Goal: Task Accomplishment & Management: Manage account settings

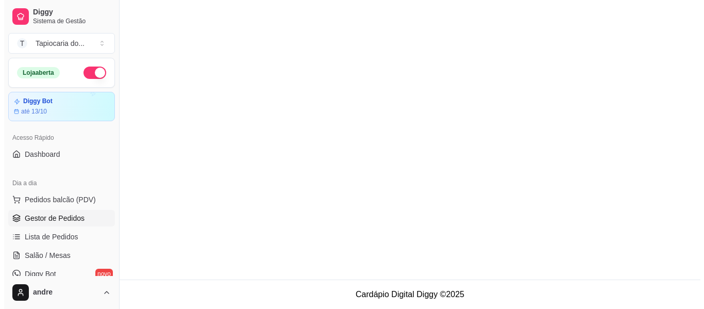
scroll to position [52, 0]
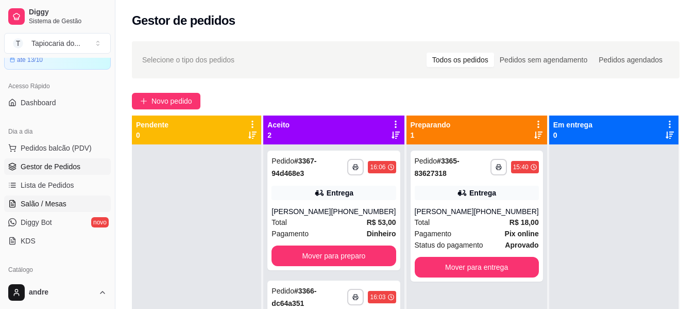
click at [53, 207] on span "Salão / Mesas" at bounding box center [44, 203] width 46 height 10
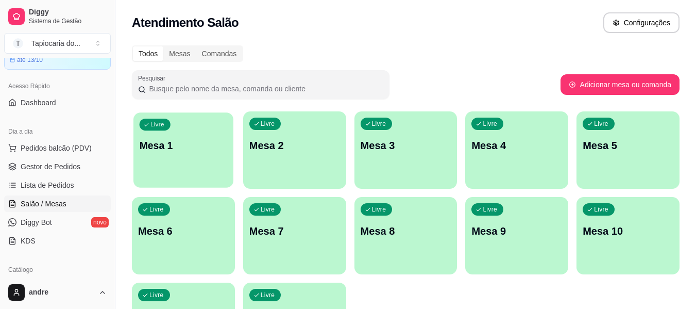
click at [193, 142] on p "Mesa 1" at bounding box center [184, 146] width 88 height 14
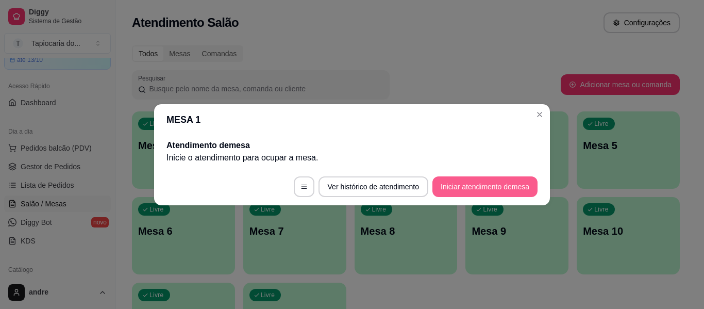
click at [451, 178] on button "Iniciar atendimento de mesa" at bounding box center [484, 186] width 105 height 21
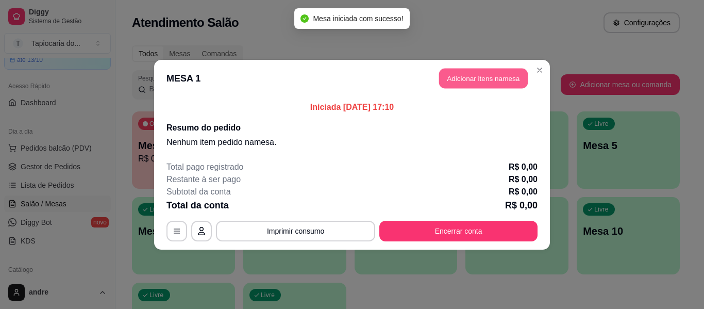
click at [463, 81] on button "Adicionar itens na mesa" at bounding box center [483, 78] width 89 height 20
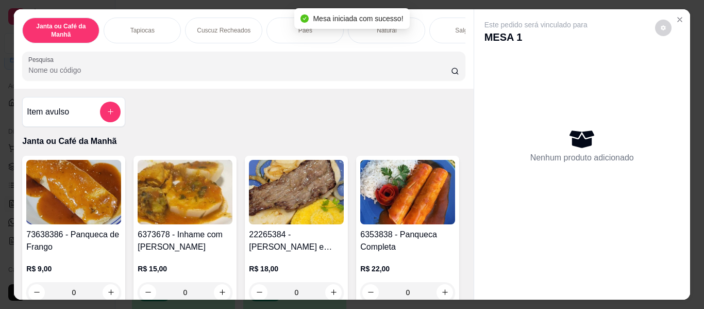
click at [424, 74] on input "Pesquisa" at bounding box center [239, 70] width 423 height 10
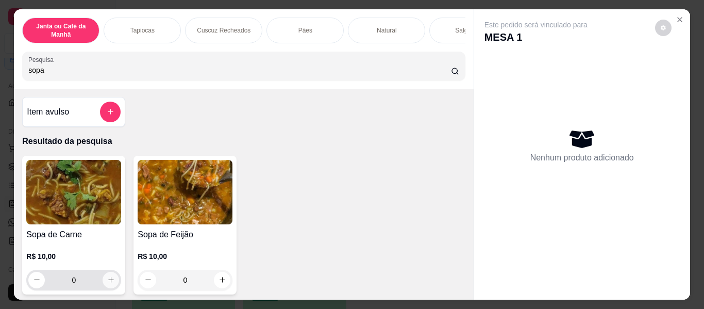
type input "sopa"
click at [107, 283] on icon "increase-product-quantity" at bounding box center [111, 280] width 8 height 8
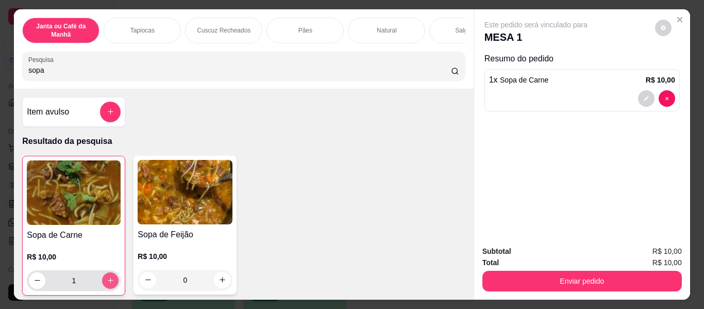
type input "1"
click at [219, 283] on icon "increase-product-quantity" at bounding box center [222, 280] width 8 height 8
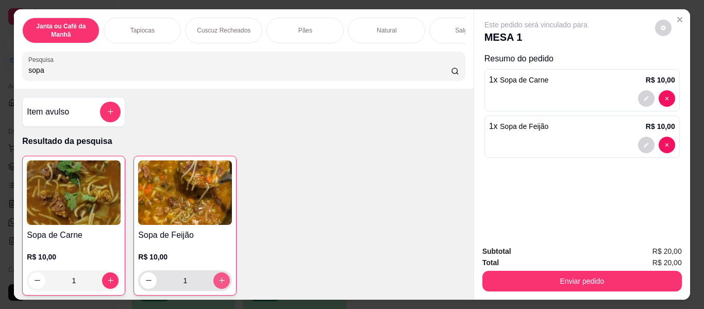
type input "1"
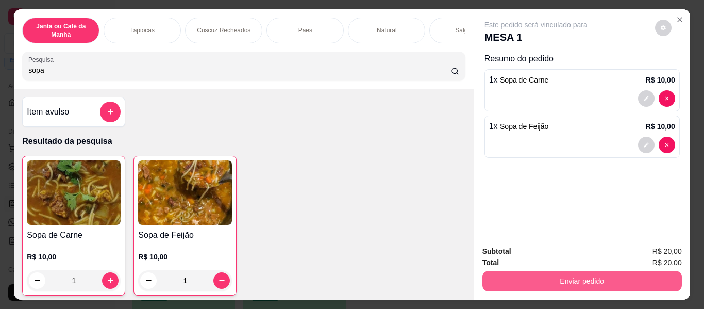
click at [605, 277] on button "Enviar pedido" at bounding box center [581, 281] width 199 height 21
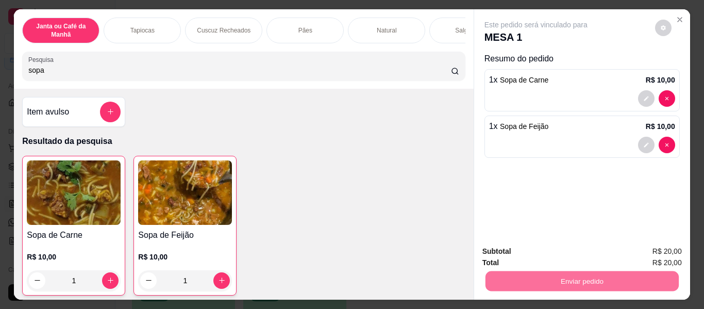
click at [650, 248] on button "Enviar pedido" at bounding box center [655, 251] width 57 height 19
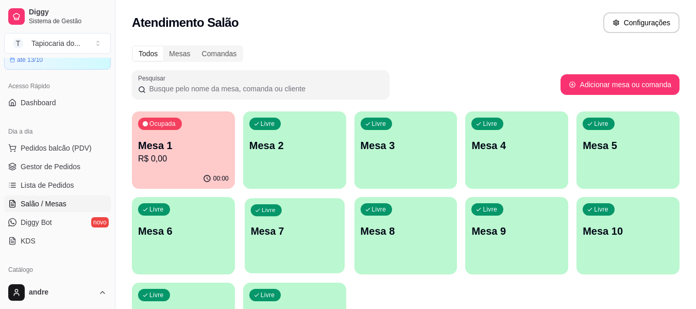
click at [267, 250] on div "Livre Mesa 7" at bounding box center [295, 229] width 100 height 63
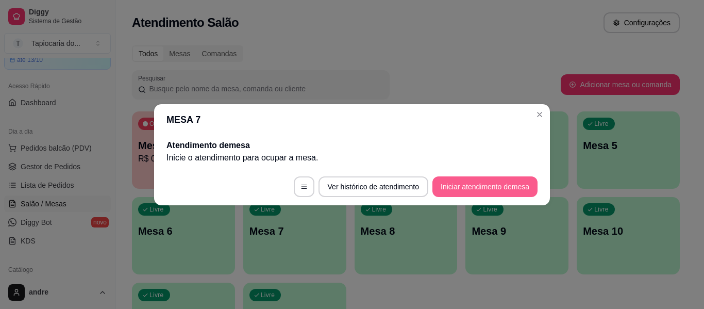
click at [477, 189] on button "Iniciar atendimento de mesa" at bounding box center [484, 186] width 105 height 21
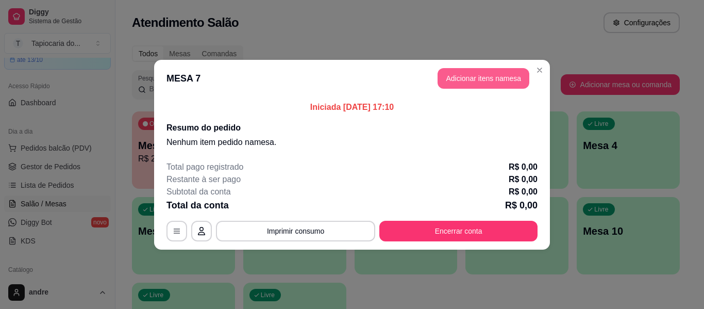
click at [490, 72] on button "Adicionar itens na mesa" at bounding box center [483, 78] width 92 height 21
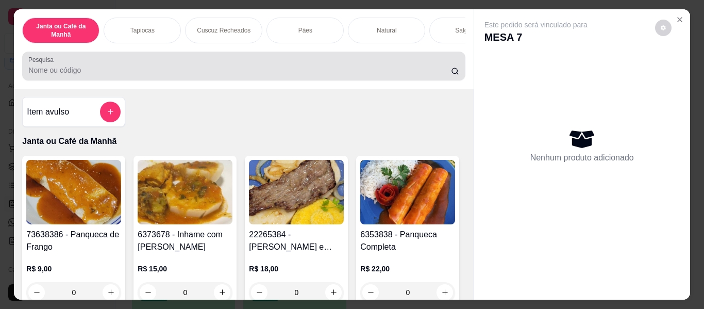
click at [278, 75] on input "Pesquisa" at bounding box center [239, 70] width 423 height 10
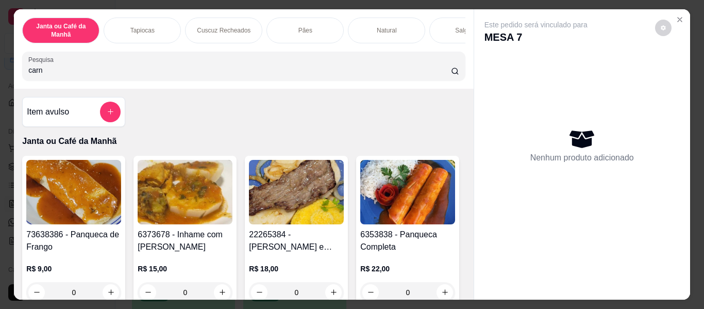
type input "carne"
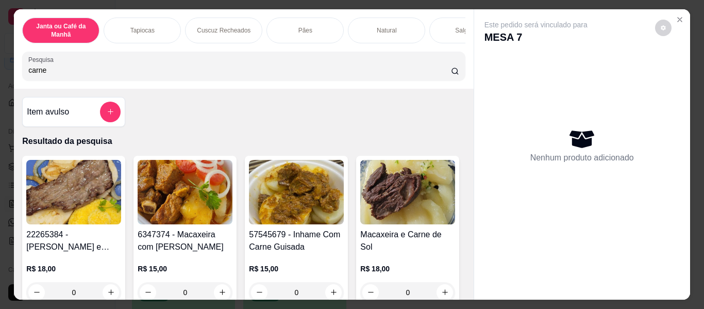
click at [439, 74] on input "carne" at bounding box center [239, 70] width 423 height 10
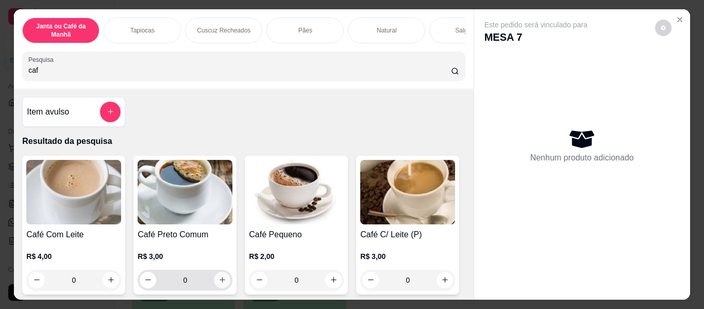
type input "caf"
click at [222, 288] on button "increase-product-quantity" at bounding box center [222, 280] width 16 height 16
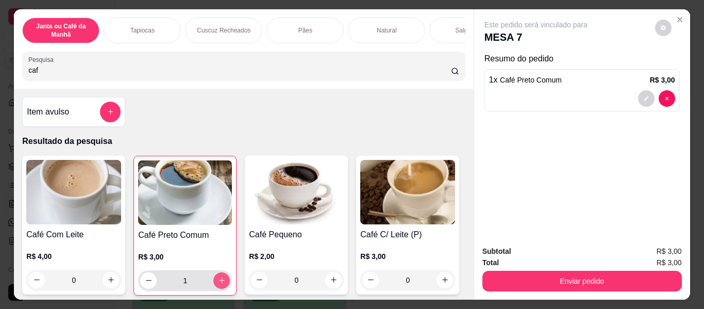
type input "1"
click at [221, 284] on icon "increase-product-quantity" at bounding box center [222, 281] width 8 height 8
type input "2"
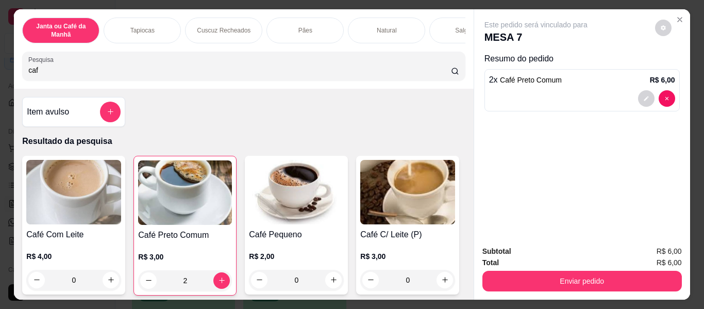
click at [259, 89] on div "Janta ou Café da Manhã Tapiocas Cuscuz Recheados Pães Natural Salgados Tapiocas…" at bounding box center [243, 48] width 459 height 79
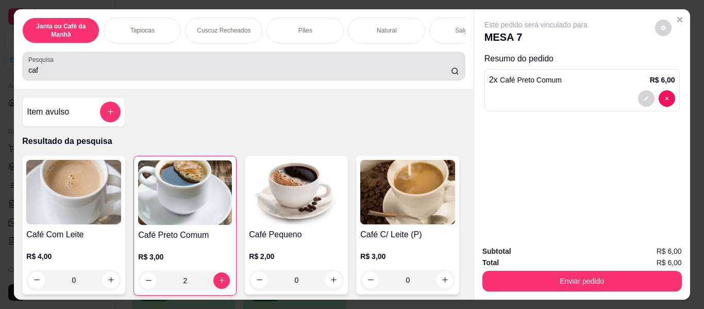
click at [260, 80] on div "Pesquisa caf" at bounding box center [243, 66] width 443 height 29
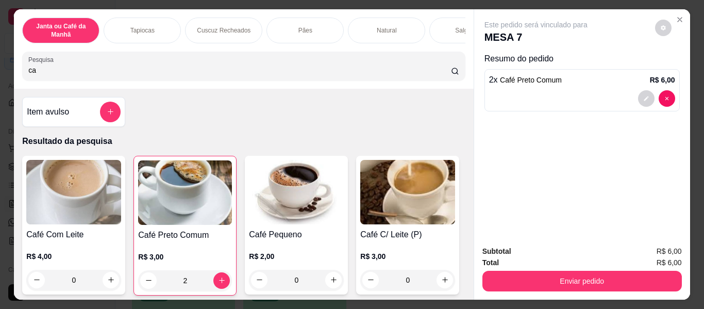
type input "c"
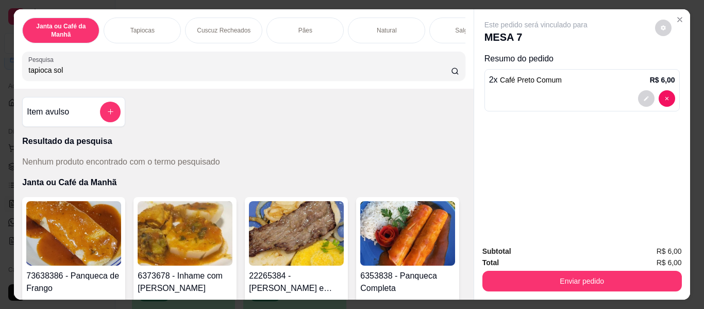
click at [254, 71] on input "tapioca sol" at bounding box center [239, 70] width 423 height 10
type input "t"
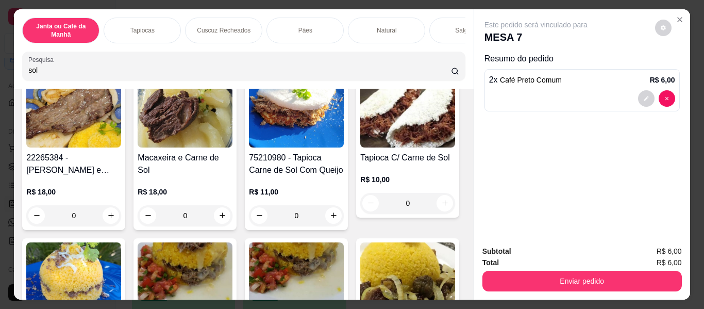
scroll to position [103, 0]
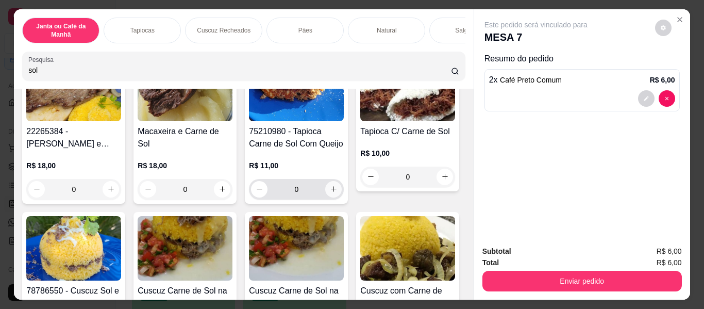
type input "sol"
click at [331, 192] on icon "increase-product-quantity" at bounding box center [334, 189] width 8 height 8
type input "1"
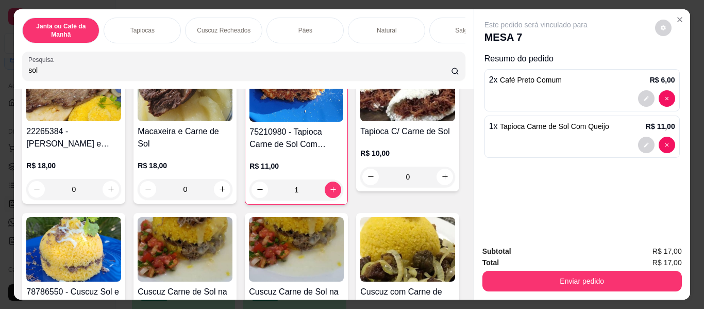
scroll to position [0, 0]
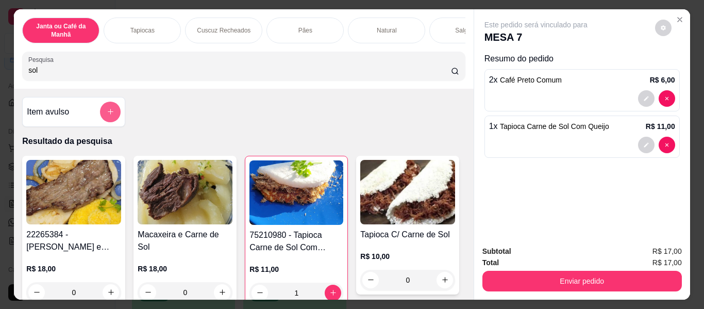
click at [111, 119] on button "add-separate-item" at bounding box center [110, 112] width 21 height 21
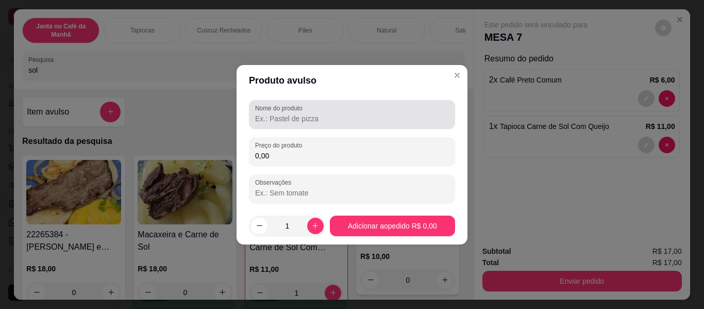
click at [260, 117] on input "Nome do produto" at bounding box center [352, 118] width 194 height 10
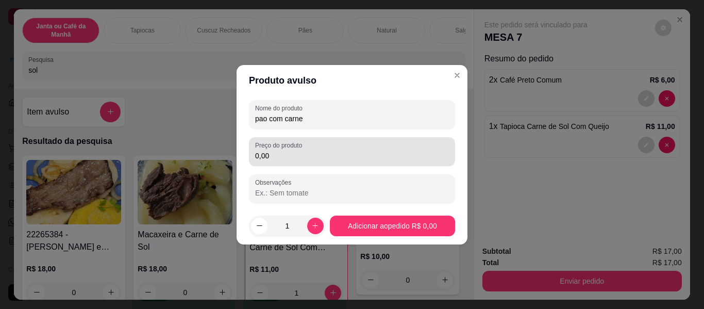
type input "pao com carne"
click at [317, 142] on div "0,00" at bounding box center [352, 151] width 194 height 21
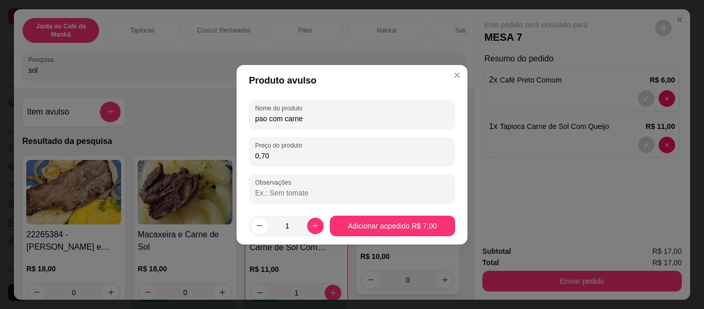
type input "7,00"
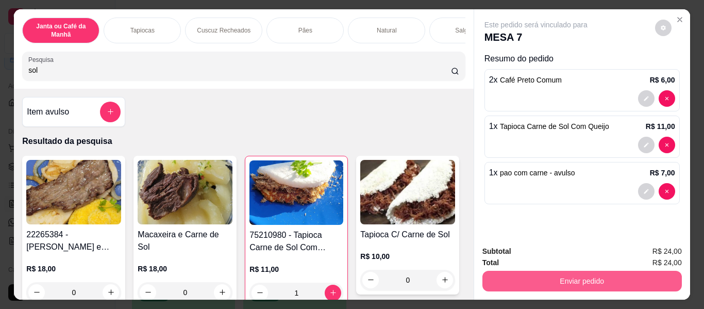
click at [555, 282] on button "Enviar pedido" at bounding box center [581, 281] width 199 height 21
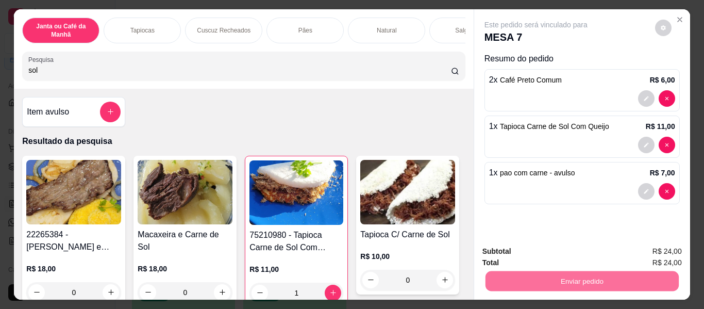
click at [665, 257] on button "Enviar pedido" at bounding box center [655, 252] width 58 height 20
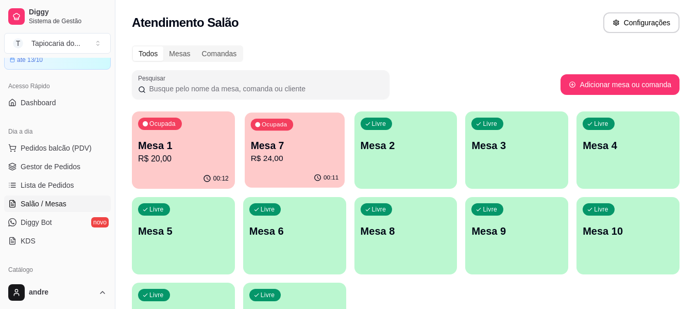
click at [287, 168] on div "Ocupada Mesa 7 R$ 24,00" at bounding box center [295, 140] width 100 height 56
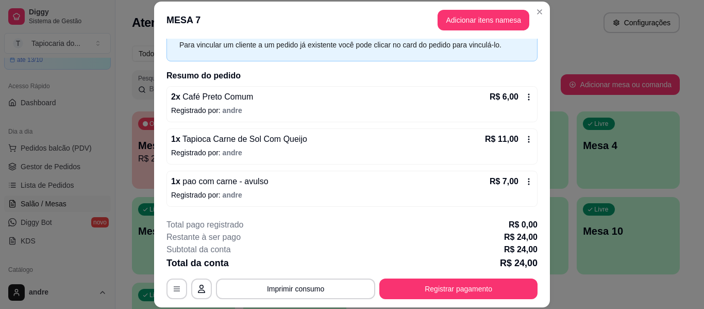
scroll to position [50, 0]
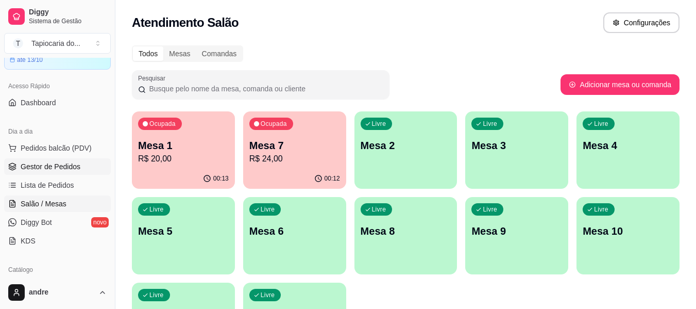
click at [78, 168] on span "Gestor de Pedidos" at bounding box center [51, 166] width 60 height 10
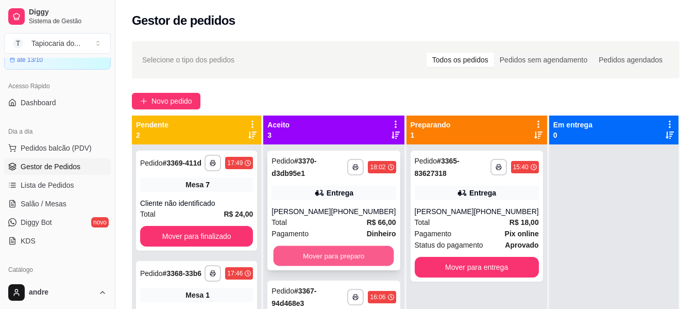
click at [312, 255] on button "Mover para preparo" at bounding box center [334, 256] width 121 height 20
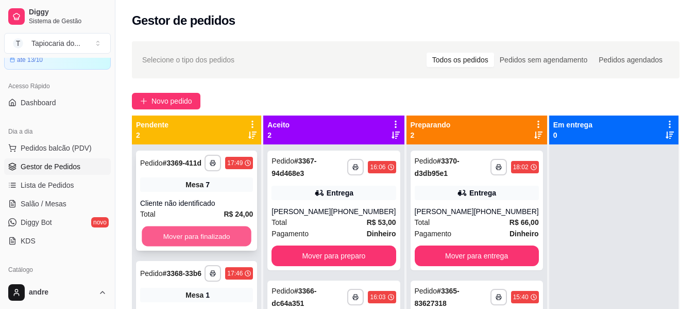
click at [246, 231] on button "Mover para finalizado" at bounding box center [197, 236] width 110 height 20
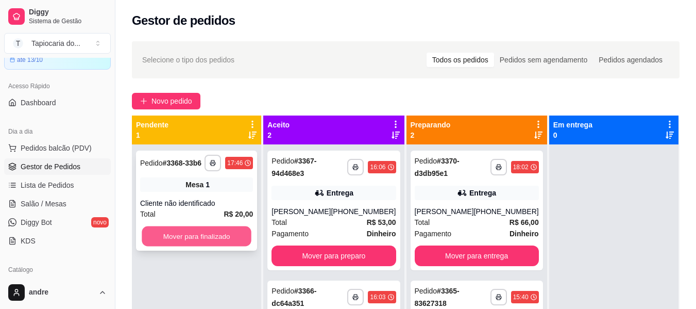
click at [233, 240] on button "Mover para finalizado" at bounding box center [197, 236] width 110 height 20
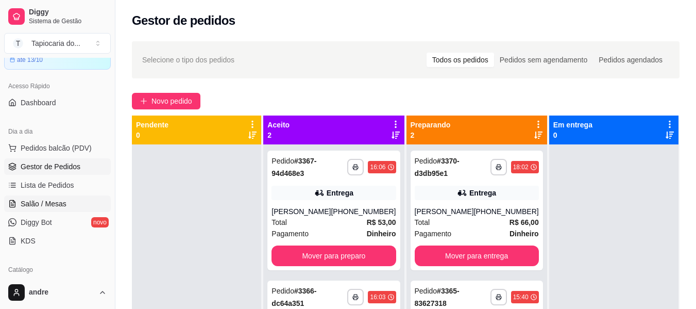
click at [49, 204] on span "Salão / Mesas" at bounding box center [44, 203] width 46 height 10
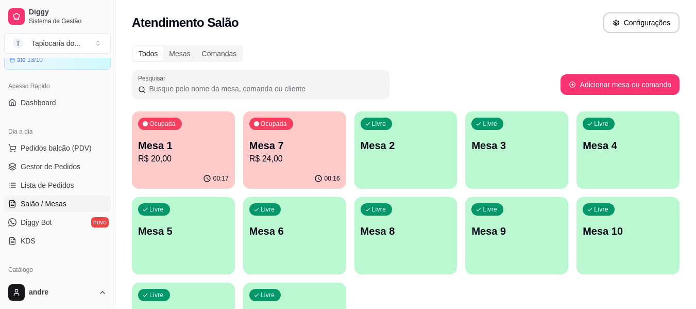
click at [190, 148] on p "Mesa 1" at bounding box center [183, 145] width 91 height 14
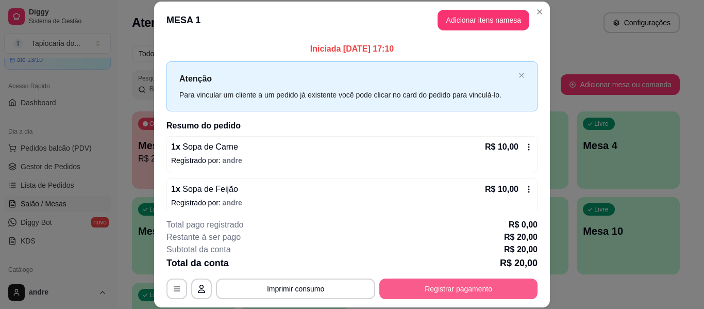
click at [487, 281] on button "Registrar pagamento" at bounding box center [458, 288] width 158 height 21
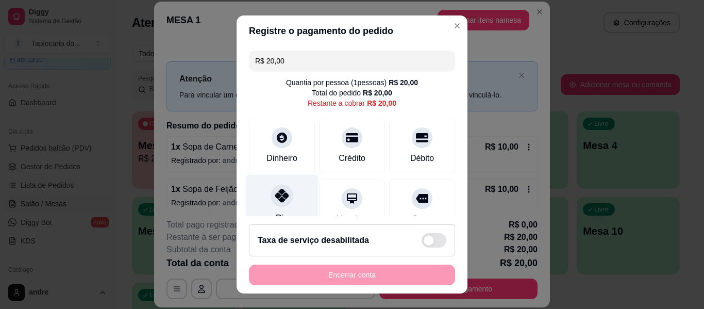
click at [284, 203] on div at bounding box center [282, 195] width 23 height 23
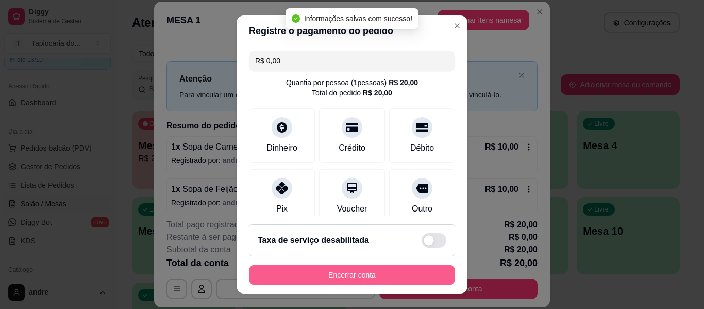
type input "R$ 0,00"
click at [357, 277] on button "Encerrar conta" at bounding box center [352, 274] width 206 height 21
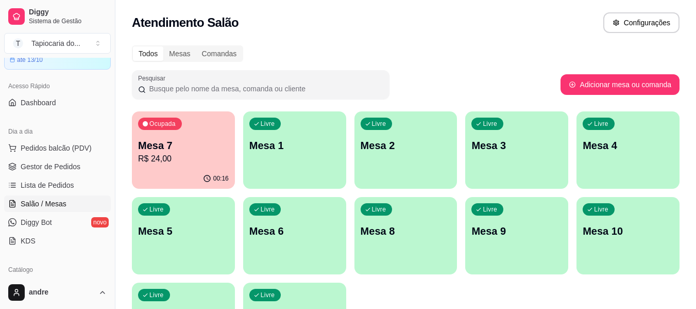
click at [209, 165] on div "Ocupada Mesa 7 R$ 24,00" at bounding box center [183, 139] width 103 height 57
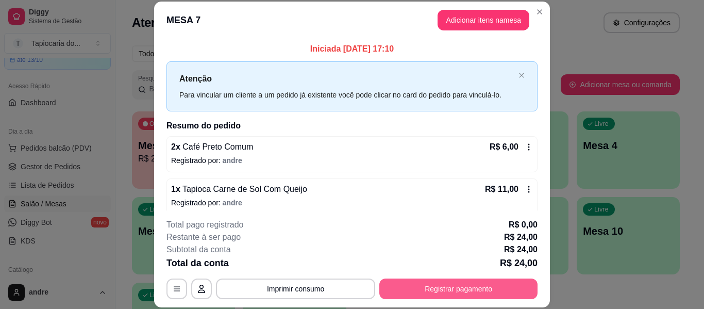
click at [459, 286] on button "Registrar pagamento" at bounding box center [458, 288] width 158 height 21
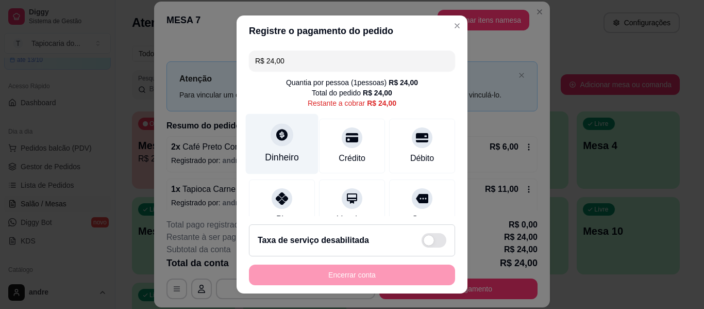
click at [281, 154] on div "Dinheiro" at bounding box center [282, 156] width 34 height 13
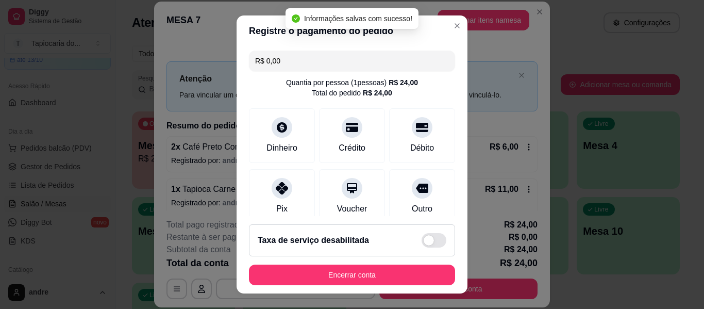
type input "R$ 0,00"
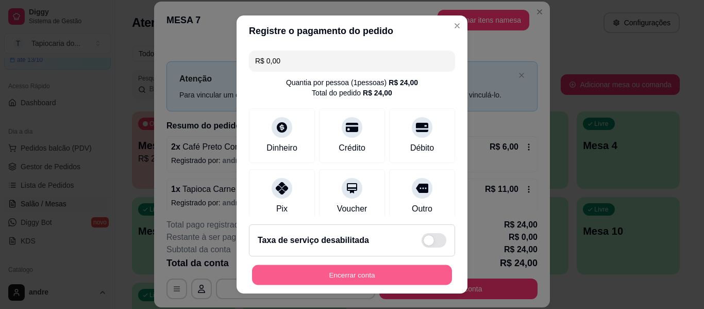
click at [373, 269] on button "Encerrar conta" at bounding box center [352, 275] width 200 height 20
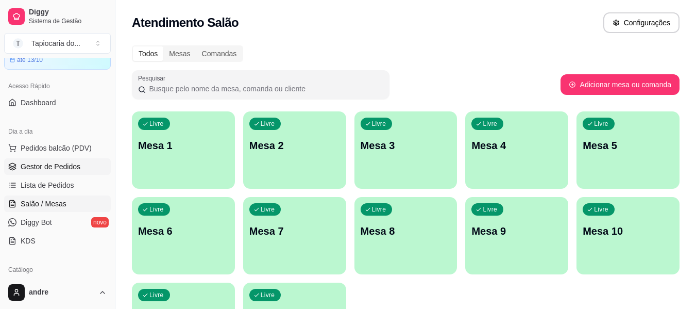
click at [57, 172] on link "Gestor de Pedidos" at bounding box center [57, 166] width 107 height 16
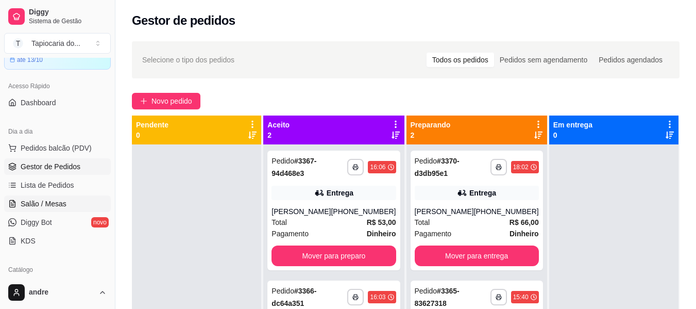
click at [54, 199] on span "Salão / Mesas" at bounding box center [44, 203] width 46 height 10
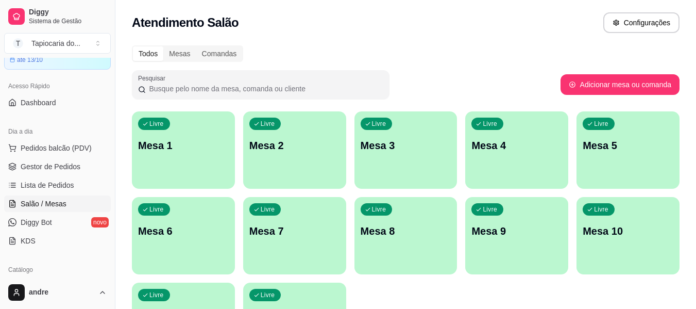
click at [325, 143] on p "Mesa 2" at bounding box center [294, 145] width 91 height 14
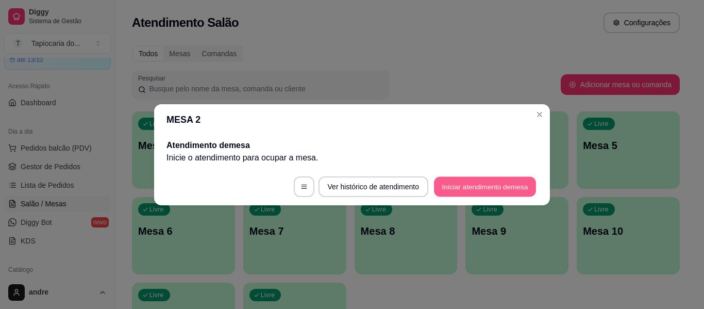
click at [518, 188] on button "Iniciar atendimento de mesa" at bounding box center [485, 186] width 102 height 20
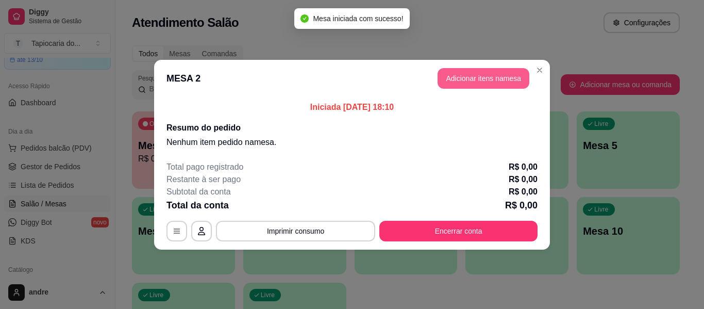
click at [475, 74] on button "Adicionar itens na mesa" at bounding box center [483, 78] width 92 height 21
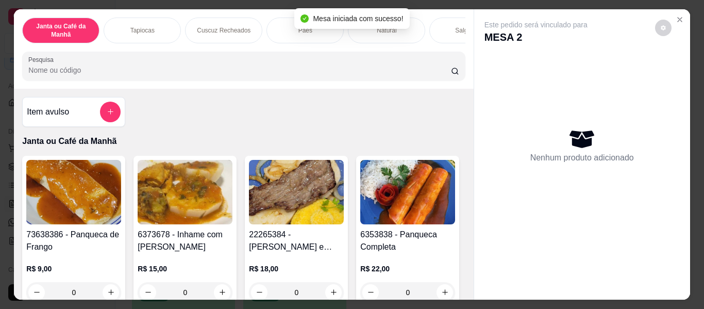
click at [404, 69] on input "Pesquisa" at bounding box center [239, 70] width 423 height 10
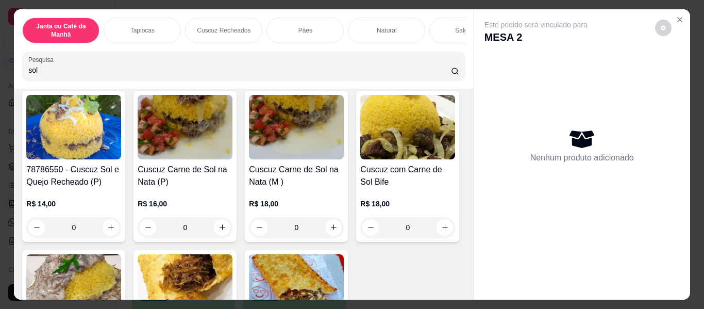
scroll to position [206, 0]
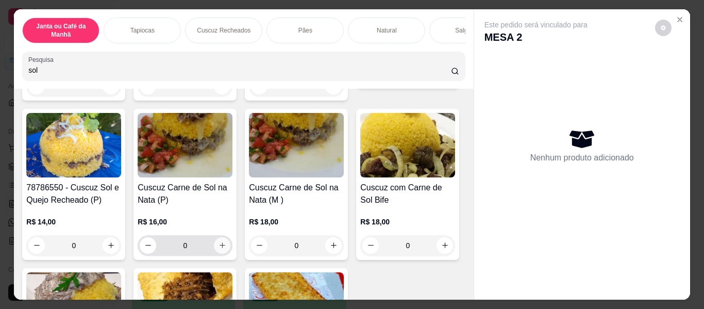
type input "sol"
click at [226, 248] on icon "increase-product-quantity" at bounding box center [222, 245] width 8 height 8
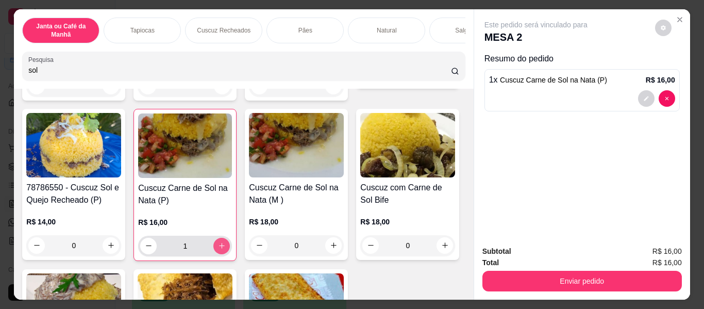
type input "1"
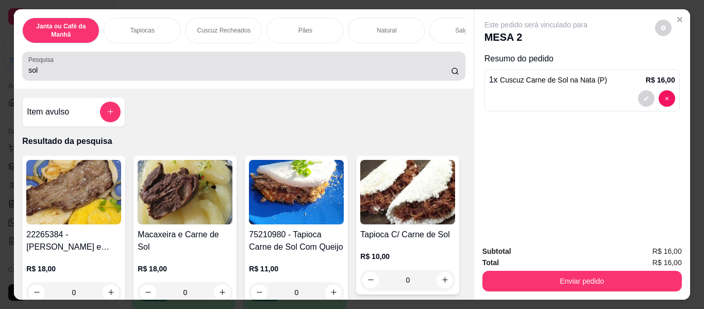
click at [255, 75] on input "sol" at bounding box center [239, 70] width 423 height 10
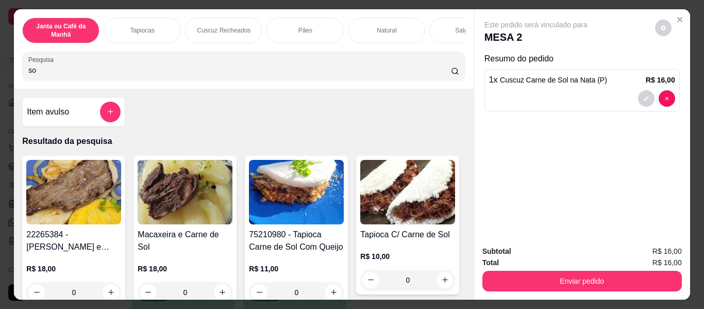
type input "s"
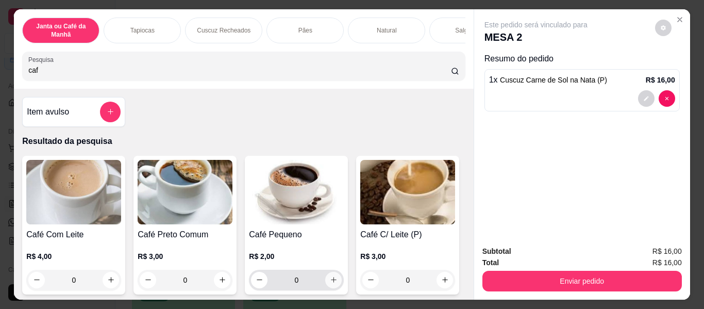
type input "caf"
click at [334, 280] on button "increase-product-quantity" at bounding box center [333, 280] width 16 height 16
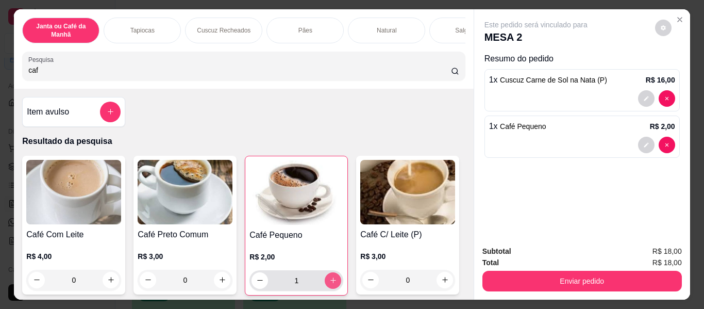
type input "1"
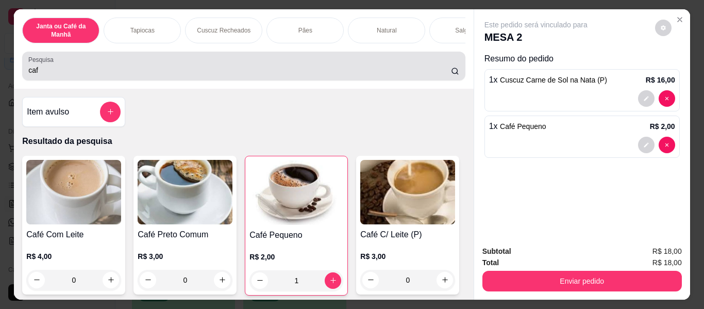
click at [320, 73] on input "caf" at bounding box center [239, 70] width 423 height 10
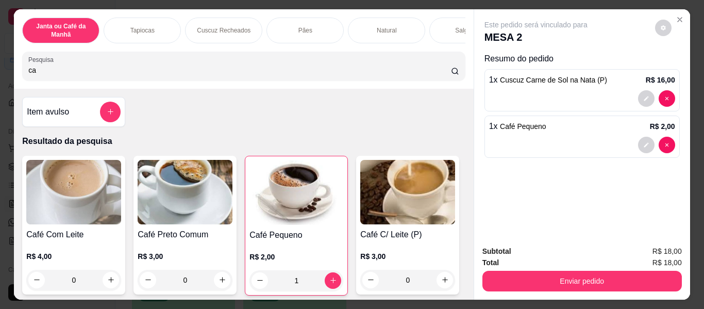
type input "c"
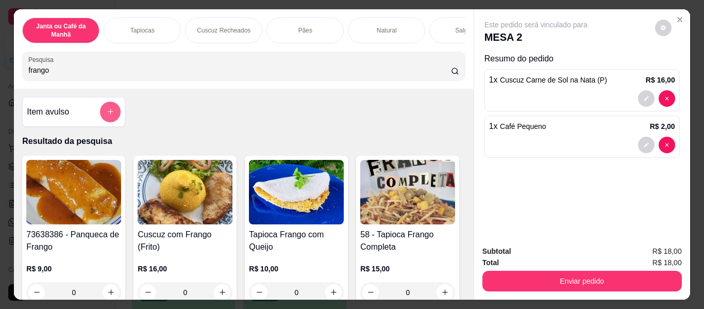
type input "frango"
click at [107, 114] on icon "add-separate-item" at bounding box center [111, 112] width 8 height 8
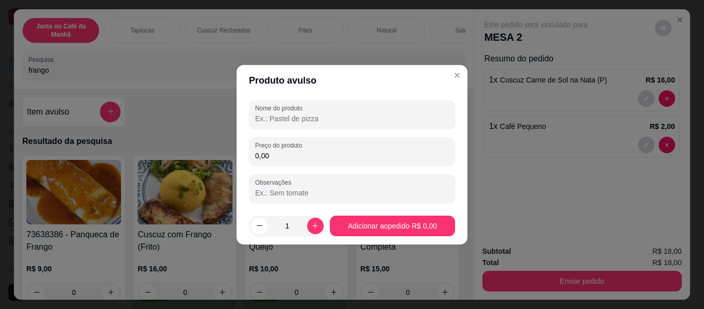
click at [380, 111] on div at bounding box center [352, 114] width 194 height 21
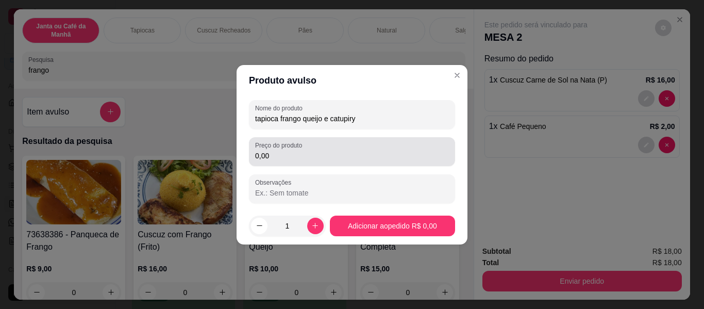
type input "tapioca frango queijo e catupiry"
click at [393, 153] on input "0,00" at bounding box center [352, 155] width 194 height 10
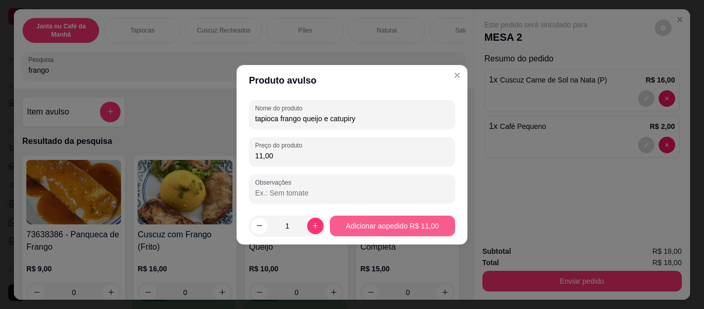
type input "11,00"
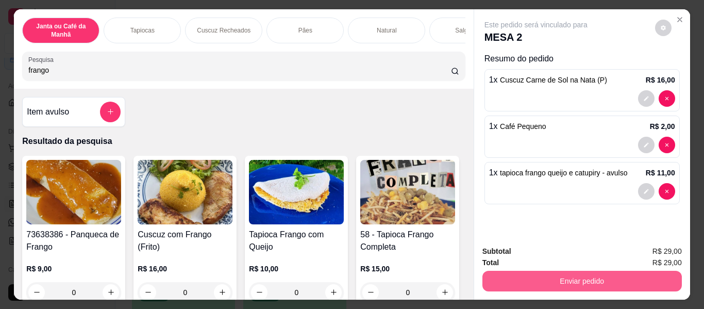
click at [566, 278] on button "Enviar pedido" at bounding box center [581, 281] width 199 height 21
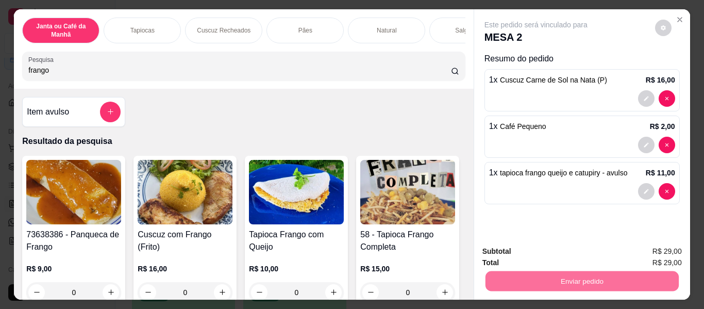
click at [653, 248] on button "Enviar pedido" at bounding box center [655, 252] width 58 height 20
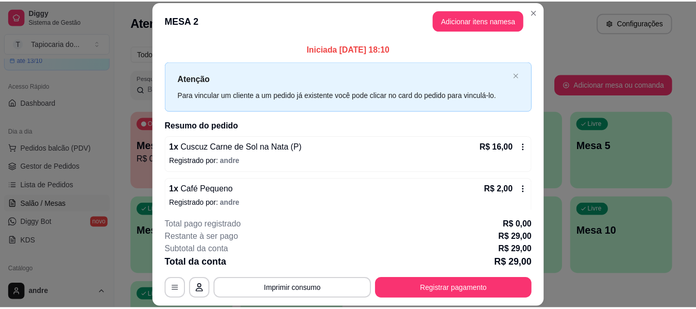
scroll to position [50, 0]
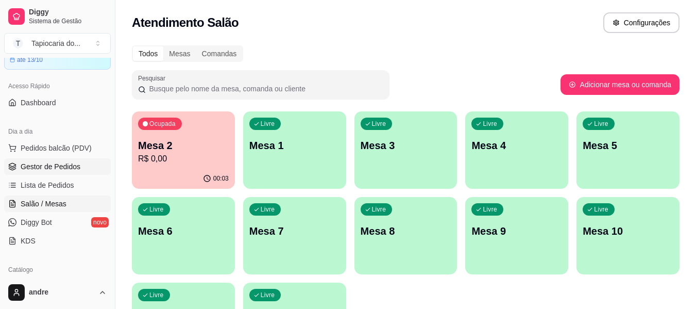
click at [21, 170] on span "Gestor de Pedidos" at bounding box center [51, 166] width 60 height 10
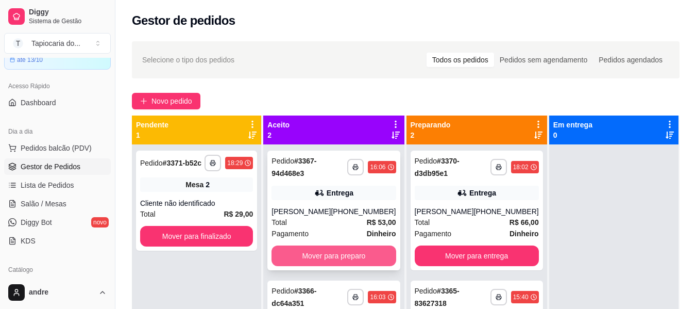
click at [381, 252] on button "Mover para preparo" at bounding box center [334, 255] width 124 height 21
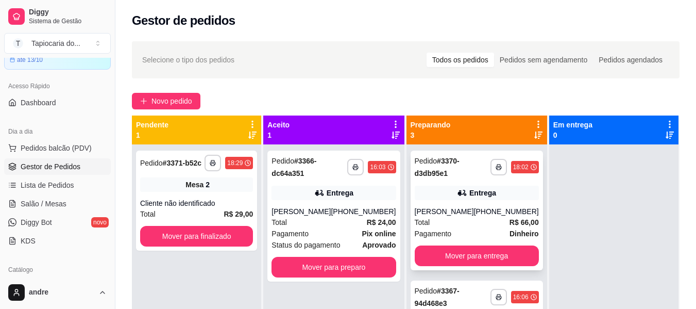
scroll to position [123, 0]
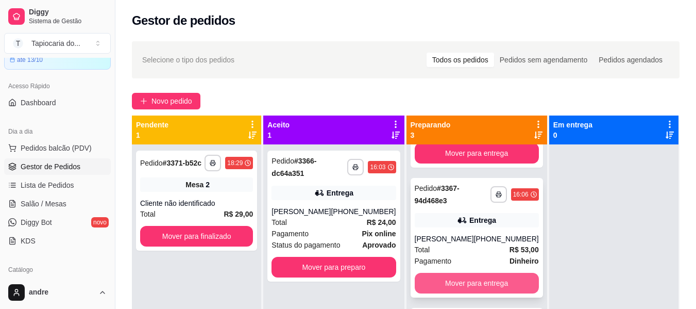
click at [484, 276] on button "Mover para entrega" at bounding box center [477, 283] width 124 height 21
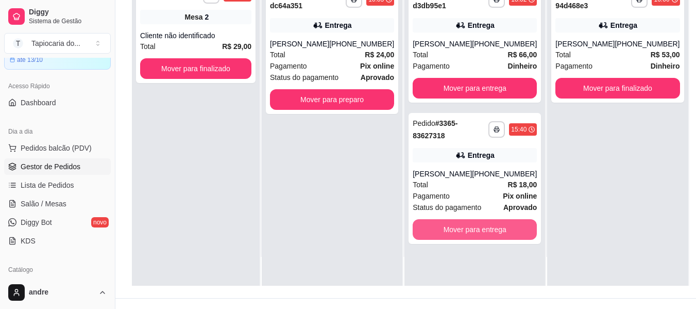
scroll to position [155, 0]
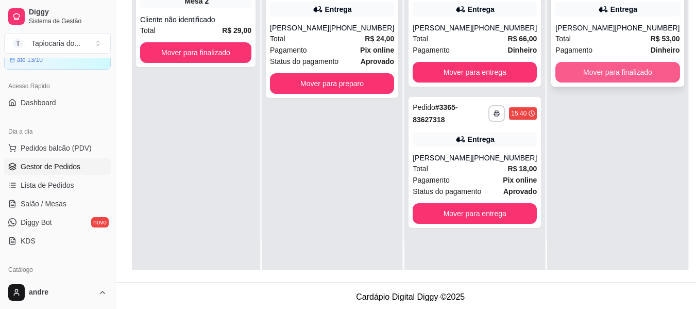
click at [636, 64] on button "Mover para finalizado" at bounding box center [617, 72] width 124 height 21
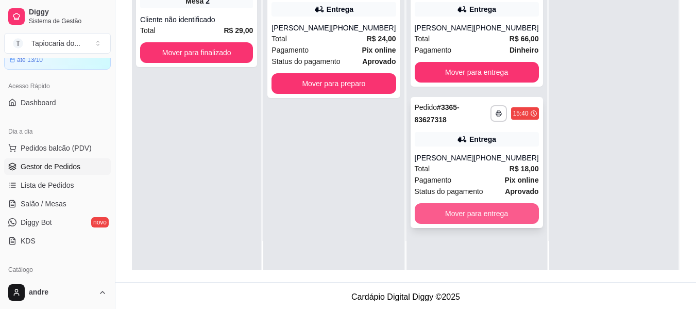
click at [494, 224] on button "Mover para entrega" at bounding box center [477, 213] width 124 height 21
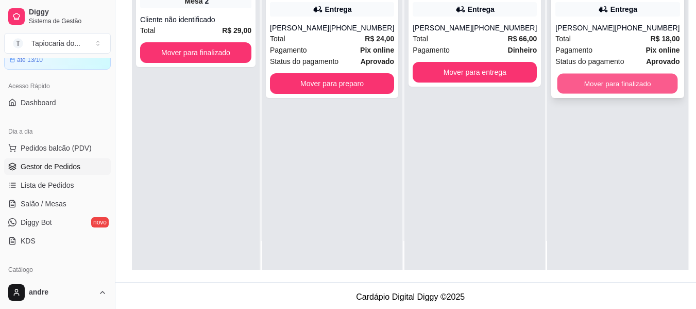
click at [637, 94] on button "Mover para finalizado" at bounding box center [618, 84] width 121 height 20
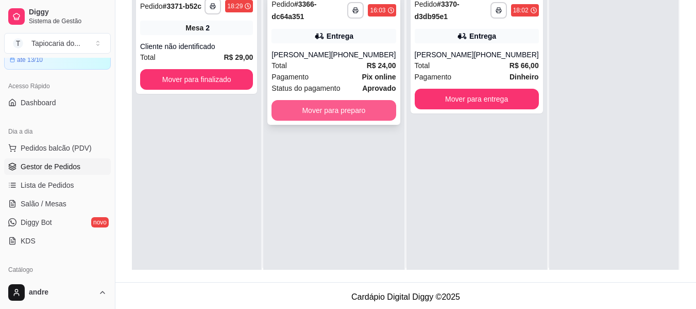
scroll to position [0, 0]
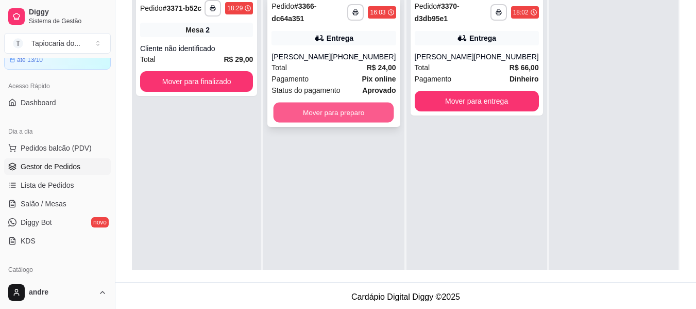
click at [358, 117] on button "Mover para preparo" at bounding box center [334, 113] width 121 height 20
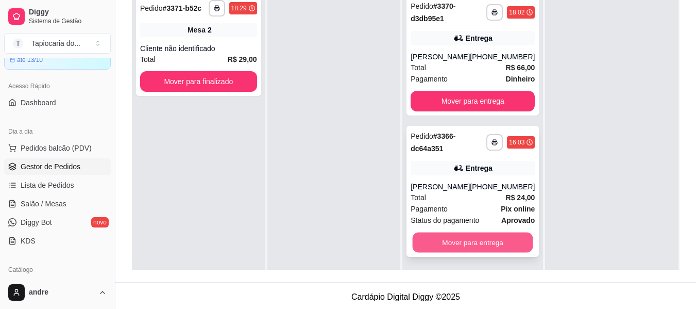
click at [508, 238] on button "Mover para entrega" at bounding box center [473, 242] width 121 height 20
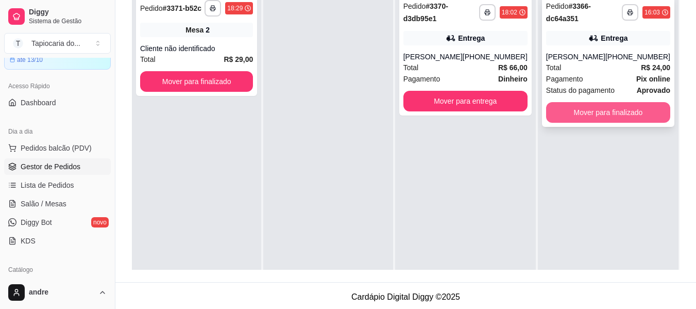
click at [628, 115] on button "Mover para finalizado" at bounding box center [608, 112] width 124 height 21
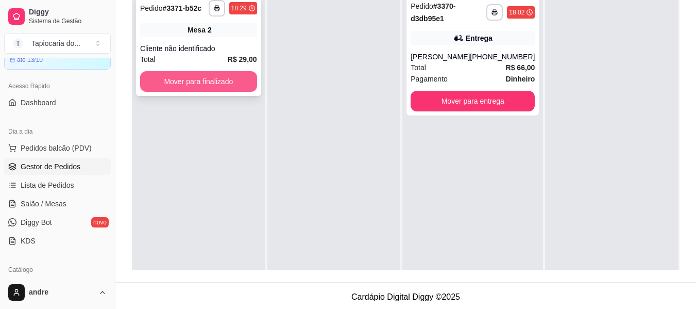
click at [199, 75] on button "Mover para finalizado" at bounding box center [198, 81] width 117 height 21
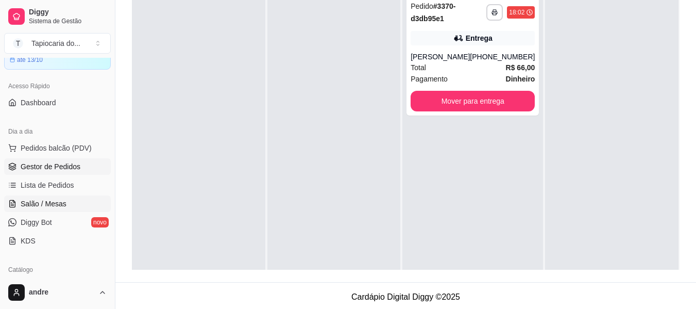
click at [55, 200] on span "Salão / Mesas" at bounding box center [44, 203] width 46 height 10
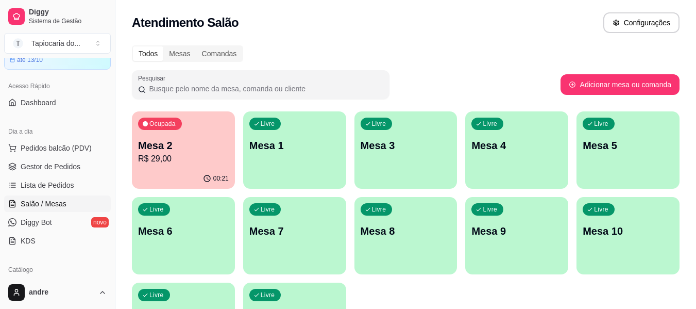
click at [208, 161] on p "R$ 29,00" at bounding box center [183, 159] width 91 height 12
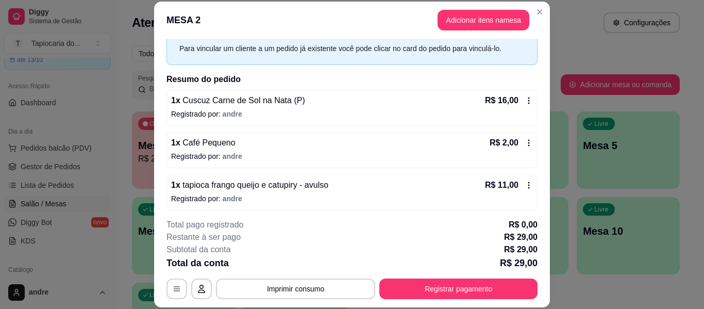
scroll to position [50, 0]
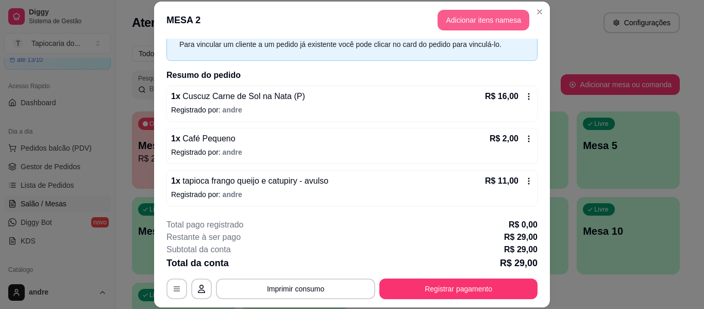
click at [463, 20] on button "Adicionar itens na mesa" at bounding box center [483, 20] width 92 height 21
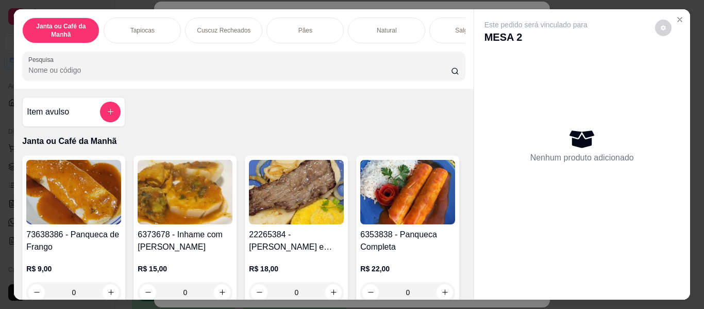
click at [413, 75] on input "Pesquisa" at bounding box center [239, 70] width 423 height 10
type input "cala"
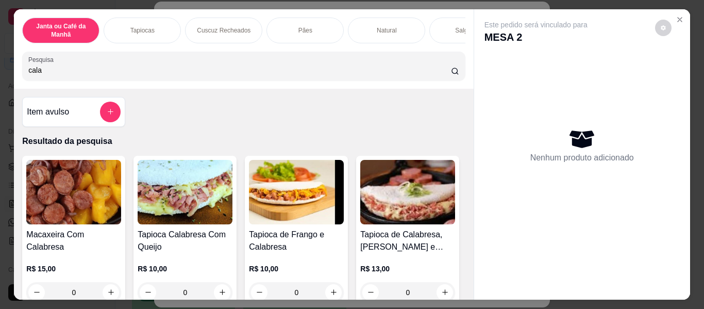
click at [320, 71] on input "cala" at bounding box center [239, 70] width 423 height 10
click at [218, 292] on icon "increase-product-quantity" at bounding box center [222, 292] width 8 height 8
type input "1"
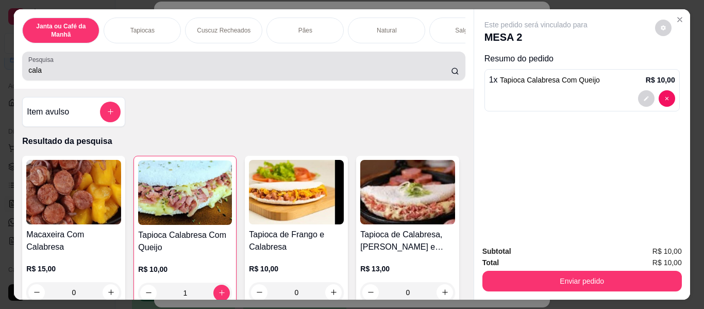
click at [298, 80] on div "Pesquisa cala" at bounding box center [243, 66] width 443 height 29
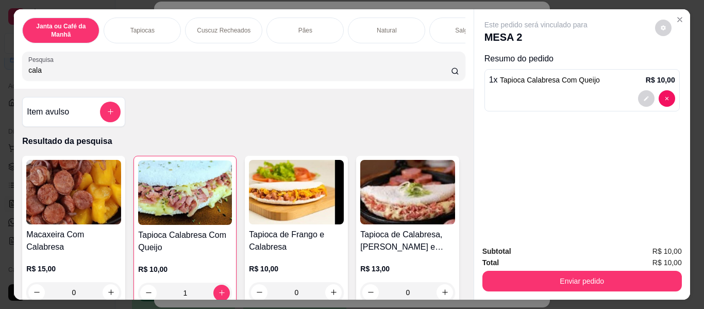
click at [107, 111] on icon "add-separate-item" at bounding box center [111, 112] width 8 height 8
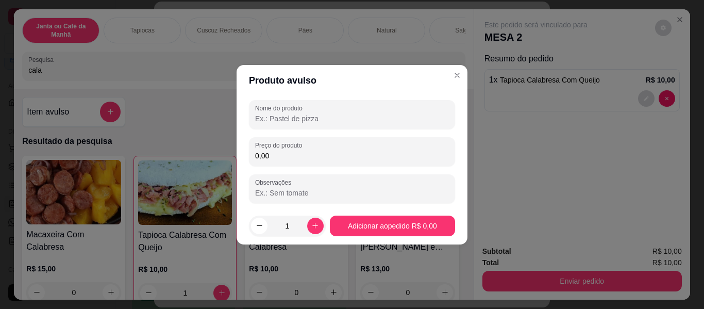
click at [291, 106] on label "Nome do produto" at bounding box center [280, 108] width 51 height 9
click at [291, 113] on input "Nome do produto" at bounding box center [352, 118] width 194 height 10
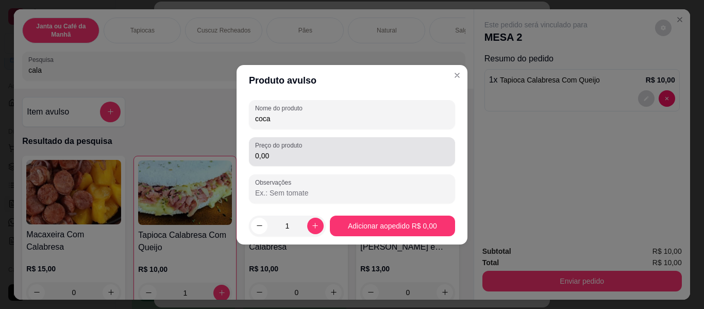
type input "coca"
click at [295, 149] on label "Preço do produto" at bounding box center [280, 145] width 50 height 9
click at [295, 150] on input "0,00" at bounding box center [352, 155] width 194 height 10
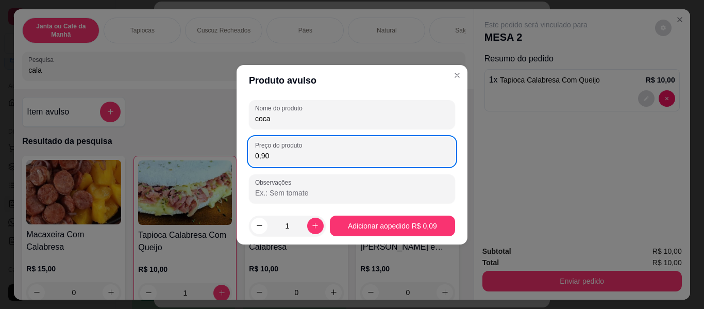
type input "9,00"
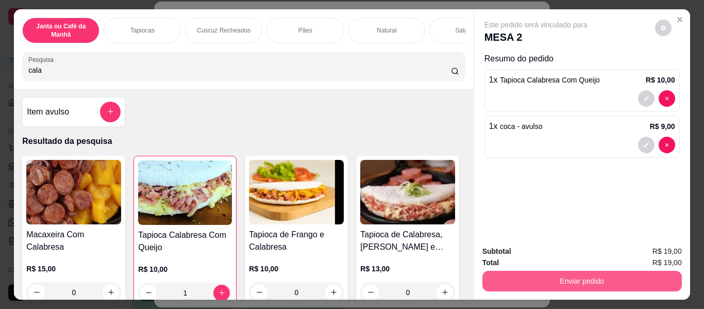
click at [648, 277] on button "Enviar pedido" at bounding box center [581, 281] width 199 height 21
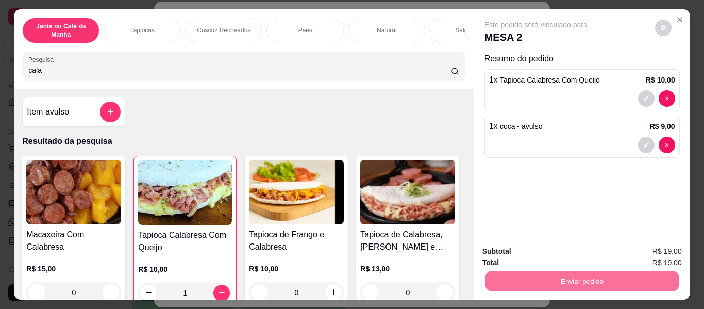
click at [674, 251] on button "Enviar pedido" at bounding box center [655, 252] width 58 height 20
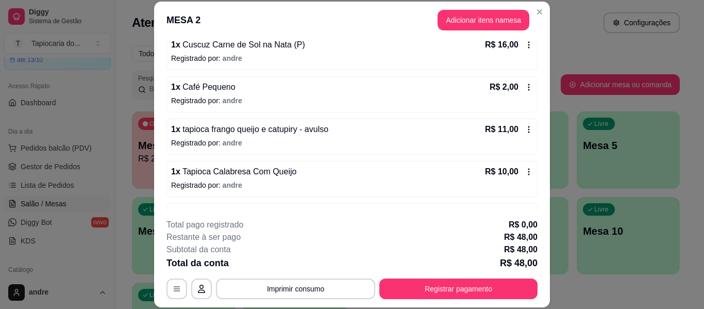
scroll to position [135, 0]
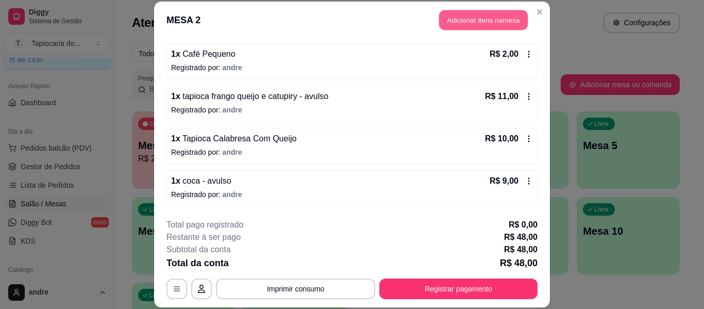
click at [460, 17] on button "Adicionar itens na mesa" at bounding box center [483, 20] width 89 height 20
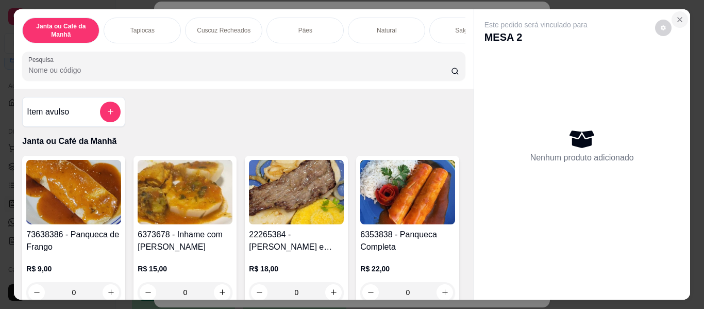
click at [672, 11] on button "Close" at bounding box center [679, 19] width 16 height 16
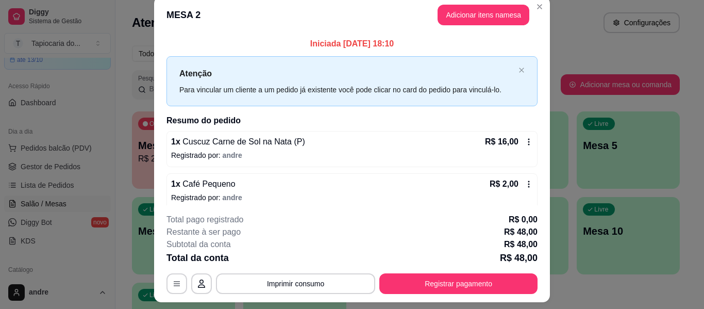
scroll to position [0, 0]
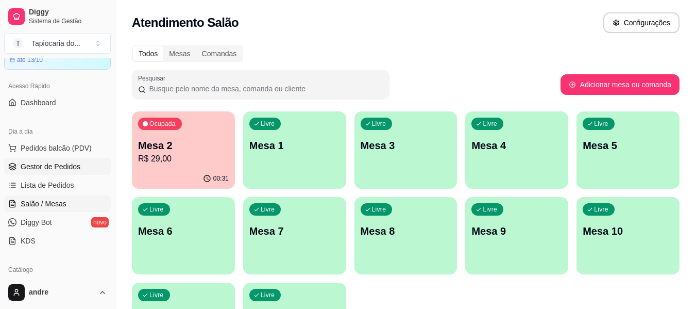
click at [53, 162] on span "Gestor de Pedidos" at bounding box center [51, 166] width 60 height 10
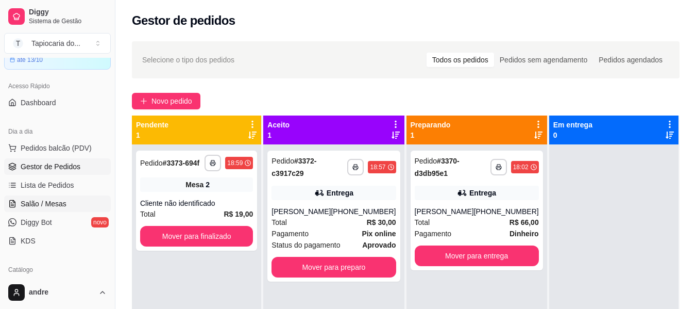
click at [48, 206] on span "Salão / Mesas" at bounding box center [44, 203] width 46 height 10
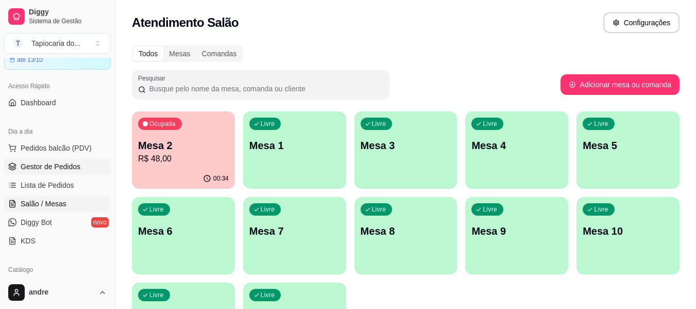
click at [34, 171] on span "Gestor de Pedidos" at bounding box center [51, 166] width 60 height 10
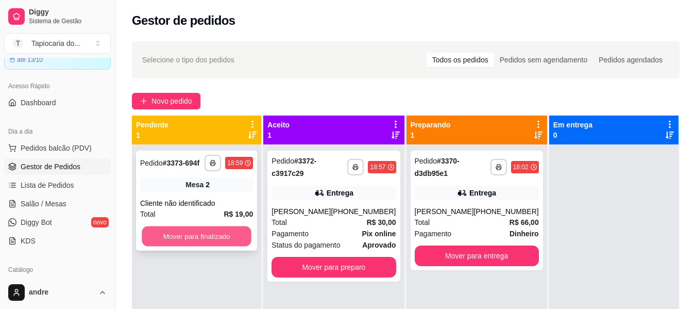
click at [183, 233] on button "Mover para finalizado" at bounding box center [197, 236] width 110 height 20
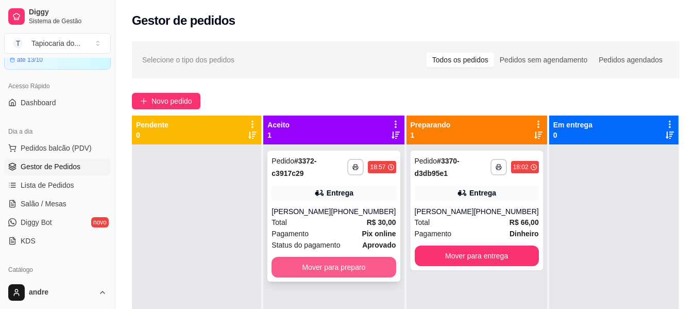
click at [302, 268] on button "Mover para preparo" at bounding box center [334, 267] width 124 height 21
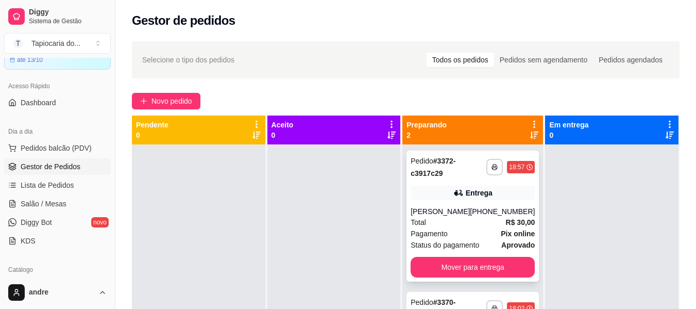
click at [462, 225] on div "Total R$ 30,00" at bounding box center [473, 221] width 124 height 11
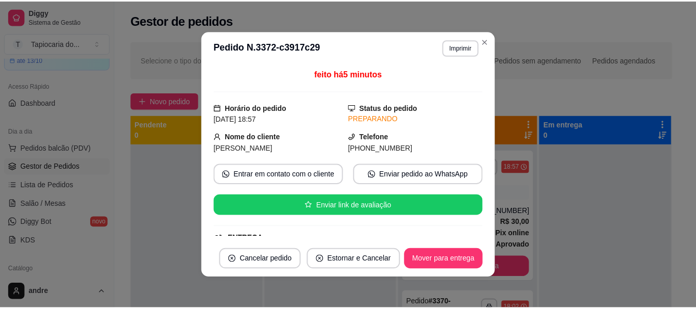
scroll to position [264, 0]
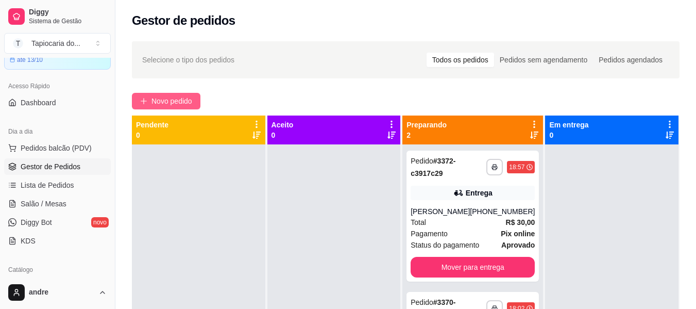
click at [166, 95] on button "Novo pedido" at bounding box center [166, 101] width 69 height 16
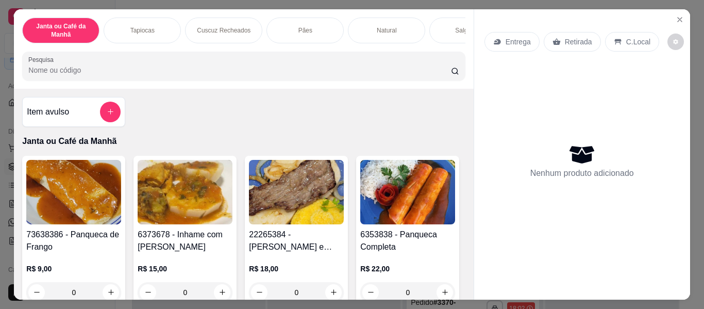
click at [216, 68] on div at bounding box center [243, 66] width 430 height 21
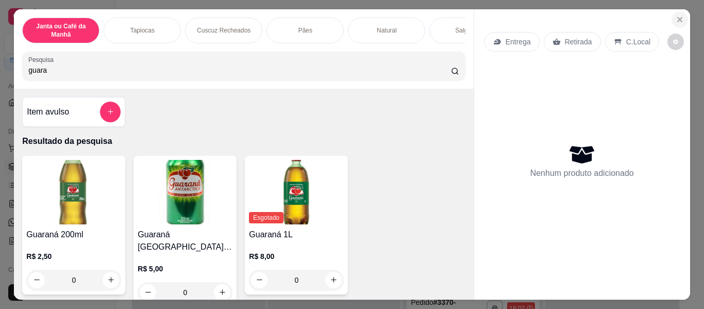
type input "guara"
click at [676, 15] on icon "Close" at bounding box center [680, 19] width 8 height 8
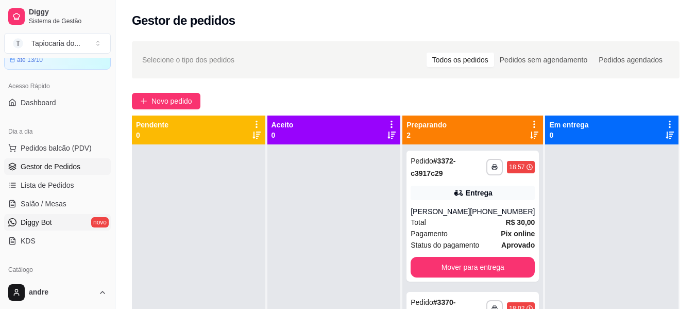
click at [80, 223] on link "Diggy Bot novo" at bounding box center [57, 222] width 107 height 16
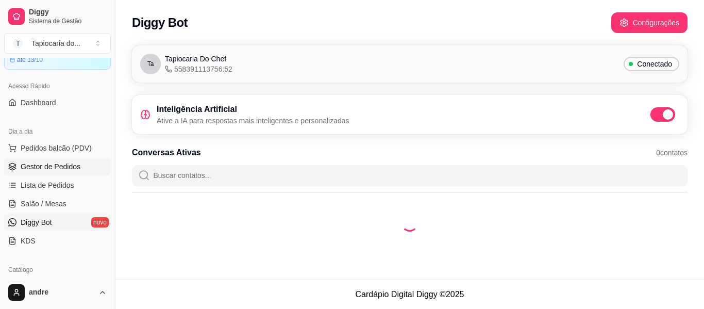
click at [52, 166] on span "Gestor de Pedidos" at bounding box center [51, 166] width 60 height 10
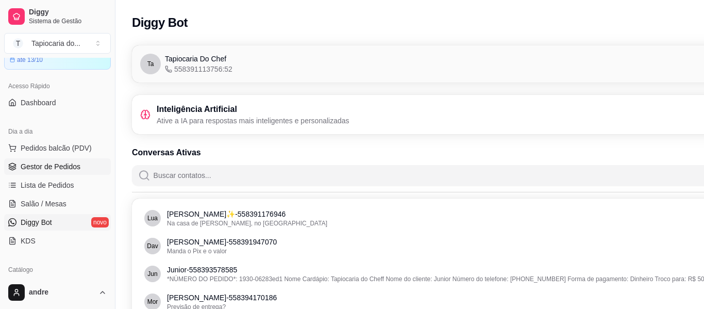
click at [52, 166] on span "Gestor de Pedidos" at bounding box center [51, 166] width 60 height 10
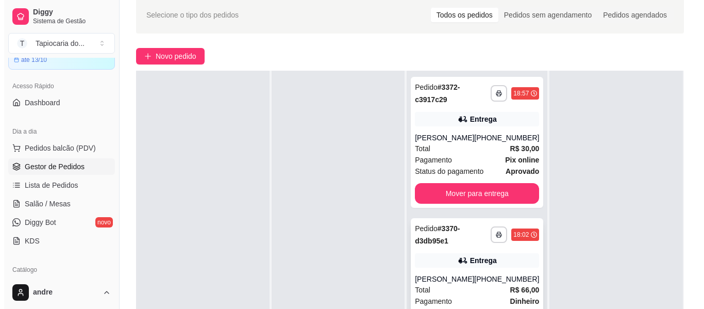
scroll to position [155, 0]
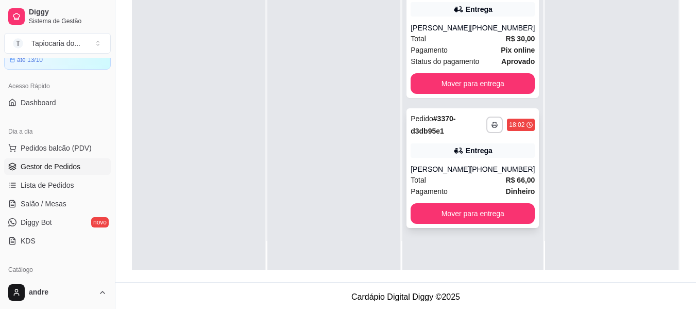
click at [437, 170] on div "[PERSON_NAME]" at bounding box center [440, 169] width 59 height 10
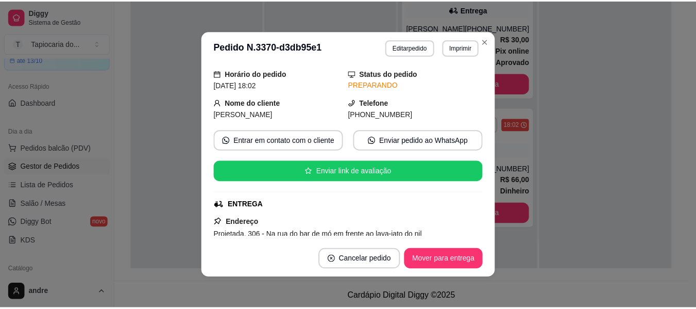
scroll to position [16, 0]
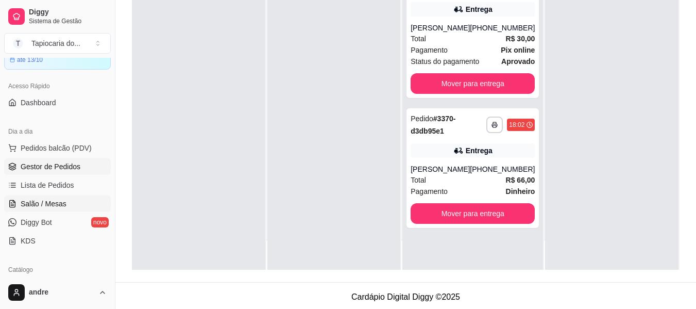
click at [41, 201] on span "Salão / Mesas" at bounding box center [44, 203] width 46 height 10
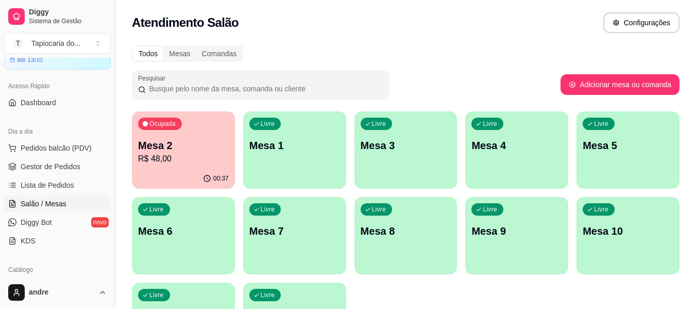
click at [187, 180] on div "00:37" at bounding box center [183, 178] width 103 height 20
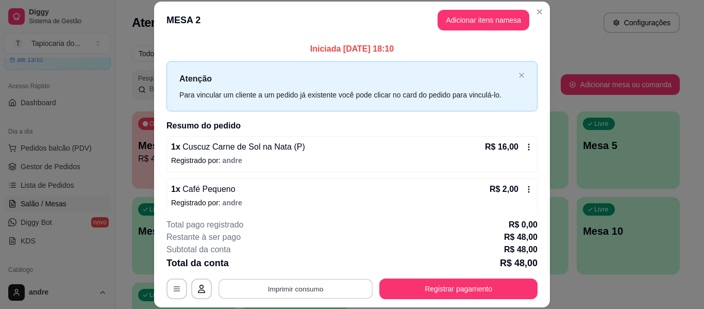
click at [349, 290] on button "Imprimir consumo" at bounding box center [295, 289] width 155 height 20
click at [315, 264] on button "Impressora" at bounding box center [295, 265] width 75 height 16
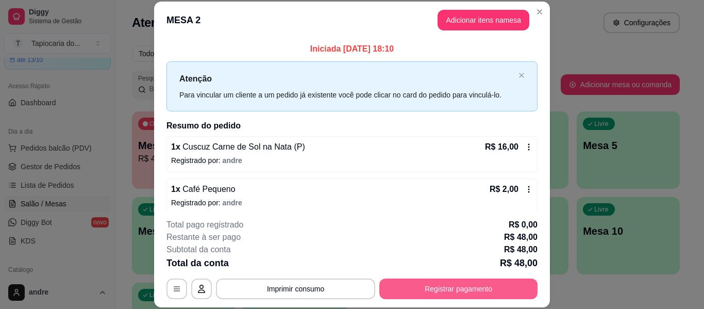
click at [486, 291] on button "Registrar pagamento" at bounding box center [458, 288] width 158 height 21
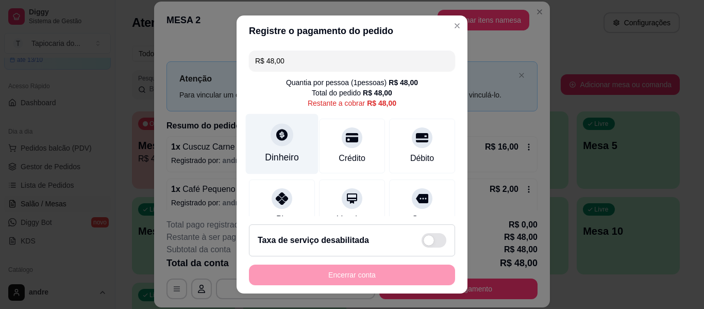
click at [285, 157] on div "Dinheiro" at bounding box center [282, 156] width 34 height 13
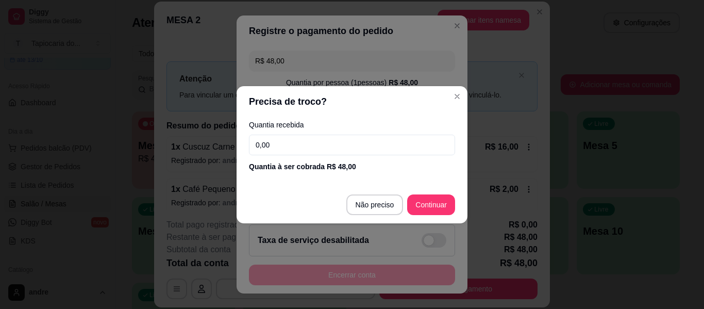
click at [285, 142] on input "0,00" at bounding box center [352, 144] width 206 height 21
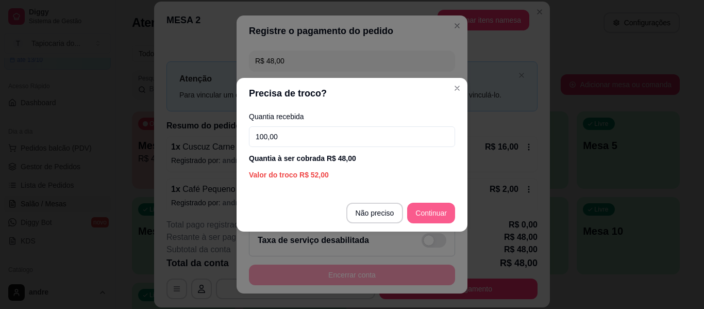
type input "100,00"
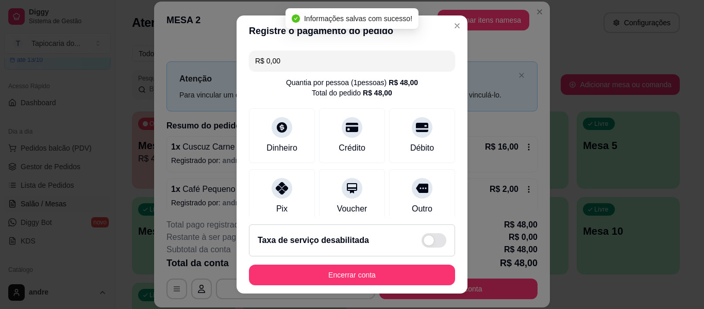
type input "R$ 0,00"
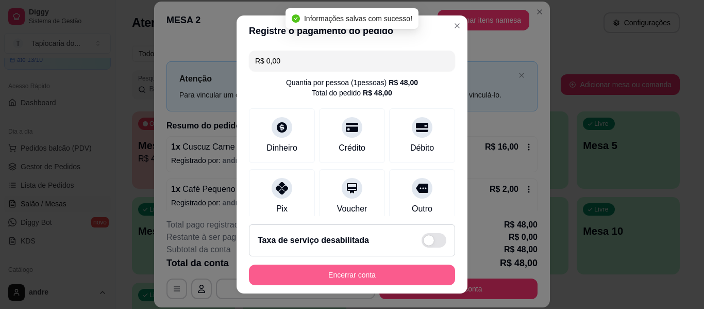
click at [338, 274] on button "Encerrar conta" at bounding box center [352, 274] width 206 height 21
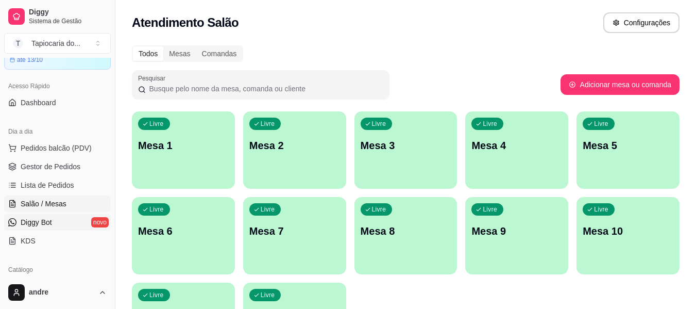
click at [57, 221] on link "Diggy Bot novo" at bounding box center [57, 222] width 107 height 16
click at [53, 226] on link "Diggy Bot novo" at bounding box center [57, 222] width 107 height 16
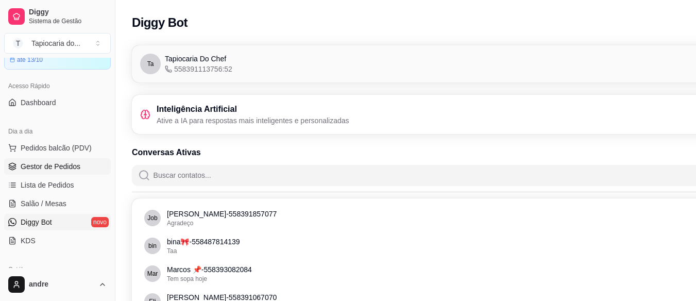
click at [72, 171] on span "Gestor de Pedidos" at bounding box center [51, 166] width 60 height 10
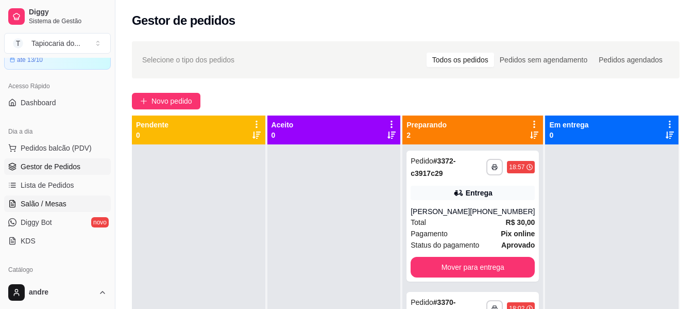
click at [37, 203] on span "Salão / Mesas" at bounding box center [44, 203] width 46 height 10
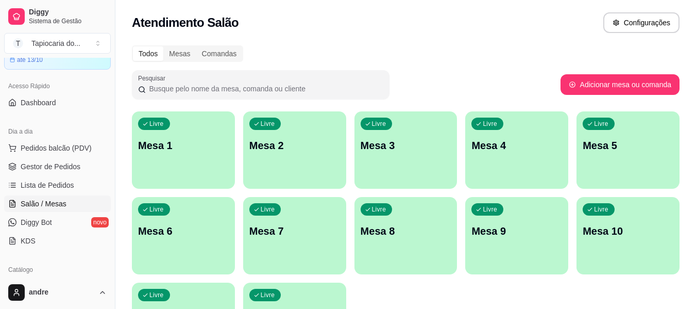
click at [309, 229] on p "Mesa 7" at bounding box center [294, 231] width 91 height 14
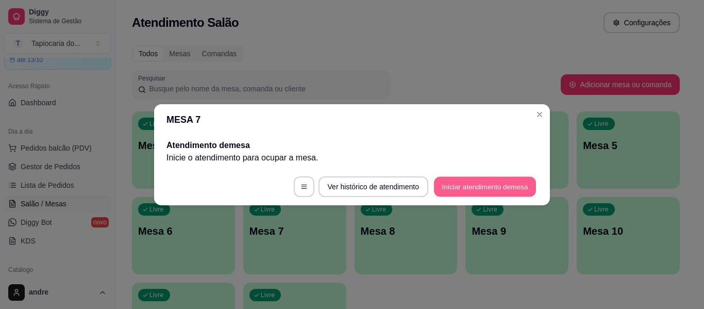
click at [506, 177] on button "Iniciar atendimento de mesa" at bounding box center [485, 186] width 102 height 20
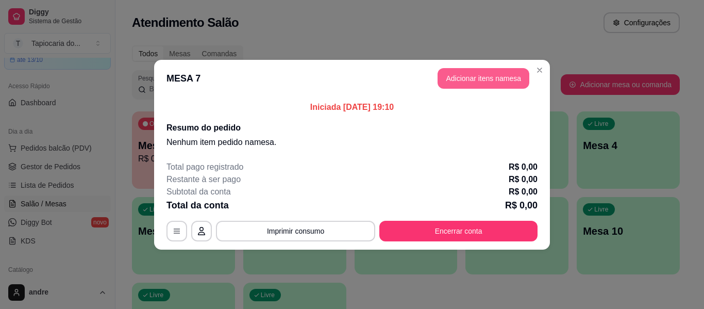
click at [470, 82] on button "Adicionar itens na mesa" at bounding box center [483, 78] width 92 height 21
drag, startPoint x: 470, startPoint y: 82, endPoint x: 397, endPoint y: 64, distance: 75.5
click at [468, 76] on div "Janta ou Café da Manhã Tapiocas Cuscuz Recheados Pães Natural Salgados Tapiocas…" at bounding box center [243, 48] width 459 height 79
click at [397, 64] on div at bounding box center [243, 66] width 430 height 21
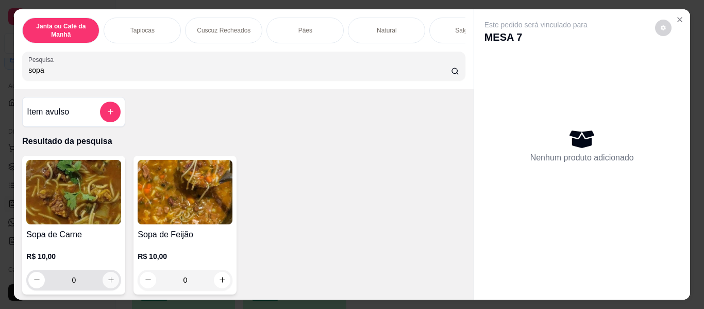
type input "sopa"
click at [107, 280] on icon "increase-product-quantity" at bounding box center [111, 280] width 8 height 8
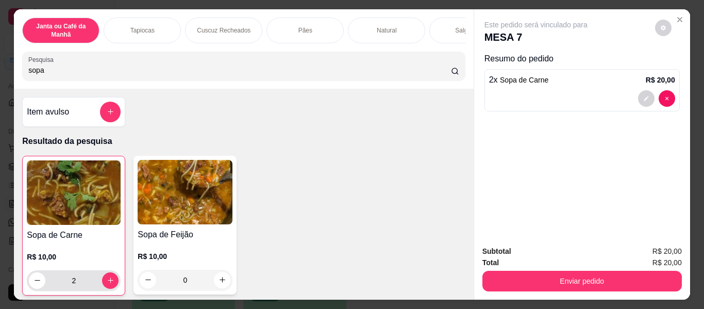
type input "2"
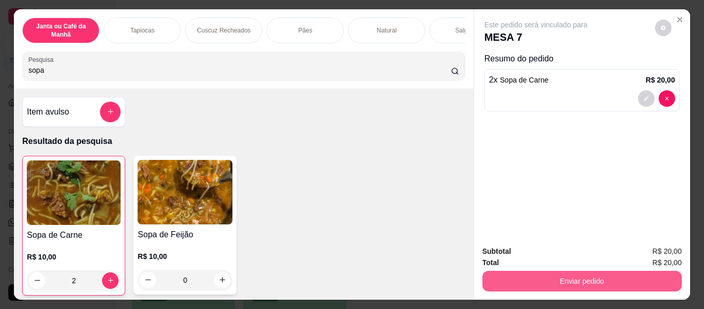
click at [569, 280] on button "Enviar pedido" at bounding box center [581, 281] width 199 height 21
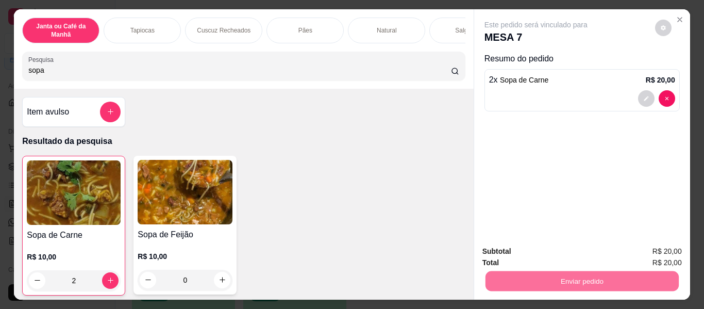
click at [661, 249] on button "Enviar pedido" at bounding box center [655, 251] width 57 height 19
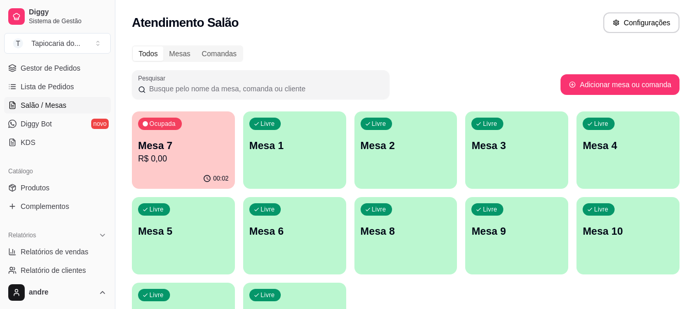
scroll to position [155, 0]
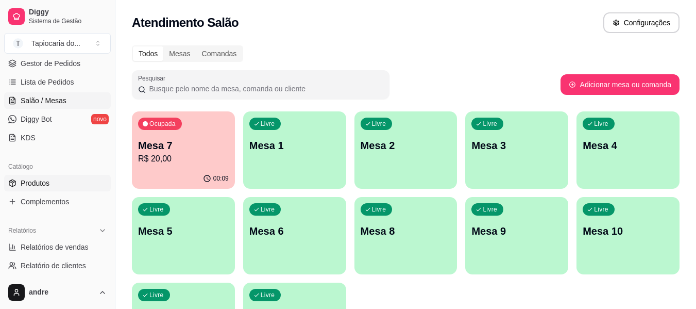
click at [53, 185] on link "Produtos" at bounding box center [57, 183] width 107 height 16
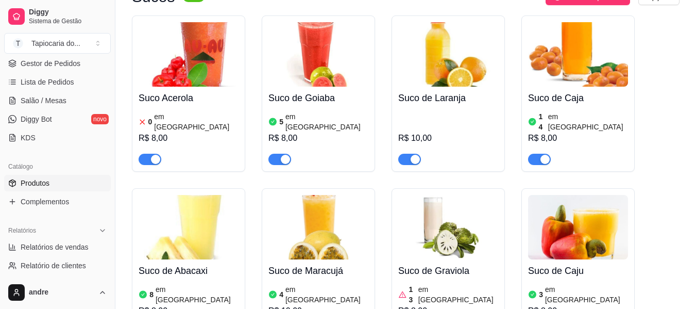
scroll to position [5513, 0]
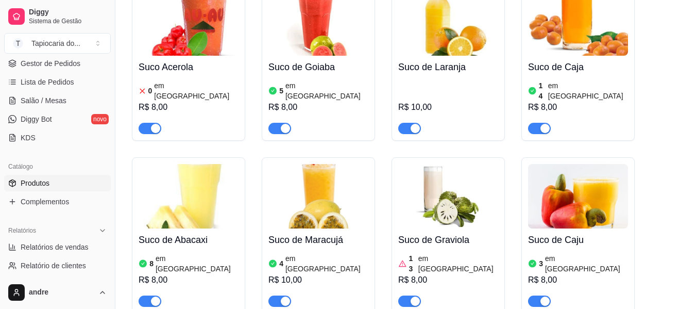
click at [275, 295] on span "button" at bounding box center [279, 300] width 23 height 11
click at [57, 69] on link "Gestor de Pedidos" at bounding box center [57, 63] width 107 height 16
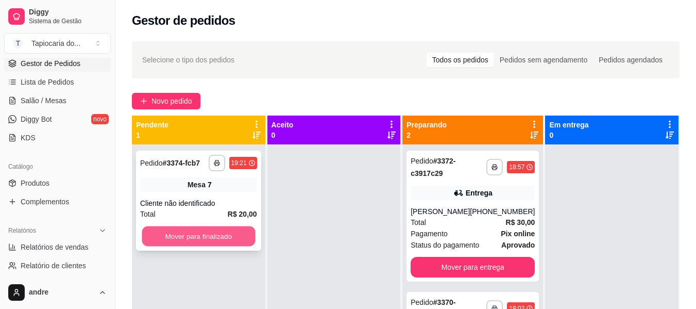
click at [228, 240] on button "Mover para finalizado" at bounding box center [198, 236] width 113 height 20
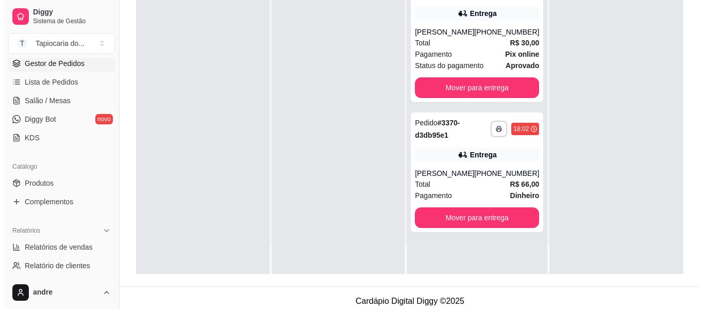
scroll to position [155, 0]
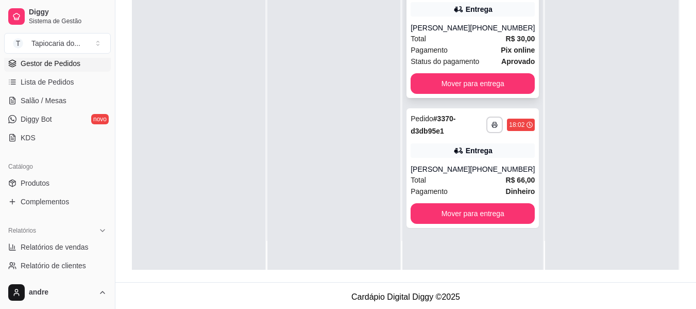
click at [467, 24] on div "[PERSON_NAME]" at bounding box center [440, 28] width 59 height 10
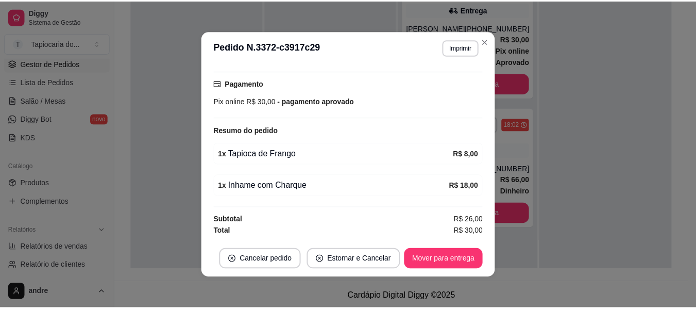
scroll to position [2, 0]
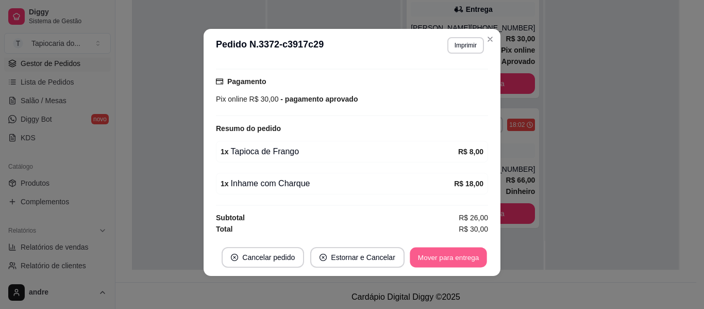
click at [471, 252] on button "Mover para entrega" at bounding box center [448, 257] width 77 height 20
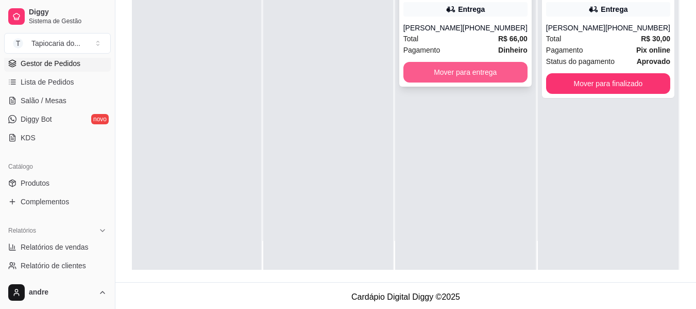
click at [487, 76] on button "Mover para entrega" at bounding box center [465, 72] width 124 height 21
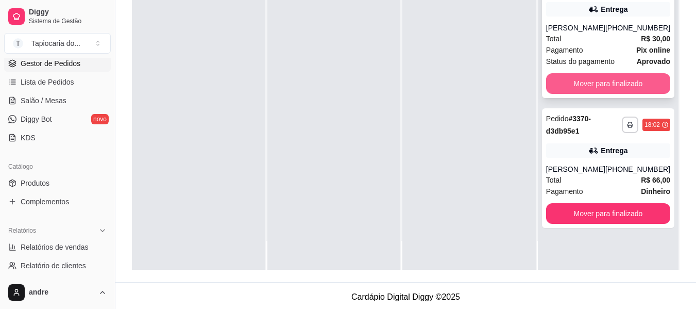
click at [642, 86] on button "Mover para finalizado" at bounding box center [608, 83] width 124 height 21
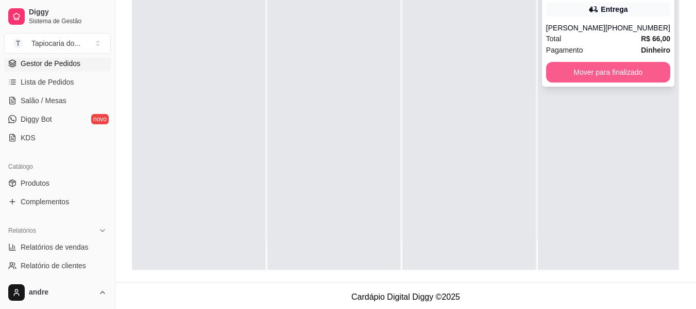
click at [632, 77] on button "Mover para finalizado" at bounding box center [608, 72] width 124 height 21
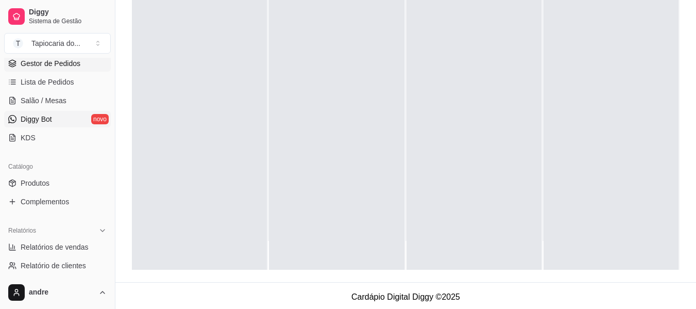
click at [45, 114] on span "Diggy Bot" at bounding box center [36, 119] width 31 height 10
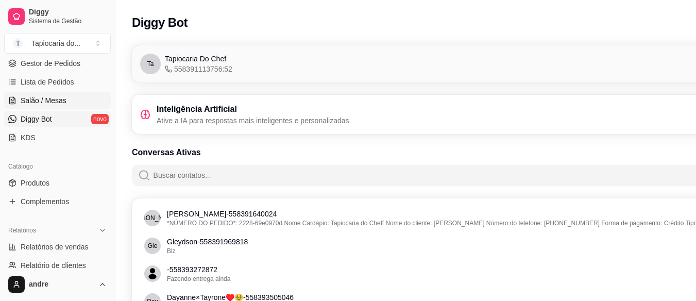
click at [41, 102] on span "Salão / Mesas" at bounding box center [44, 100] width 46 height 10
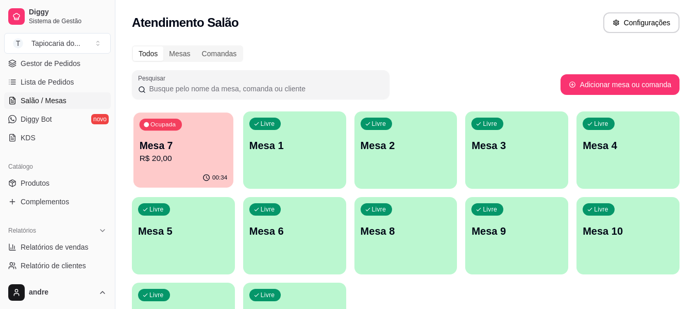
click at [185, 140] on p "Mesa 7" at bounding box center [184, 146] width 88 height 14
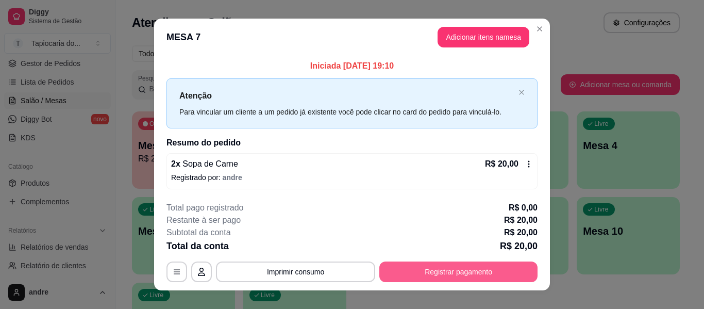
click at [467, 276] on button "Registrar pagamento" at bounding box center [458, 271] width 158 height 21
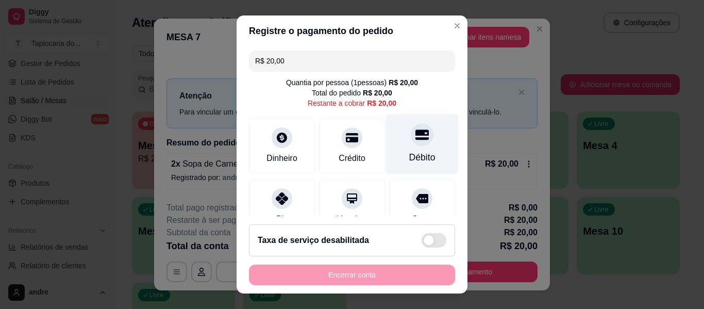
click at [409, 159] on div "Débito" at bounding box center [422, 156] width 26 height 13
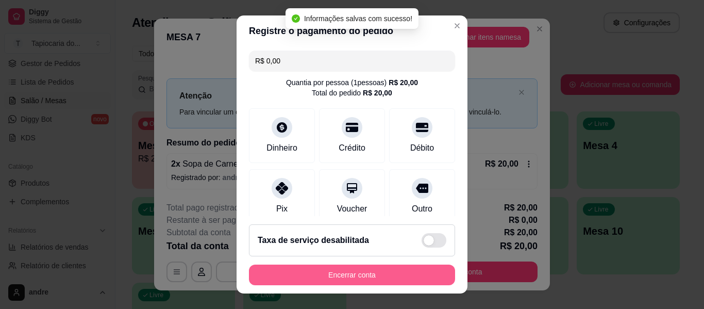
type input "R$ 0,00"
click at [420, 273] on button "Encerrar conta" at bounding box center [352, 275] width 200 height 20
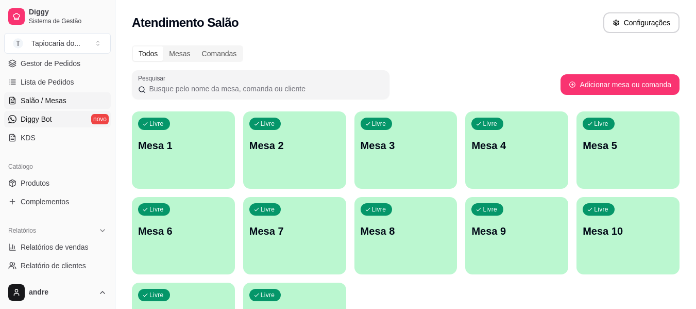
click at [49, 115] on span "Diggy Bot" at bounding box center [36, 119] width 31 height 10
click at [75, 118] on link "Diggy Bot novo" at bounding box center [57, 119] width 107 height 16
click at [84, 120] on link "Diggy Bot novo" at bounding box center [57, 119] width 107 height 16
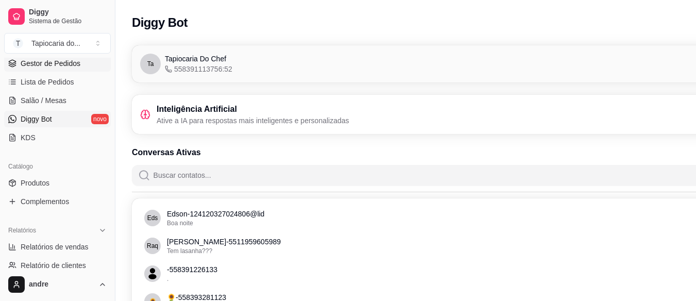
click at [76, 61] on span "Gestor de Pedidos" at bounding box center [51, 63] width 60 height 10
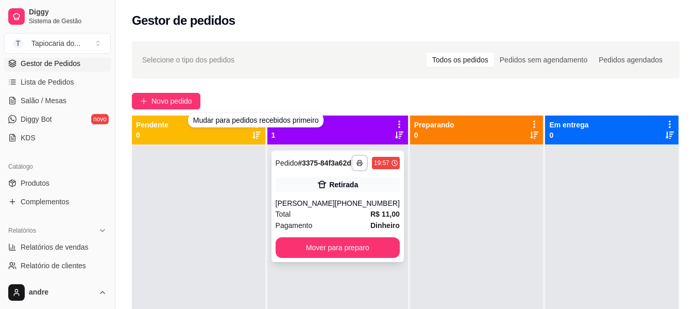
click at [335, 208] on div "[PERSON_NAME]" at bounding box center [305, 203] width 59 height 10
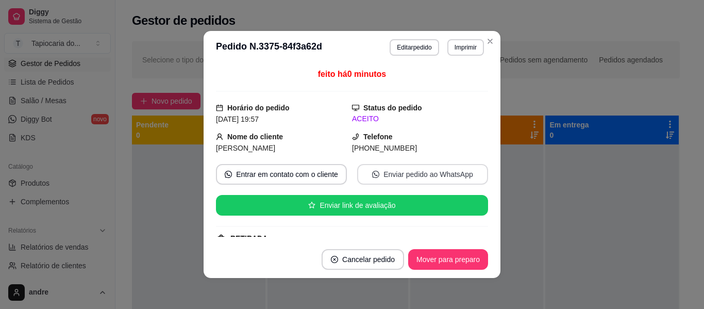
scroll to position [151, 0]
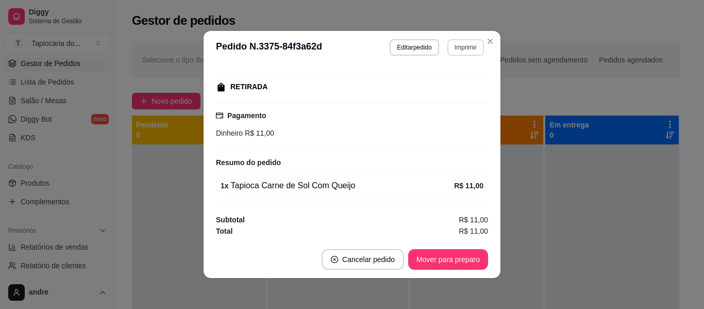
click at [452, 43] on button "Imprimir" at bounding box center [465, 47] width 37 height 16
click at [447, 83] on button "Impressora" at bounding box center [443, 83] width 75 height 16
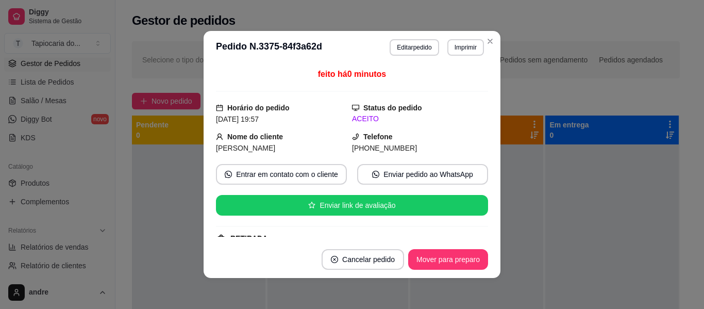
scroll to position [151, 0]
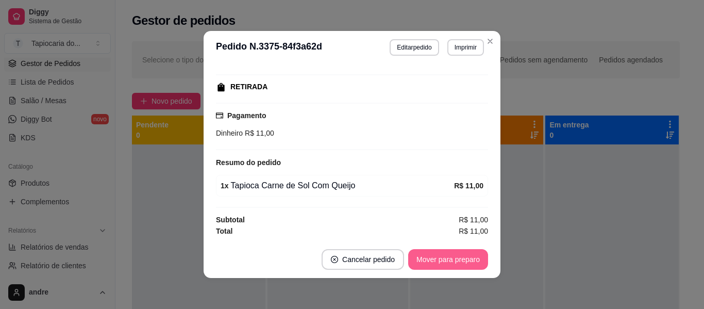
click at [452, 259] on button "Mover para preparo" at bounding box center [448, 259] width 80 height 21
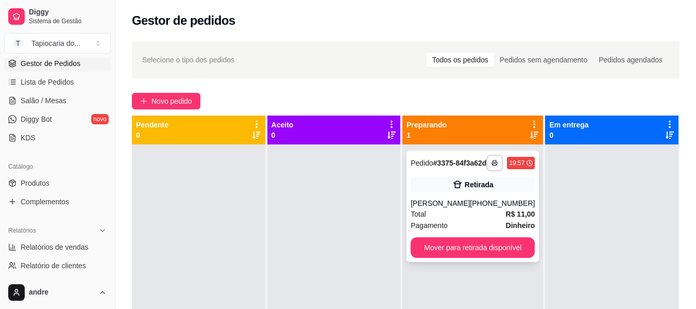
click at [433, 167] on strong "# 3375-84f3a62d" at bounding box center [460, 163] width 54 height 8
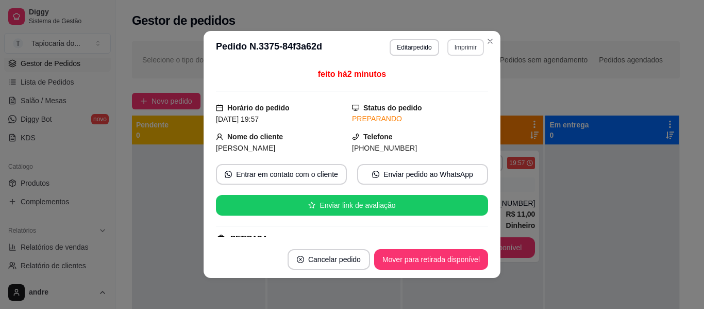
click at [457, 46] on button "Imprimir" at bounding box center [465, 47] width 37 height 16
click at [452, 83] on button "Impressora" at bounding box center [443, 83] width 75 height 16
click at [456, 50] on button "Imprimir" at bounding box center [466, 47] width 36 height 16
click at [456, 86] on button "Impressora" at bounding box center [443, 83] width 72 height 16
click at [466, 43] on button "Imprimir" at bounding box center [466, 47] width 36 height 16
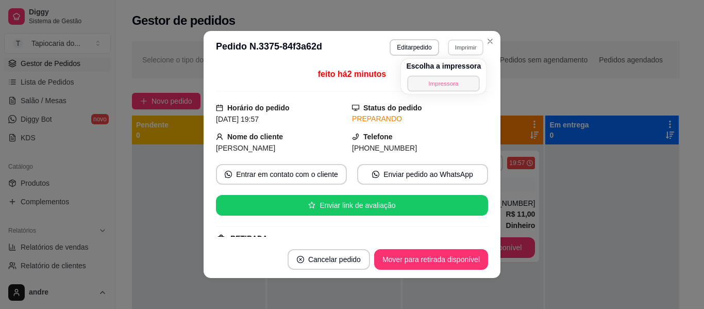
click at [466, 79] on button "Impressora" at bounding box center [444, 83] width 72 height 16
click at [471, 42] on button "Imprimir" at bounding box center [466, 47] width 36 height 16
click at [468, 86] on button "Impressora" at bounding box center [443, 83] width 72 height 16
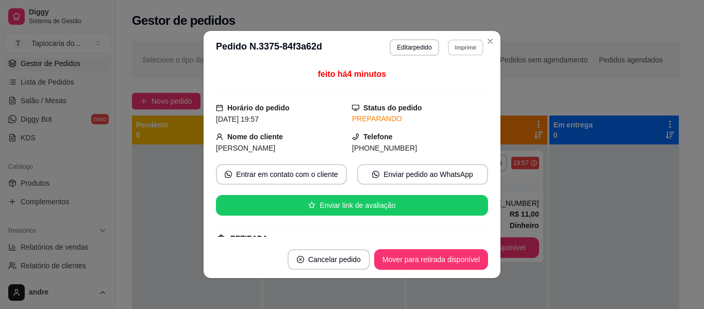
click at [458, 53] on button "Imprimir" at bounding box center [466, 47] width 36 height 16
click at [460, 83] on button "Impressora" at bounding box center [443, 83] width 75 height 16
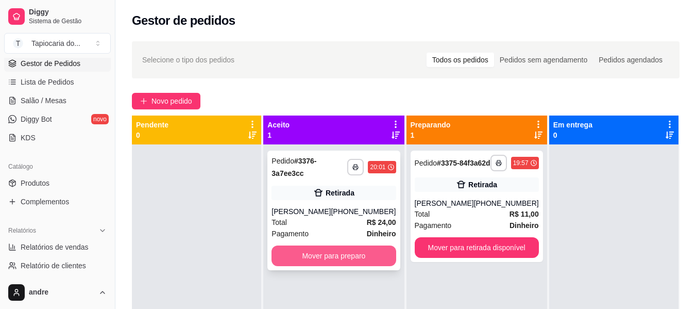
click at [379, 258] on button "Mover para preparo" at bounding box center [334, 255] width 124 height 21
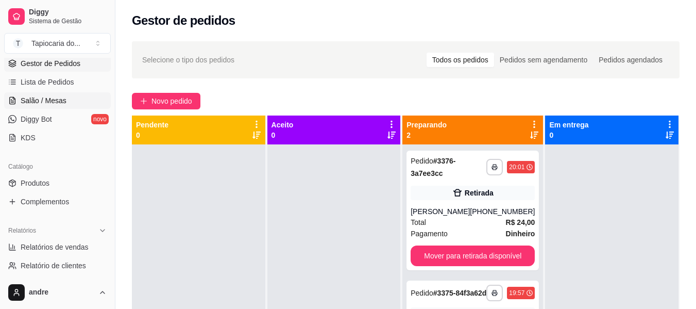
click at [38, 104] on span "Salão / Mesas" at bounding box center [44, 100] width 46 height 10
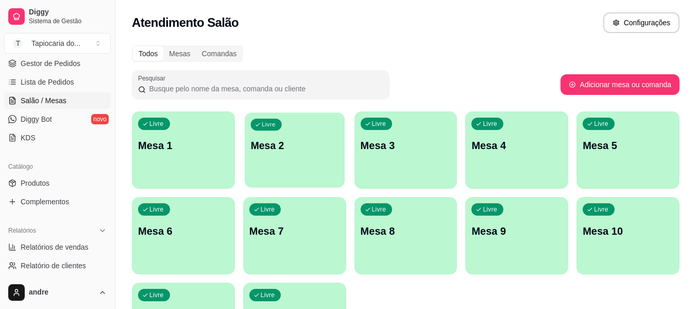
click at [320, 151] on p "Mesa 2" at bounding box center [294, 146] width 88 height 14
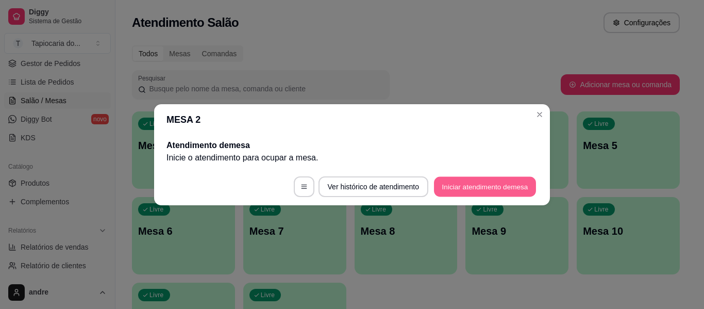
click at [488, 191] on button "Iniciar atendimento de mesa" at bounding box center [485, 186] width 102 height 20
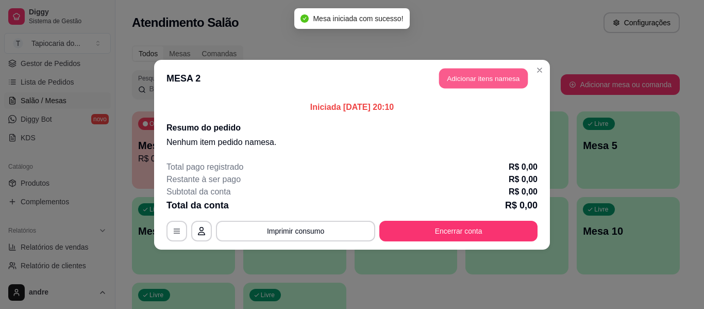
click at [457, 82] on button "Adicionar itens na mesa" at bounding box center [483, 78] width 89 height 20
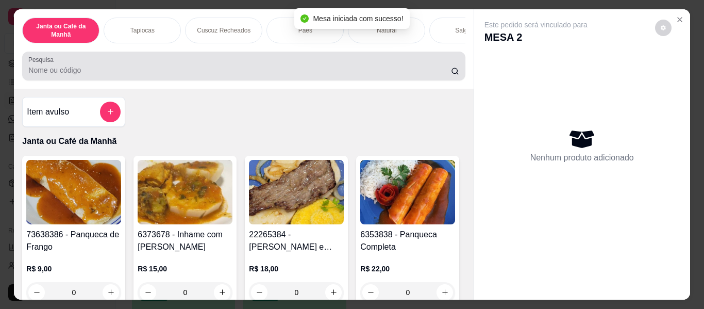
click at [362, 60] on div at bounding box center [243, 66] width 430 height 21
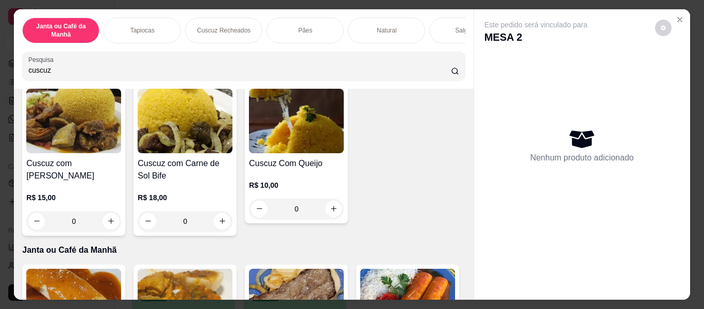
scroll to position [361, 0]
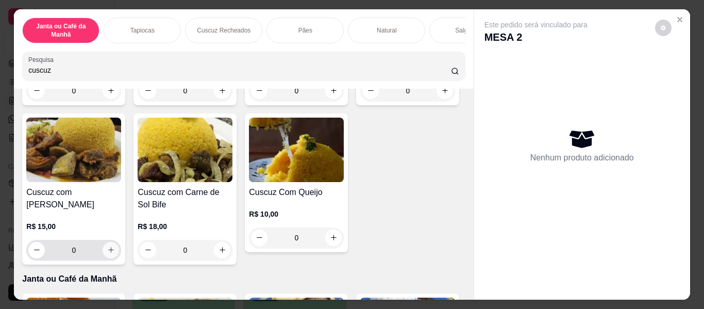
type input "cuscuz"
click at [119, 249] on button "increase-product-quantity" at bounding box center [111, 250] width 16 height 16
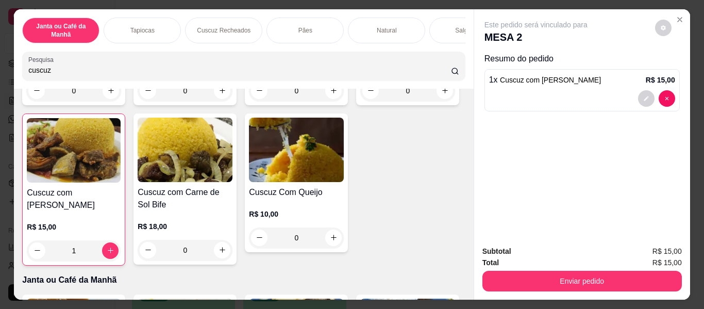
type input "1"
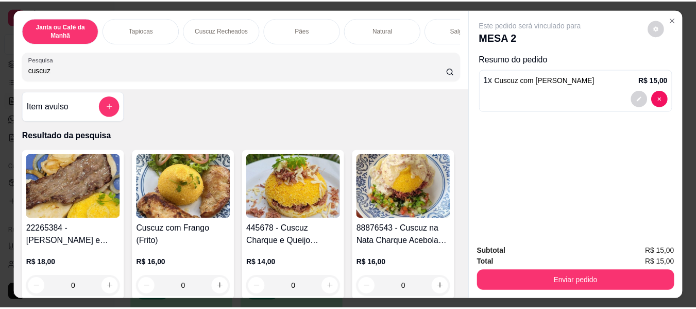
scroll to position [0, 0]
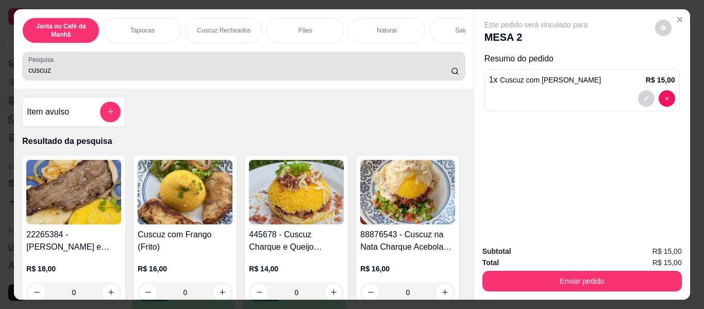
click at [432, 75] on input "cuscuz" at bounding box center [239, 70] width 423 height 10
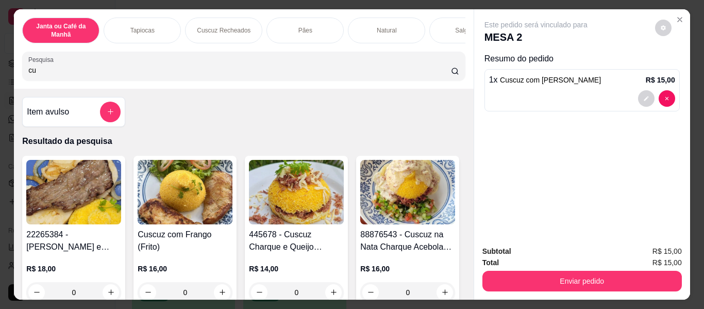
type input "c"
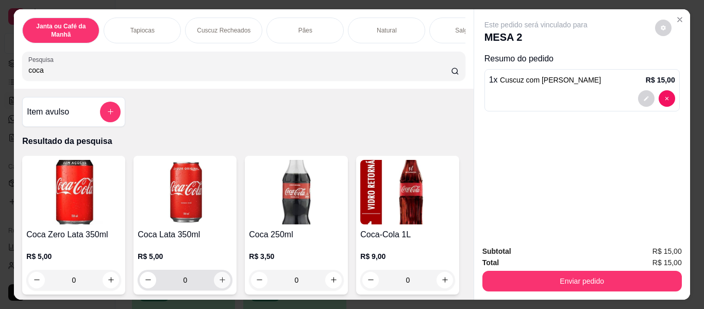
type input "coca"
click at [221, 282] on icon "increase-product-quantity" at bounding box center [222, 280] width 8 height 8
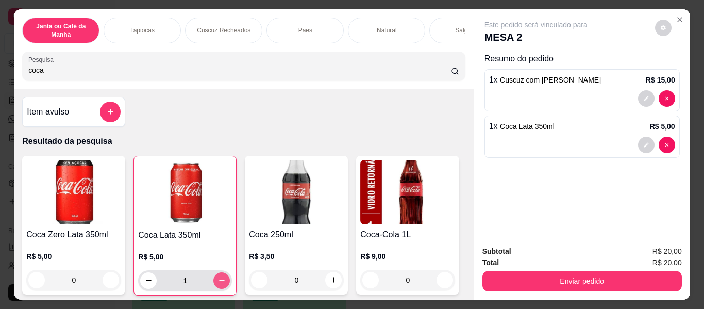
type input "1"
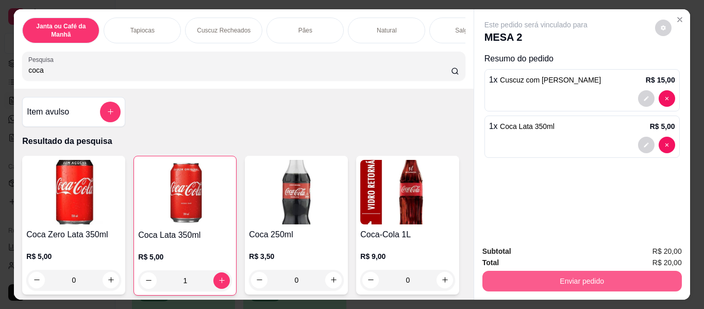
click at [640, 282] on button "Enviar pedido" at bounding box center [581, 281] width 199 height 21
click at [676, 252] on button "Enviar pedido" at bounding box center [655, 252] width 58 height 20
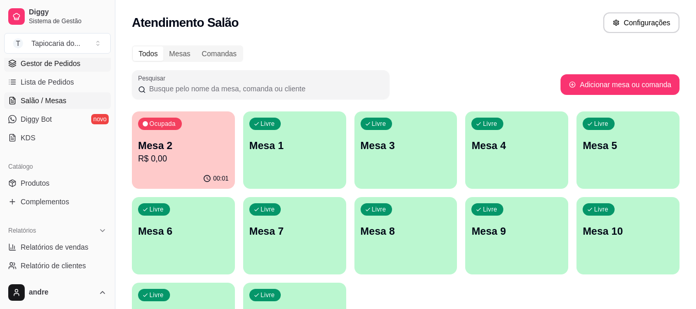
click at [54, 66] on span "Gestor de Pedidos" at bounding box center [51, 63] width 60 height 10
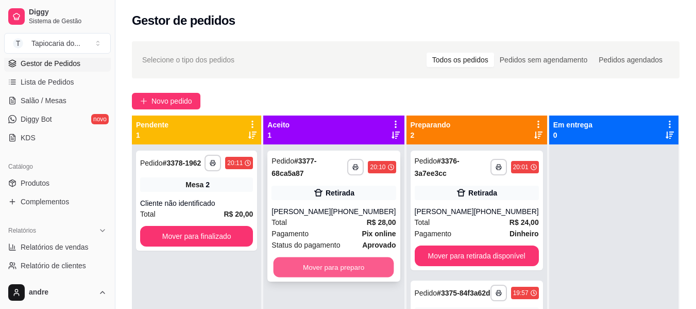
click at [330, 277] on button "Mover para preparo" at bounding box center [334, 267] width 121 height 20
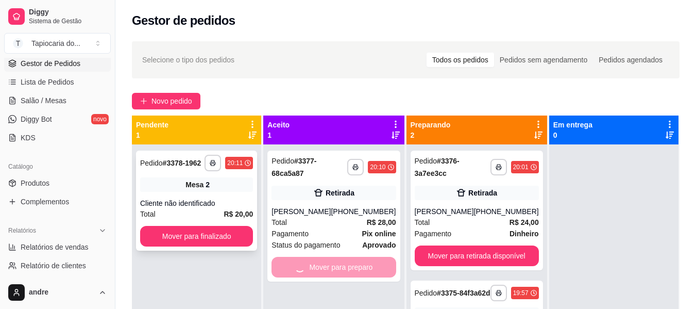
click at [207, 231] on button "Mover para finalizado" at bounding box center [196, 236] width 113 height 21
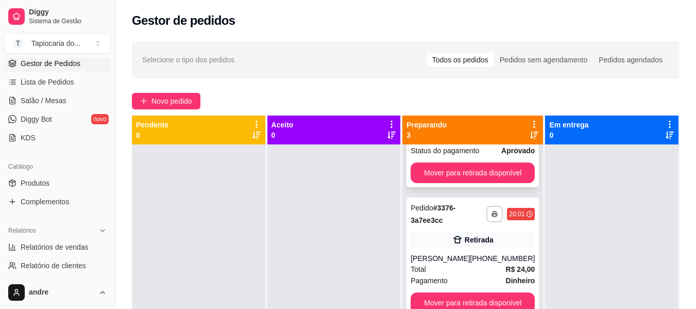
scroll to position [113, 0]
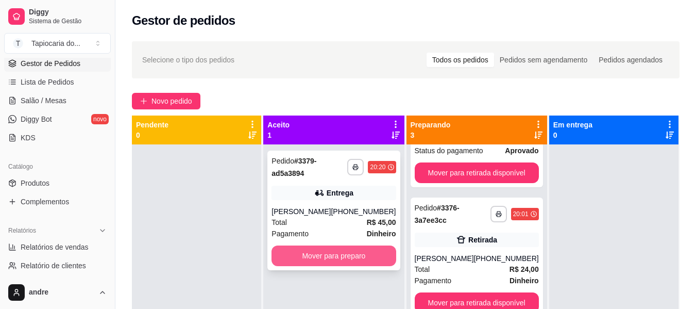
click at [360, 266] on button "Mover para preparo" at bounding box center [334, 255] width 124 height 21
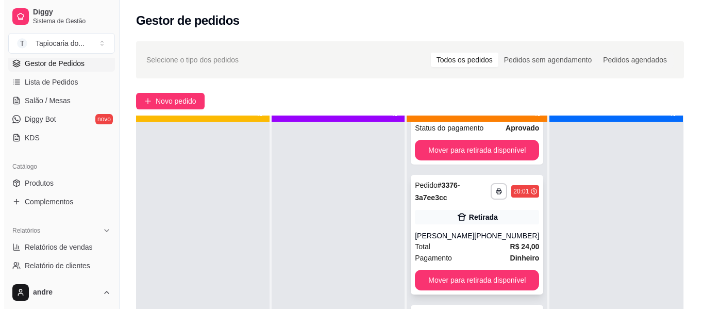
scroll to position [29, 0]
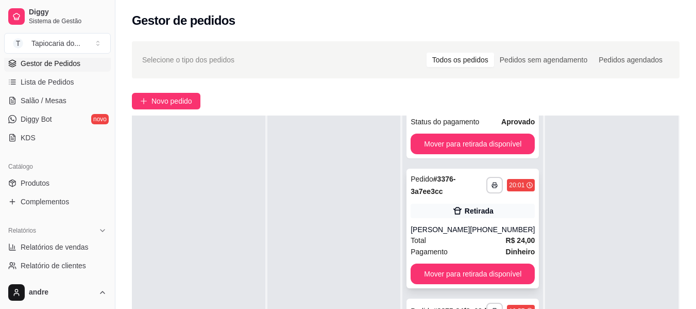
click at [485, 224] on div "(83) 99172-4682" at bounding box center [502, 229] width 65 height 10
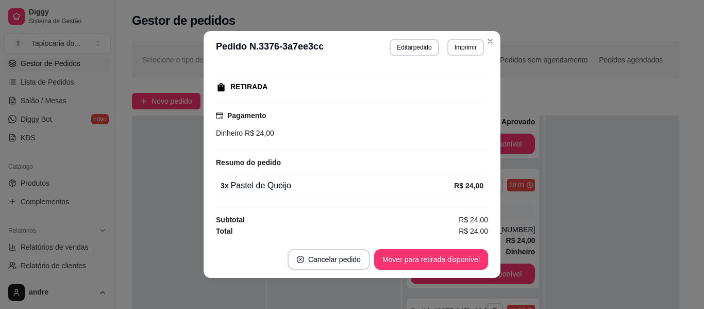
scroll to position [2, 0]
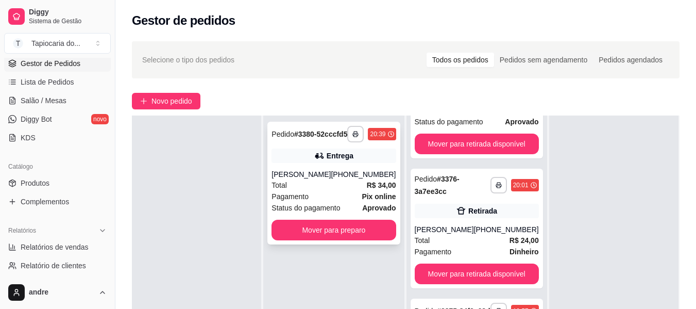
click at [329, 179] on div "Gabriela Freitas lima" at bounding box center [301, 174] width 59 height 10
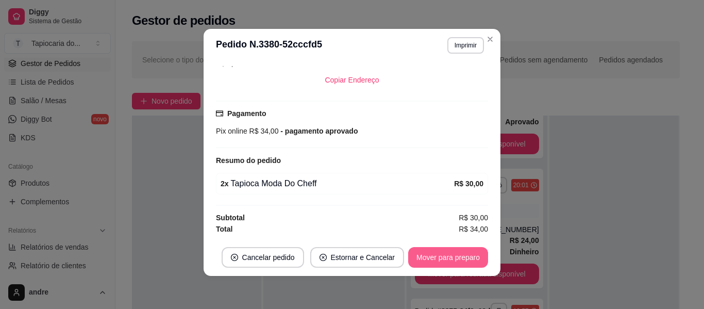
click at [437, 253] on button "Mover para preparo" at bounding box center [448, 257] width 80 height 21
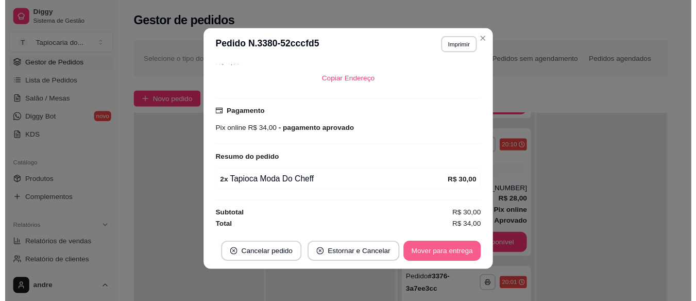
scroll to position [404, 0]
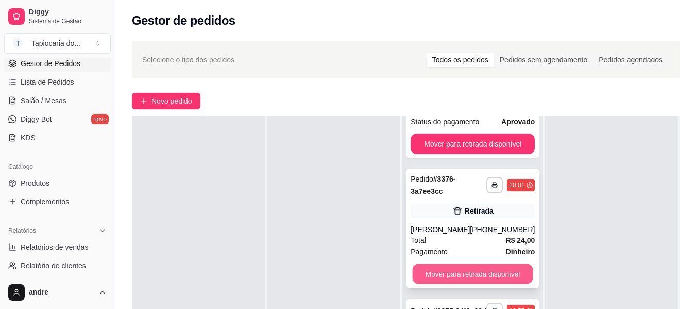
click at [444, 266] on button "Mover para retirada disponível" at bounding box center [473, 274] width 121 height 20
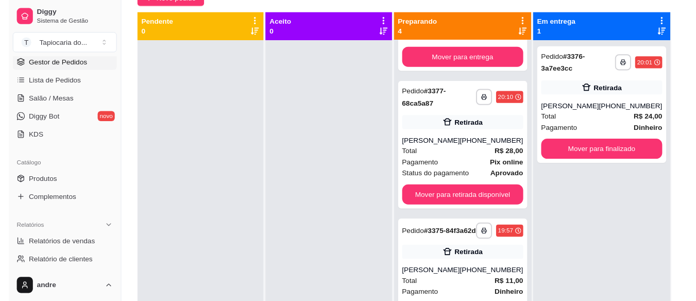
scroll to position [29, 0]
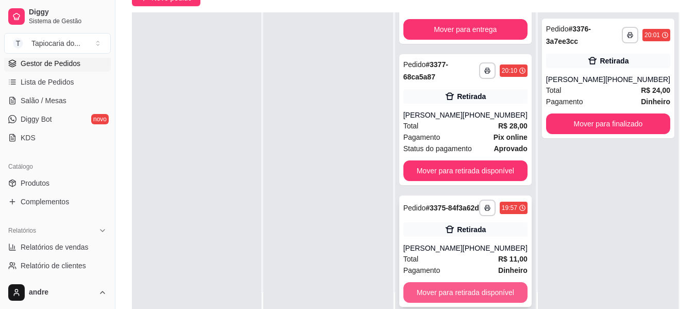
click at [512, 291] on button "Mover para retirada disponível" at bounding box center [465, 292] width 124 height 21
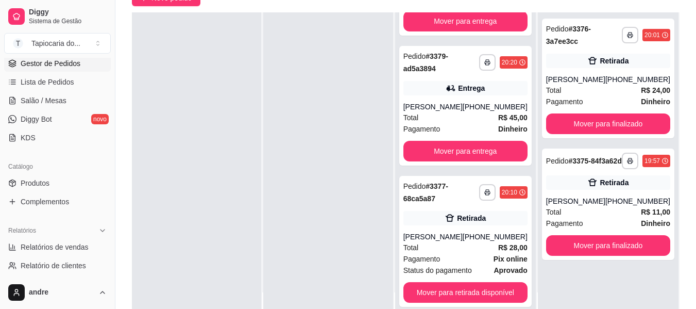
scroll to position [145, 0]
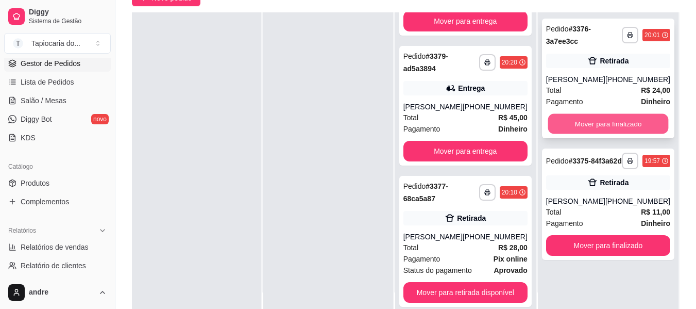
click at [608, 123] on button "Mover para finalizado" at bounding box center [608, 124] width 121 height 20
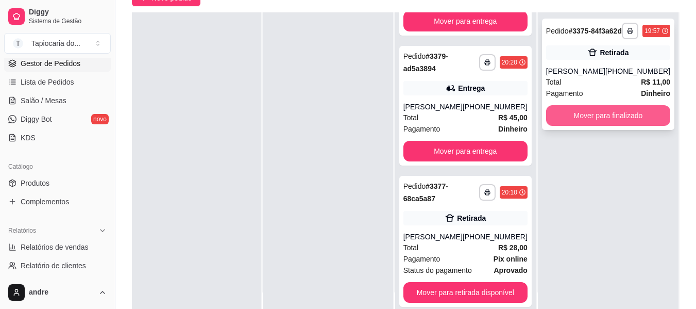
click at [608, 126] on button "Mover para finalizado" at bounding box center [608, 115] width 124 height 21
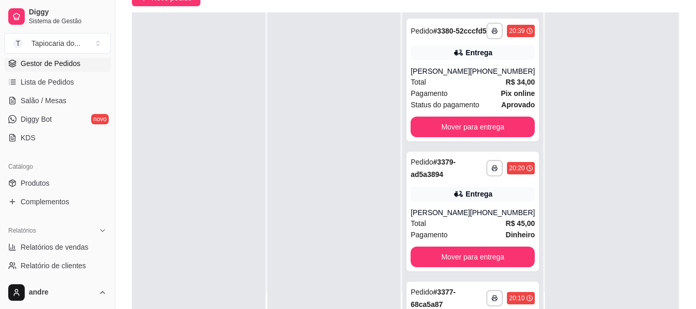
scroll to position [0, 0]
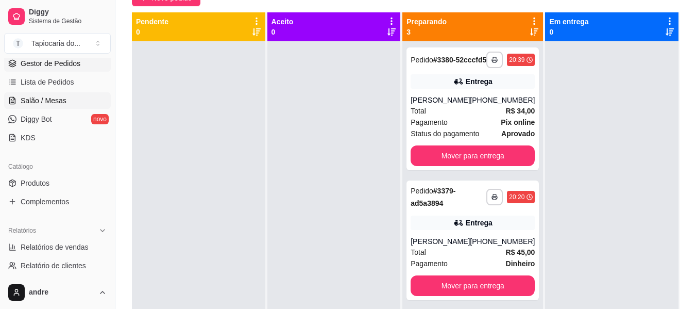
click at [61, 102] on span "Salão / Mesas" at bounding box center [44, 100] width 46 height 10
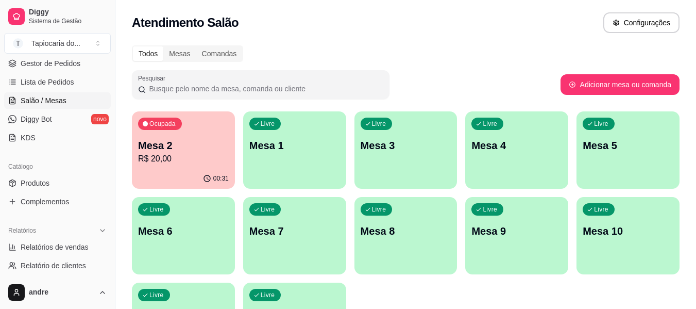
click at [198, 158] on p "R$ 20,00" at bounding box center [183, 159] width 91 height 12
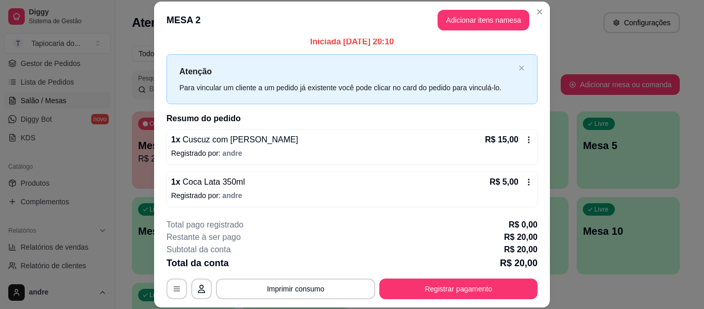
scroll to position [8, 0]
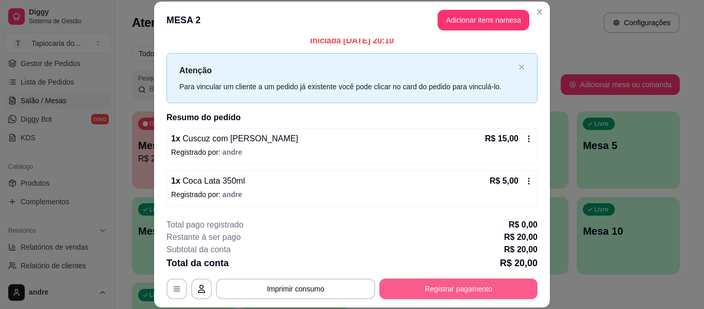
click at [451, 293] on button "Registrar pagamento" at bounding box center [458, 288] width 158 height 21
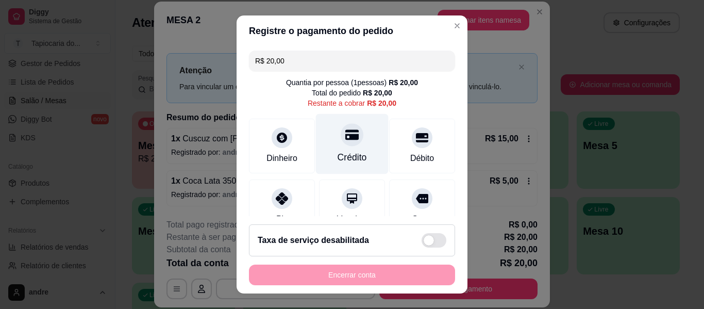
click at [353, 148] on div "Crédito" at bounding box center [352, 144] width 73 height 60
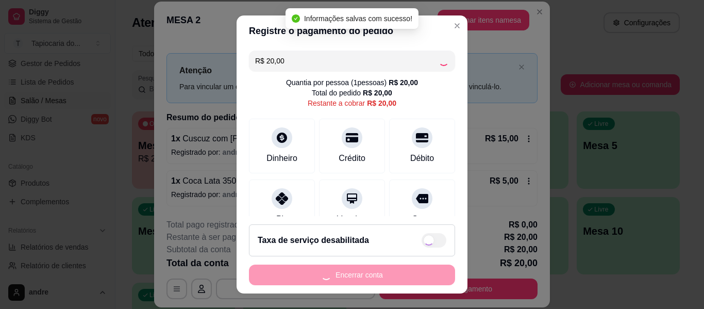
type input "R$ 0,00"
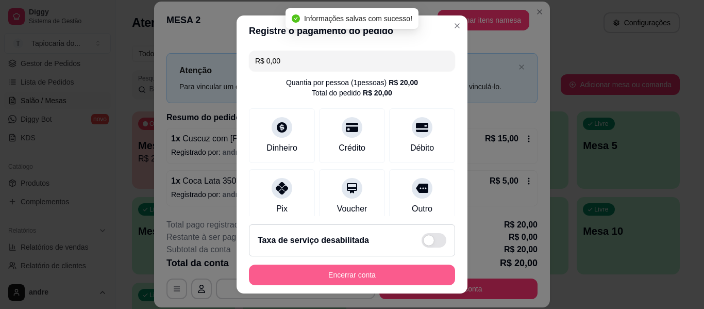
click at [397, 279] on button "Encerrar conta" at bounding box center [352, 274] width 206 height 21
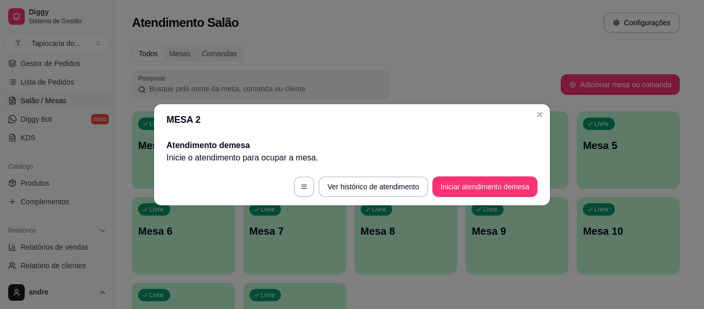
scroll to position [0, 0]
click at [525, 121] on section "MESA 2 Atendimento de mesa Inicie o atendimento para ocupar a mesa . Ver histór…" at bounding box center [352, 154] width 396 height 101
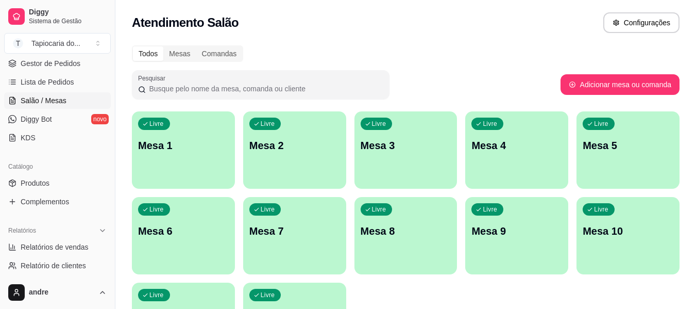
click at [225, 140] on p "Mesa 1" at bounding box center [183, 145] width 91 height 14
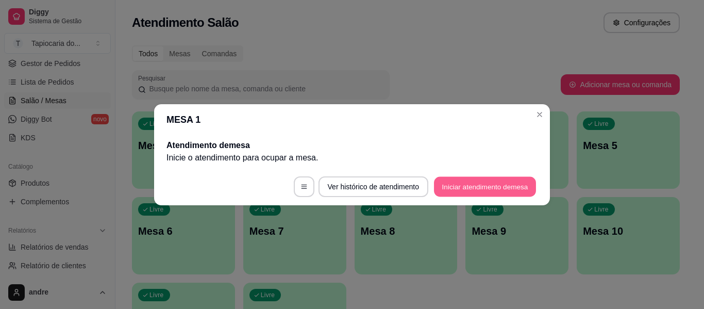
click at [479, 190] on button "Iniciar atendimento de mesa" at bounding box center [485, 186] width 102 height 20
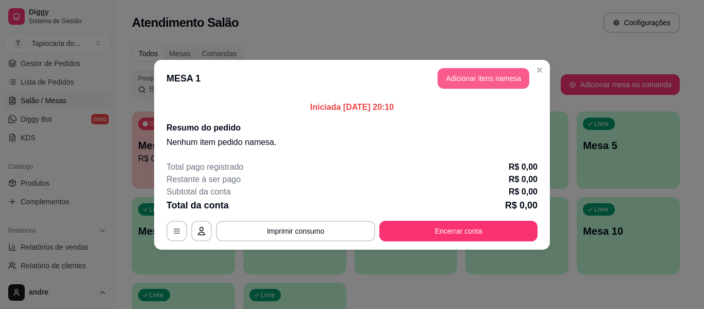
click at [456, 77] on button "Adicionar itens na mesa" at bounding box center [483, 78] width 92 height 21
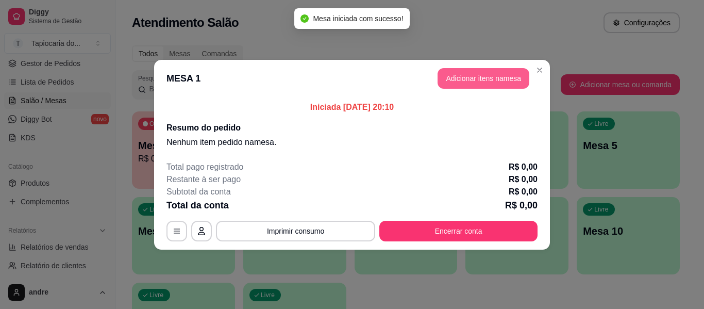
click at [407, 68] on div at bounding box center [243, 66] width 430 height 21
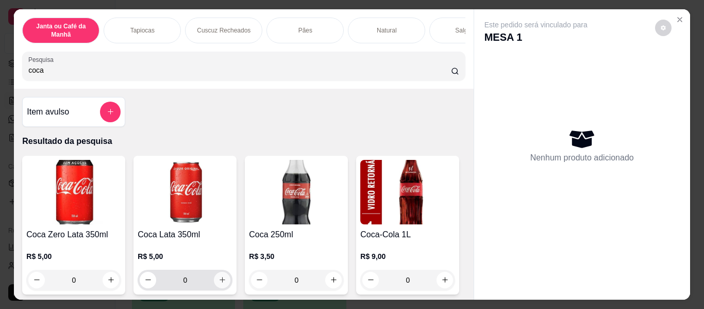
type input "coca"
click at [223, 283] on button "increase-product-quantity" at bounding box center [222, 280] width 16 height 16
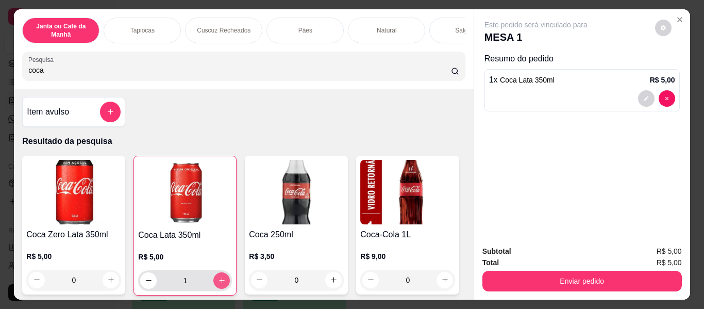
type input "1"
click at [223, 283] on button "increase-product-quantity" at bounding box center [221, 280] width 16 height 16
type input "2"
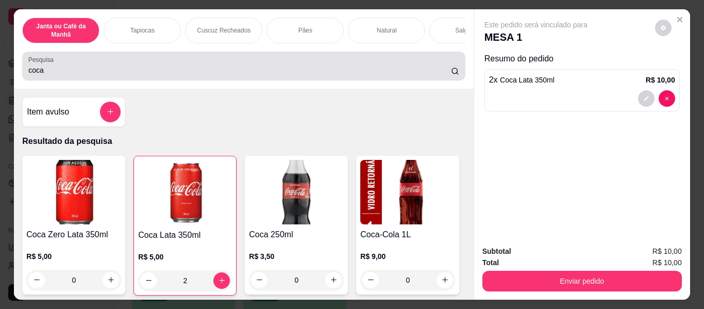
click at [322, 71] on input "coca" at bounding box center [239, 70] width 423 height 10
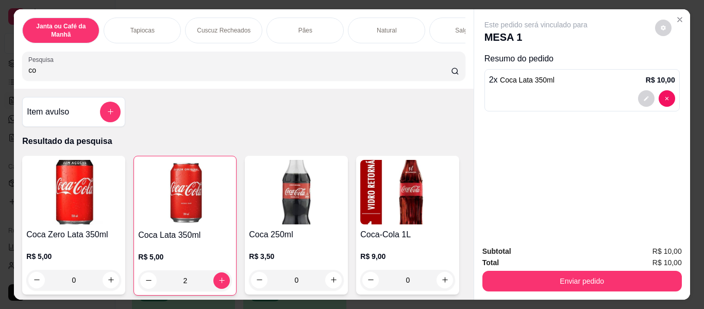
type input "c"
drag, startPoint x: 322, startPoint y: 71, endPoint x: 85, endPoint y: 76, distance: 237.1
click at [324, 72] on input "Pesquisa" at bounding box center [239, 70] width 423 height 10
click at [333, 75] on input "Pesquisa" at bounding box center [239, 70] width 423 height 10
click at [79, 75] on input "Pesquisa" at bounding box center [239, 70] width 423 height 10
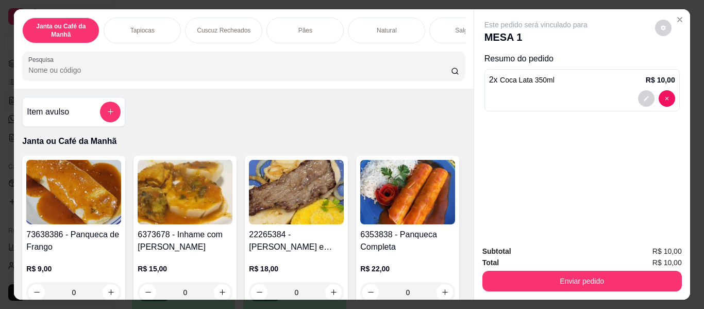
click at [85, 75] on input "Pesquisa" at bounding box center [239, 70] width 423 height 10
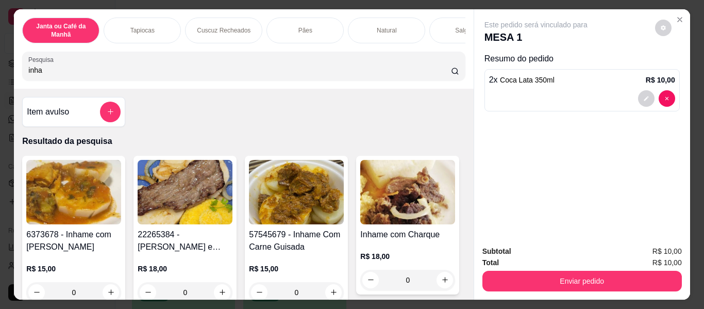
scroll to position [52, 0]
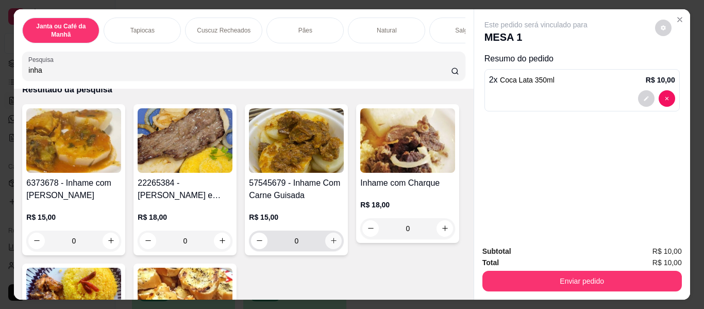
type input "inha"
click at [332, 244] on icon "increase-product-quantity" at bounding box center [334, 241] width 8 height 8
type input "1"
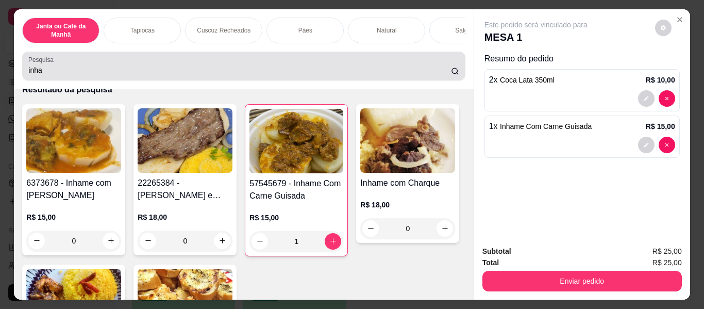
click at [360, 74] on input "inha" at bounding box center [239, 70] width 423 height 10
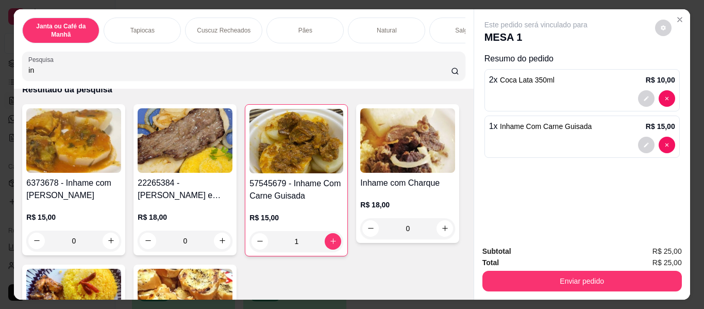
type input "i"
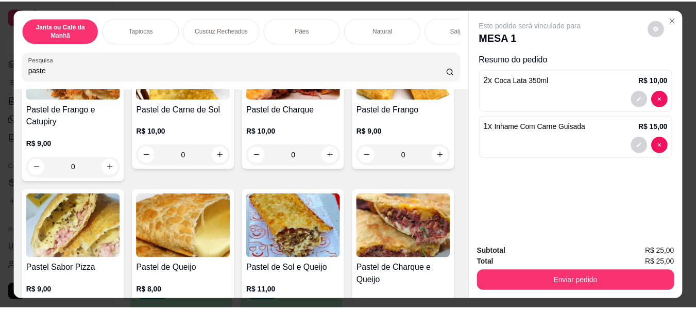
scroll to position [177, 0]
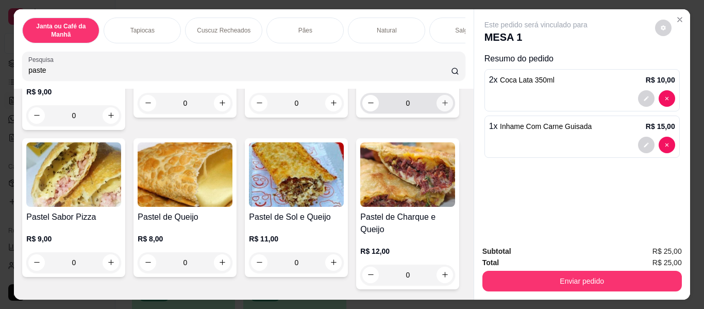
type input "paste"
click at [441, 107] on icon "increase-product-quantity" at bounding box center [445, 103] width 8 height 8
type input "1"
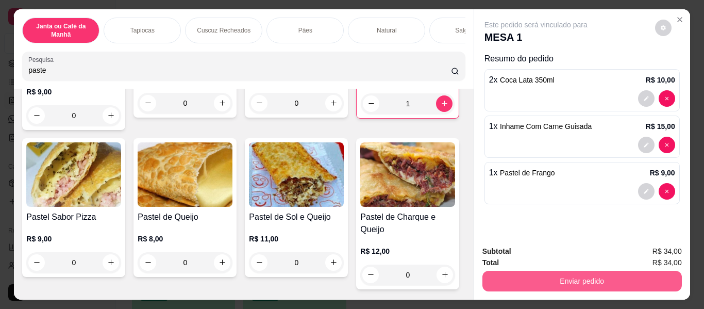
click at [535, 279] on button "Enviar pedido" at bounding box center [581, 281] width 199 height 21
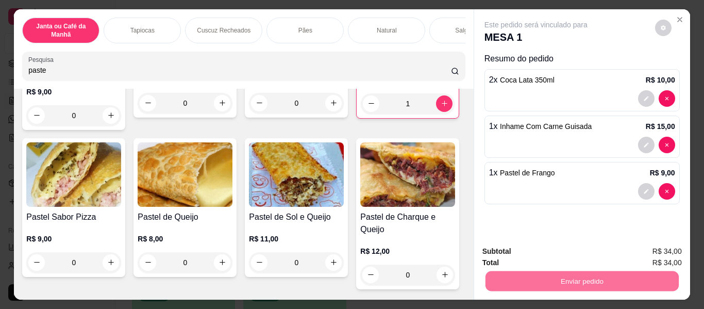
click at [644, 255] on button "Enviar pedido" at bounding box center [655, 251] width 57 height 19
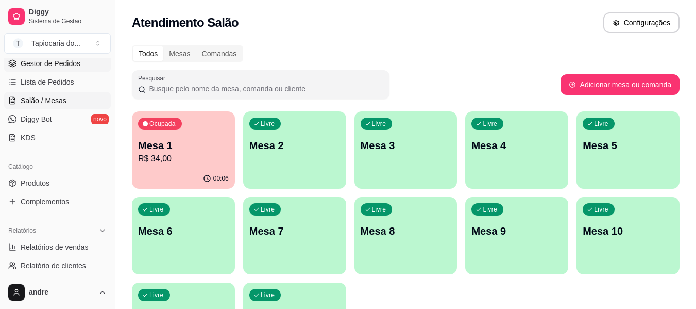
click at [48, 59] on span "Gestor de Pedidos" at bounding box center [51, 63] width 60 height 10
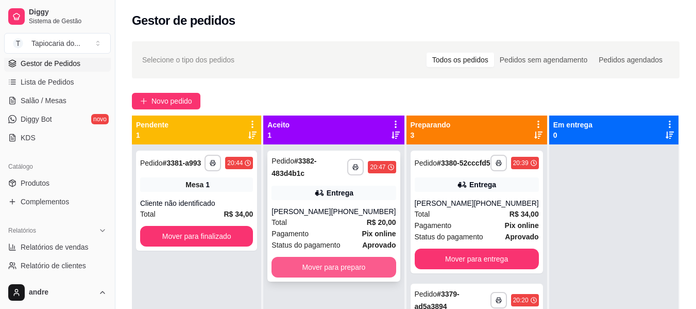
click at [356, 267] on button "Mover para preparo" at bounding box center [334, 267] width 124 height 21
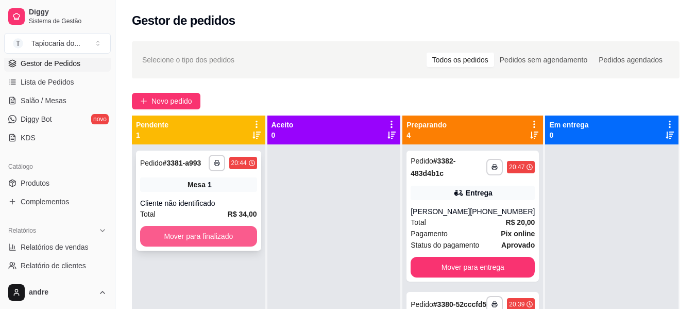
click at [213, 236] on button "Mover para finalizado" at bounding box center [198, 236] width 117 height 21
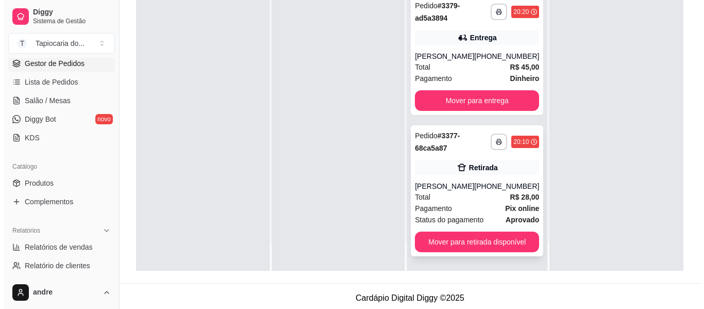
scroll to position [155, 0]
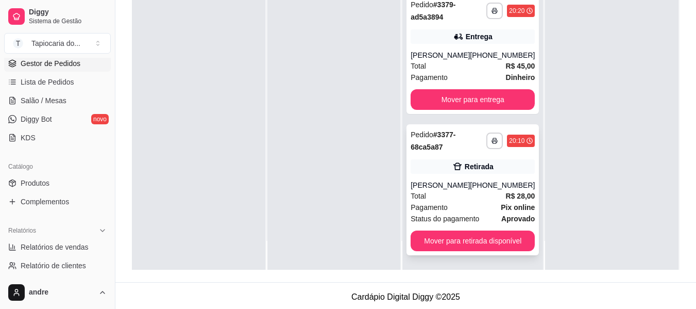
click at [461, 197] on div "Total R$ 28,00" at bounding box center [473, 195] width 124 height 11
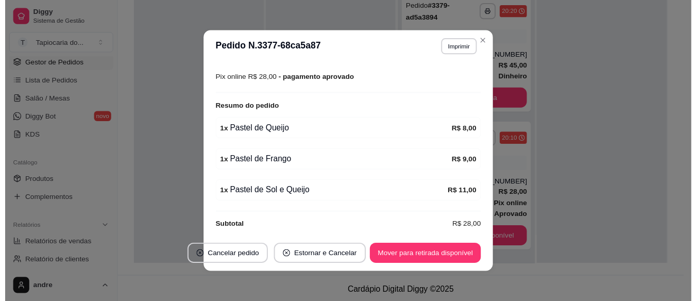
scroll to position [215, 0]
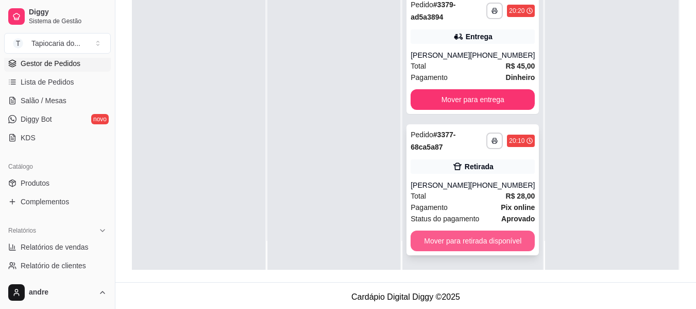
click at [488, 240] on button "Mover para retirada disponível" at bounding box center [473, 240] width 124 height 21
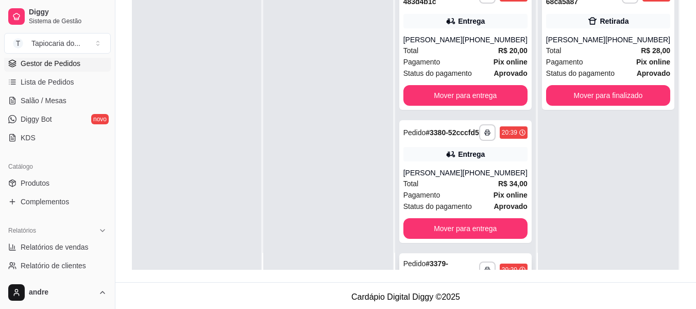
scroll to position [0, 0]
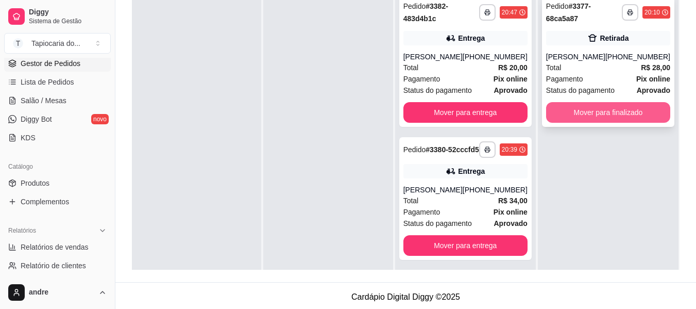
click at [605, 121] on button "Mover para finalizado" at bounding box center [608, 112] width 124 height 21
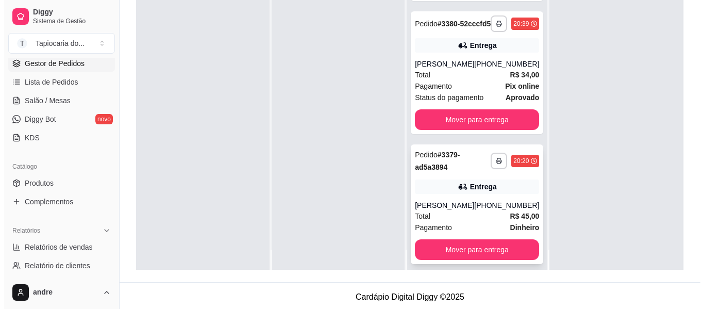
scroll to position [29, 0]
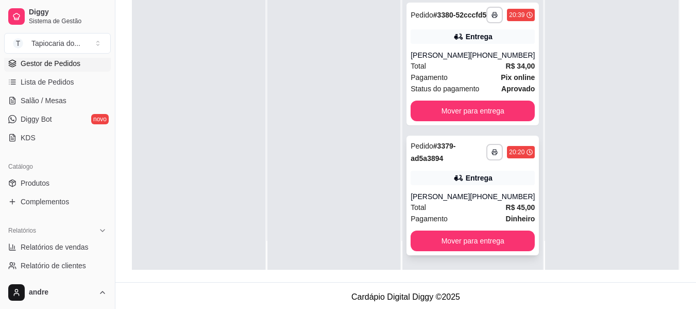
click at [470, 180] on div "**********" at bounding box center [473, 196] width 132 height 120
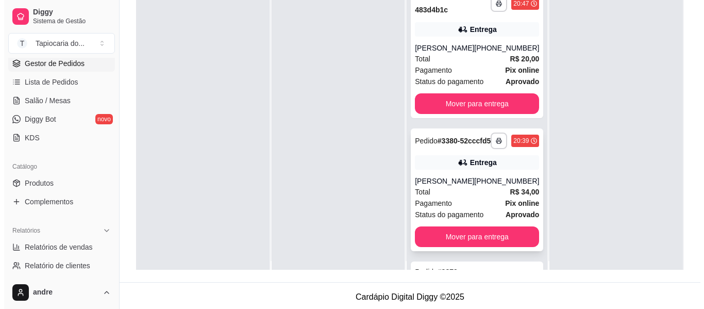
scroll to position [0, 0]
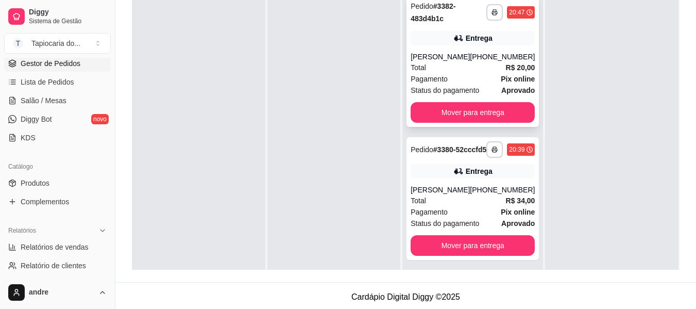
click at [473, 71] on div "Total R$ 20,00" at bounding box center [473, 67] width 124 height 11
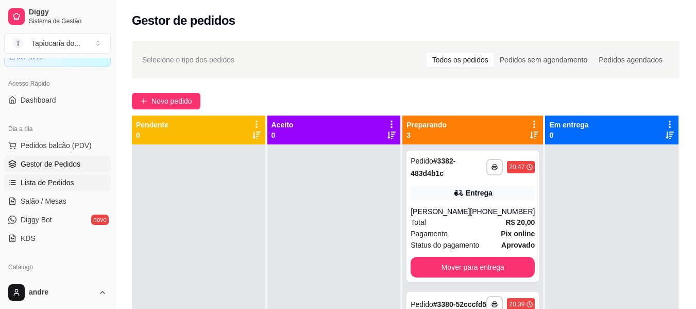
scroll to position [52, 0]
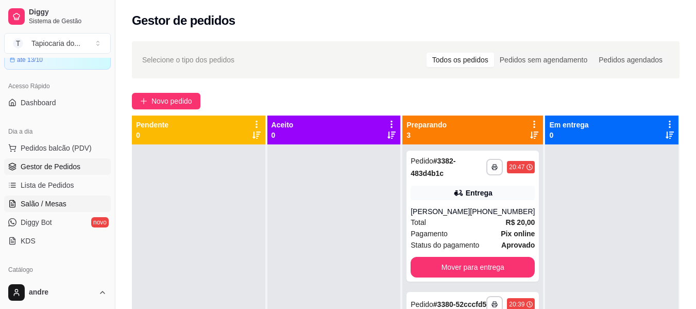
click at [29, 204] on span "Salão / Mesas" at bounding box center [44, 203] width 46 height 10
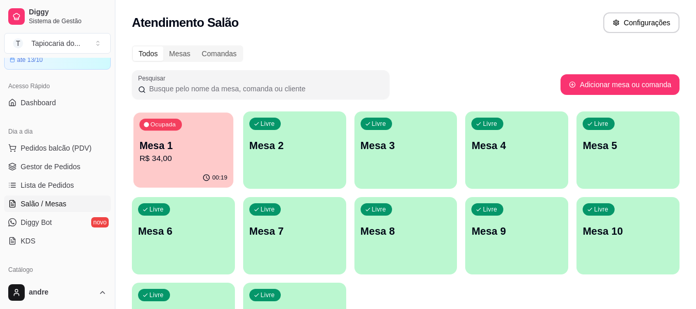
click at [178, 117] on div "Ocupada Mesa 1 R$ 34,00" at bounding box center [183, 140] width 100 height 56
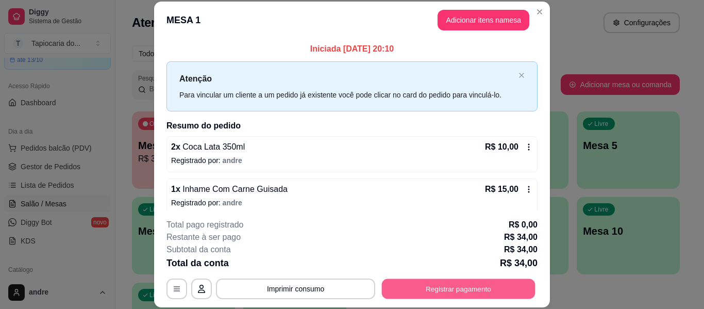
click at [471, 282] on button "Registrar pagamento" at bounding box center [459, 289] width 154 height 20
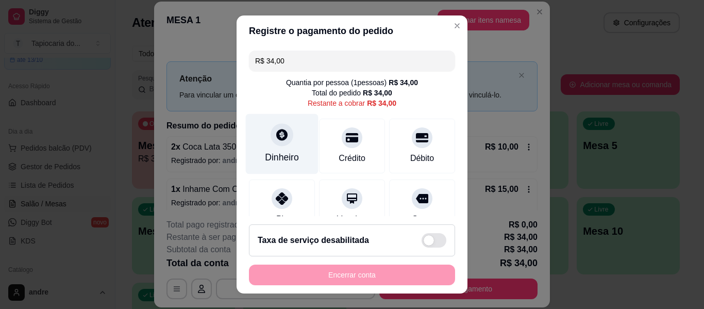
click at [276, 130] on icon at bounding box center [281, 134] width 11 height 11
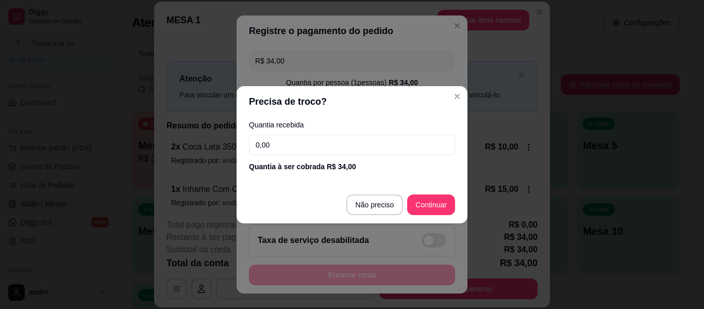
click at [289, 140] on input "0,00" at bounding box center [352, 144] width 206 height 21
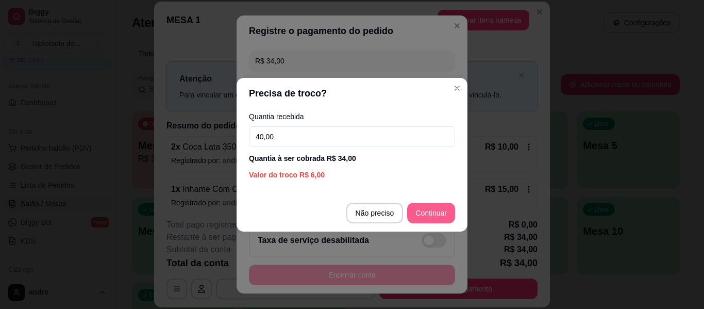
type input "40,00"
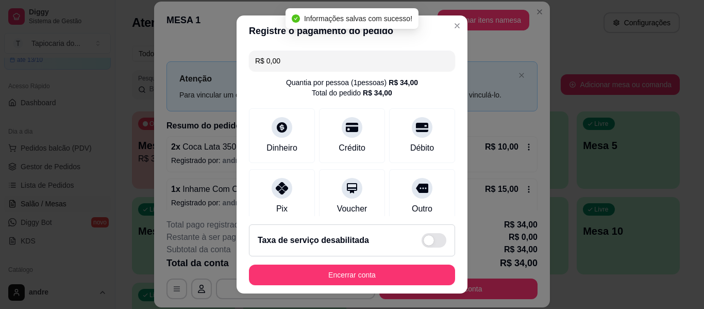
type input "R$ 0,00"
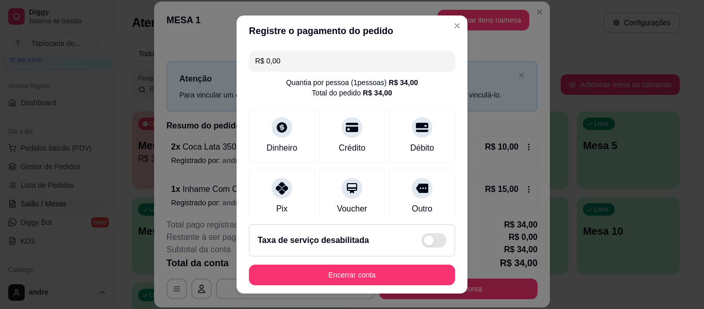
click at [301, 259] on footer "Taxa de serviço desabilitada Encerrar conta" at bounding box center [352, 254] width 231 height 77
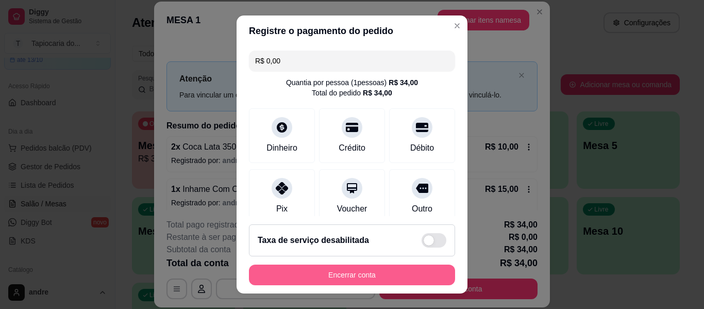
click at [307, 274] on button "Encerrar conta" at bounding box center [352, 274] width 206 height 21
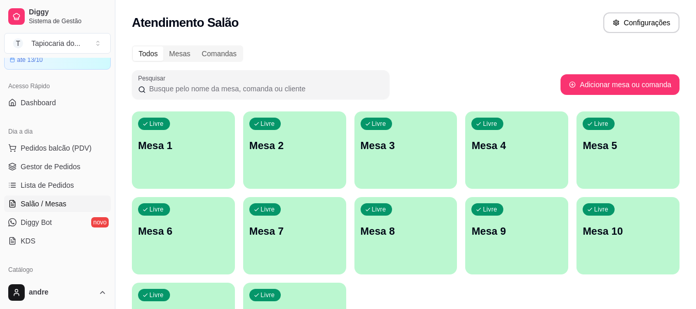
click at [290, 133] on div "Livre Mesa 2" at bounding box center [294, 143] width 103 height 65
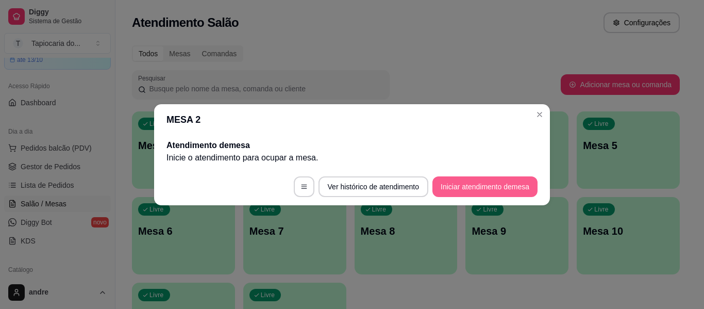
click at [462, 193] on button "Iniciar atendimento de mesa" at bounding box center [484, 186] width 105 height 21
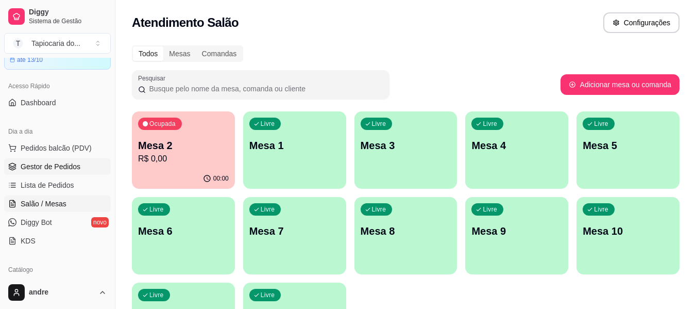
click at [87, 165] on link "Gestor de Pedidos" at bounding box center [57, 166] width 107 height 16
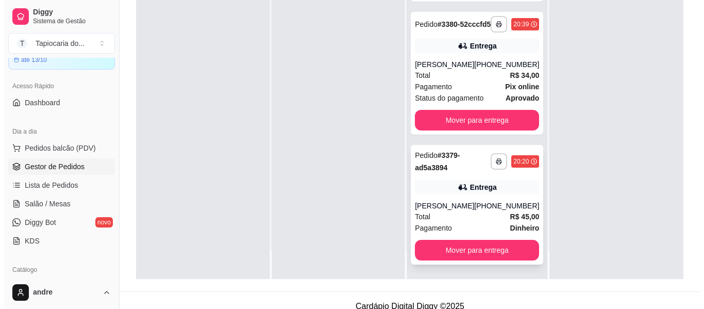
scroll to position [157, 0]
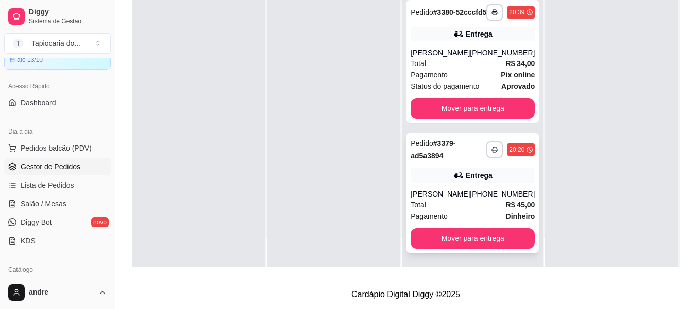
click at [466, 198] on div "**********" at bounding box center [473, 193] width 132 height 120
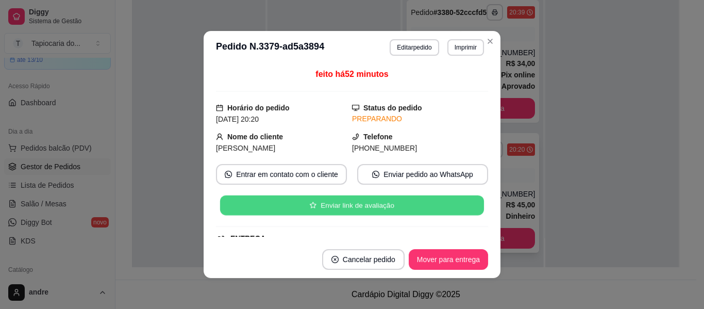
click at [459, 210] on button "Enviar link de avaliação" at bounding box center [352, 205] width 264 height 20
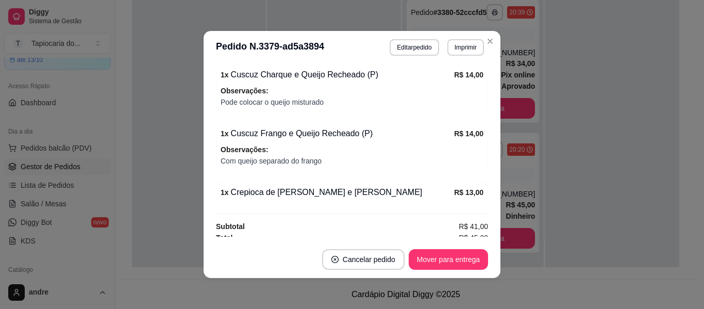
scroll to position [349, 0]
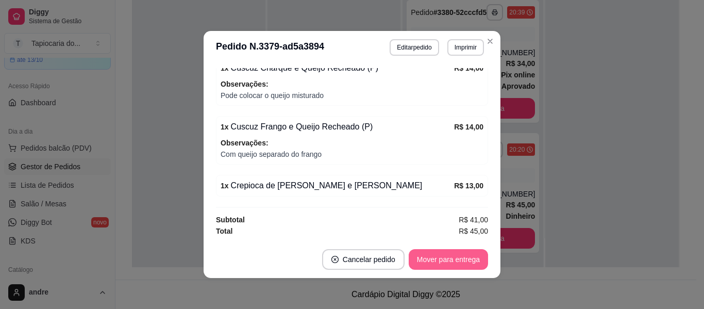
click at [454, 261] on button "Mover para entrega" at bounding box center [448, 259] width 79 height 21
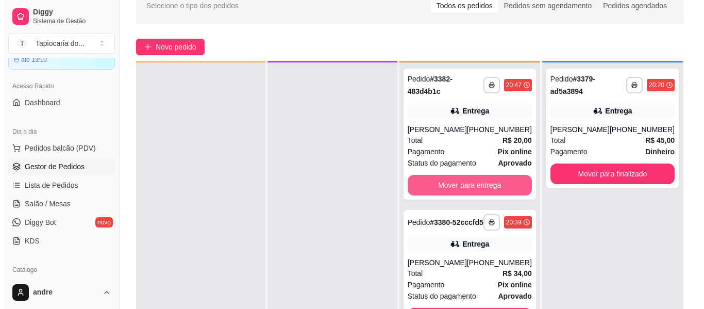
scroll to position [29, 0]
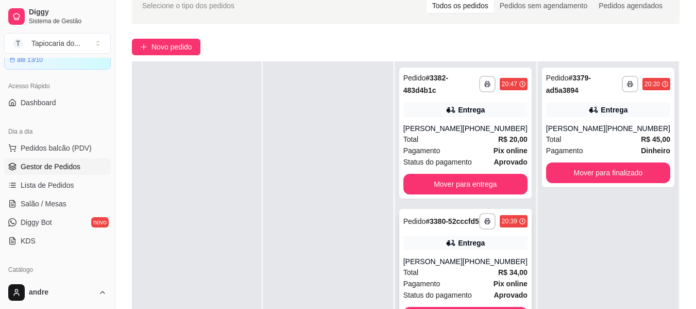
click at [459, 286] on div "Pagamento Pix online" at bounding box center [465, 283] width 124 height 11
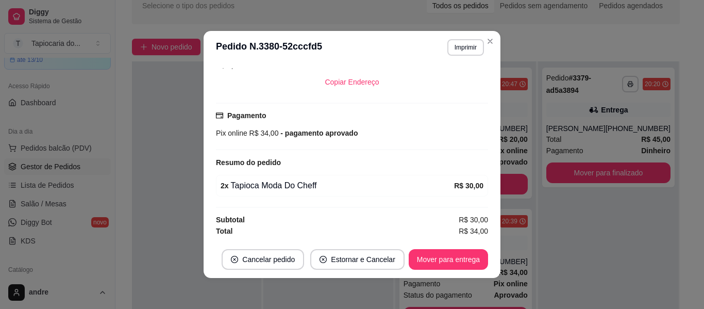
scroll to position [2, 0]
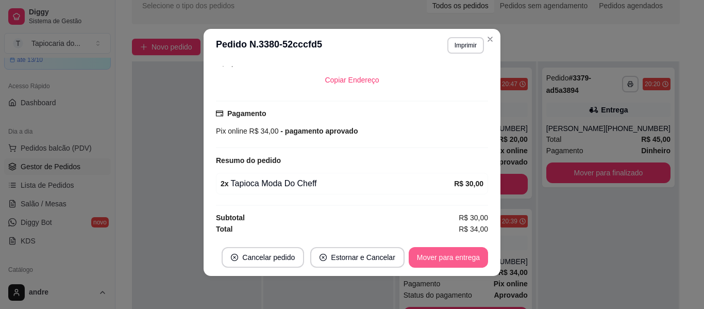
click at [452, 256] on button "Mover para entrega" at bounding box center [448, 257] width 79 height 21
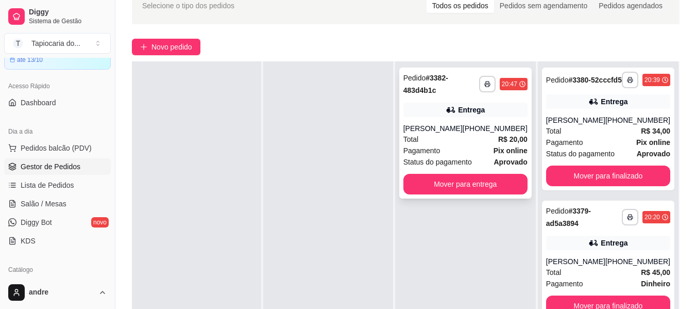
click at [479, 150] on div "Pagamento Pix online" at bounding box center [465, 150] width 124 height 11
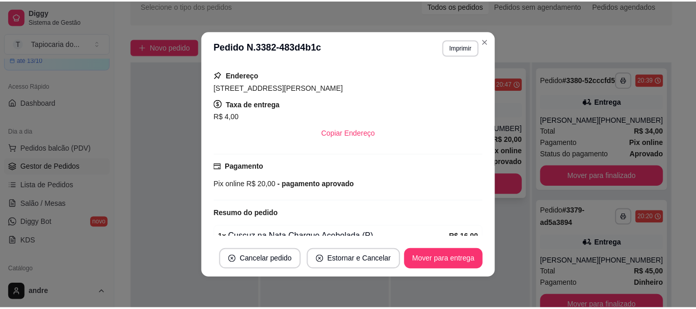
scroll to position [232, 0]
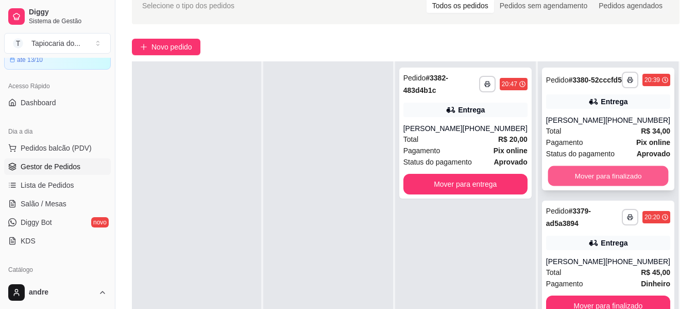
click at [622, 186] on button "Mover para finalizado" at bounding box center [608, 176] width 121 height 20
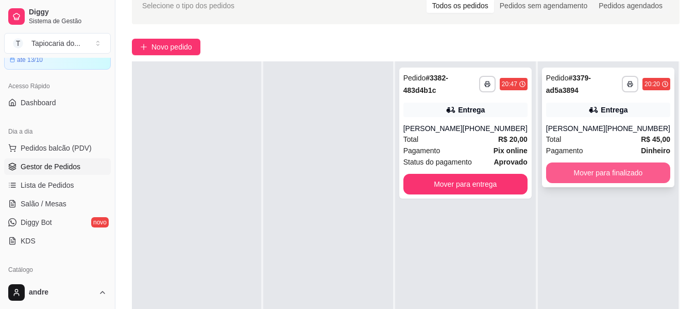
click at [627, 183] on button "Mover para finalizado" at bounding box center [608, 172] width 124 height 21
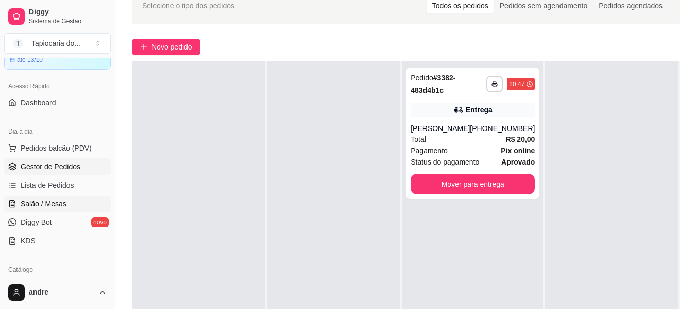
click at [70, 206] on link "Salão / Mesas" at bounding box center [57, 203] width 107 height 16
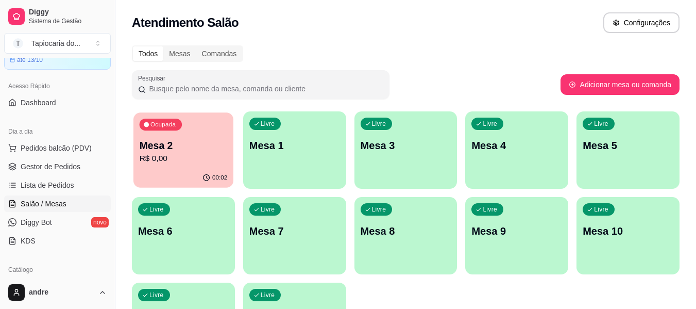
click at [199, 156] on p "R$ 0,00" at bounding box center [184, 159] width 88 height 12
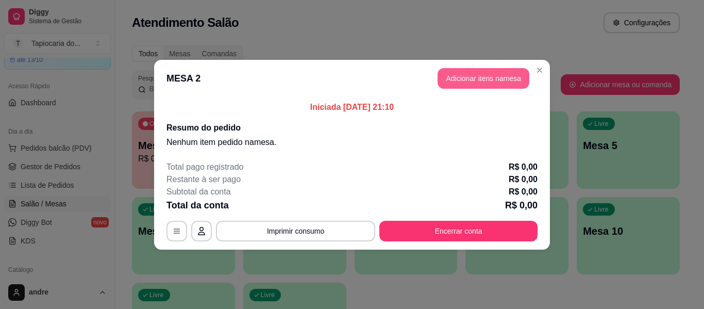
click at [460, 73] on button "Adicionar itens na mesa" at bounding box center [483, 78] width 92 height 21
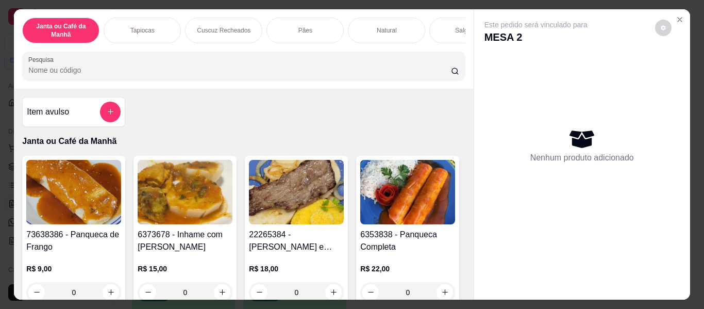
click at [233, 73] on input "Pesquisa" at bounding box center [239, 70] width 423 height 10
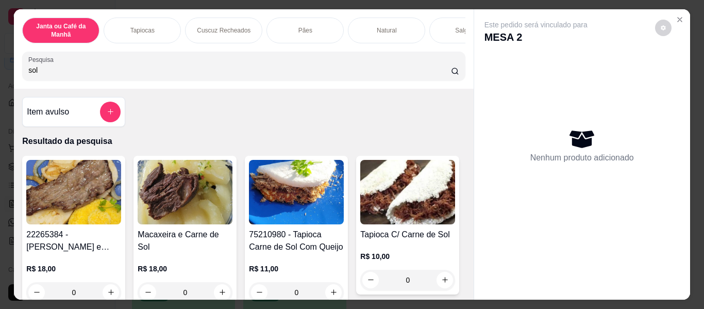
scroll to position [52, 0]
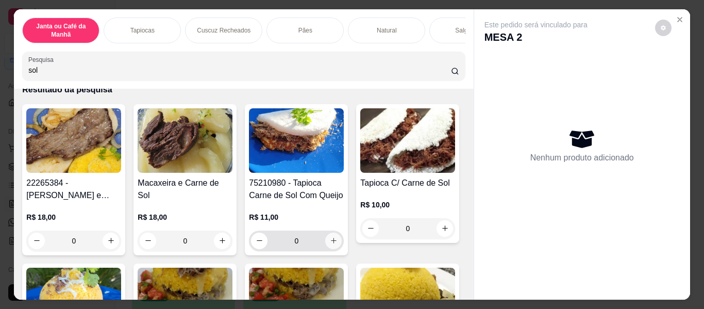
type input "sol"
click at [330, 244] on icon "increase-product-quantity" at bounding box center [334, 241] width 8 height 8
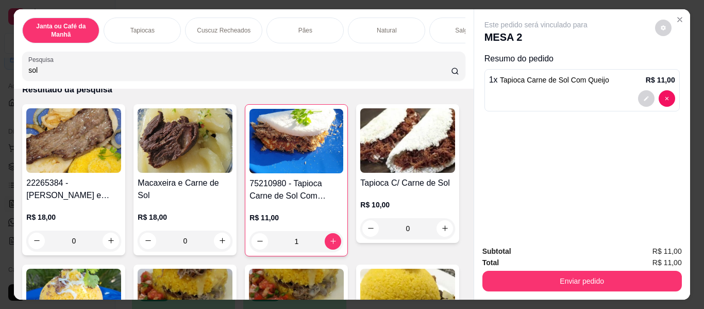
type input "1"
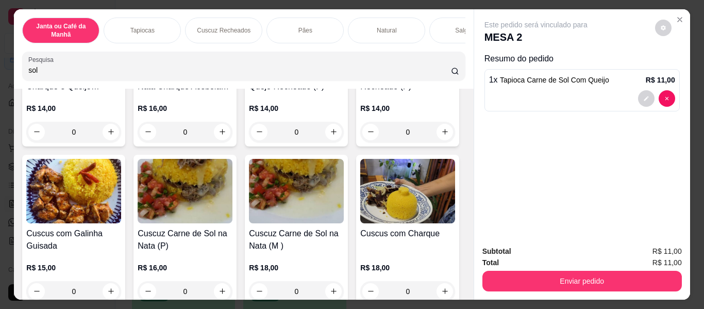
scroll to position [2010, 0]
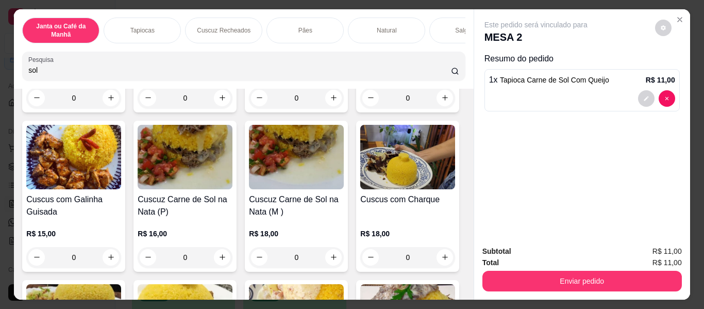
type input "1"
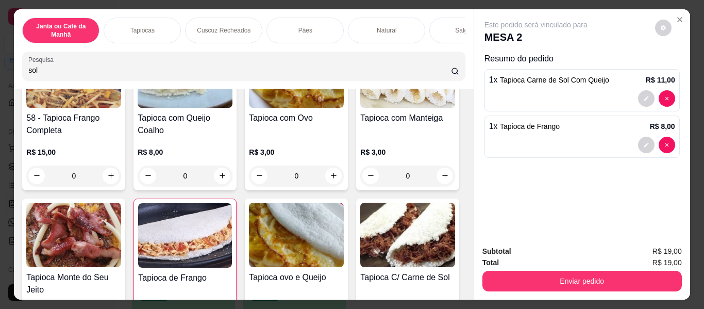
scroll to position [927, 0]
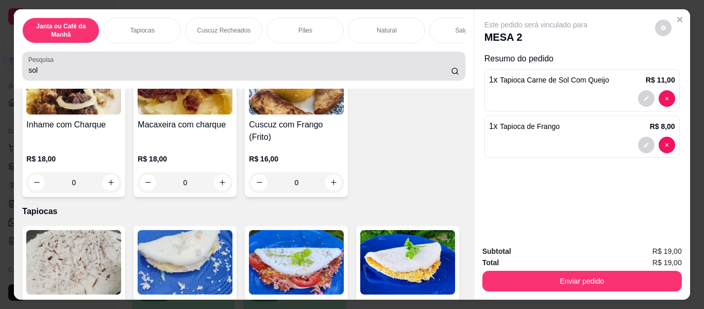
click at [299, 70] on input "sol" at bounding box center [239, 70] width 423 height 10
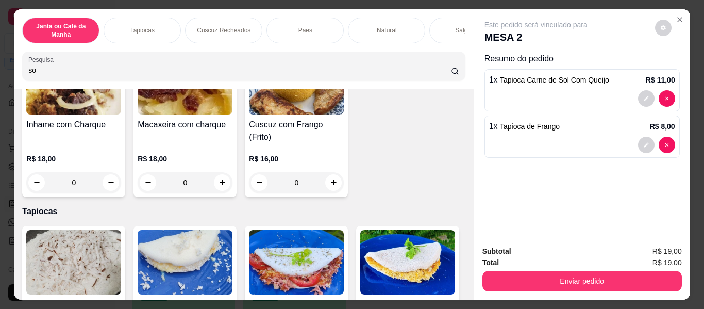
type input "s"
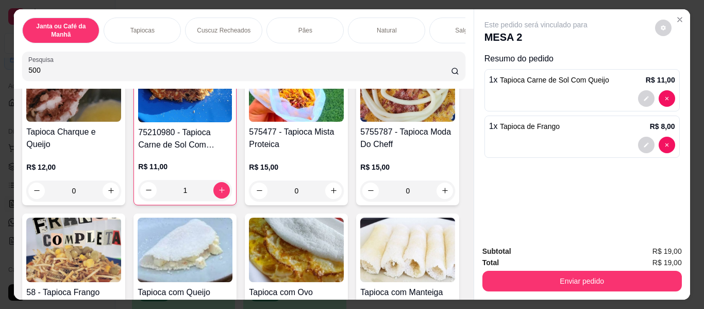
type input "500"
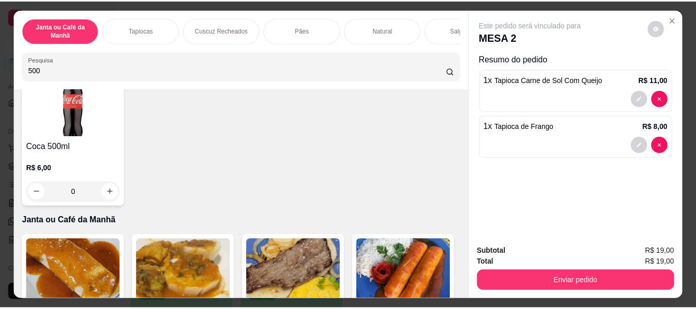
scroll to position [0, 0]
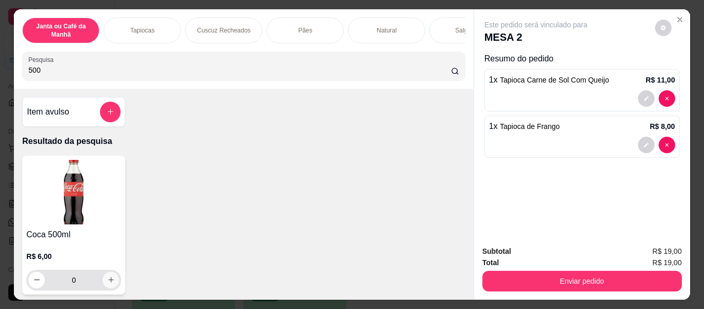
click at [108, 283] on icon "increase-product-quantity" at bounding box center [111, 280] width 6 height 6
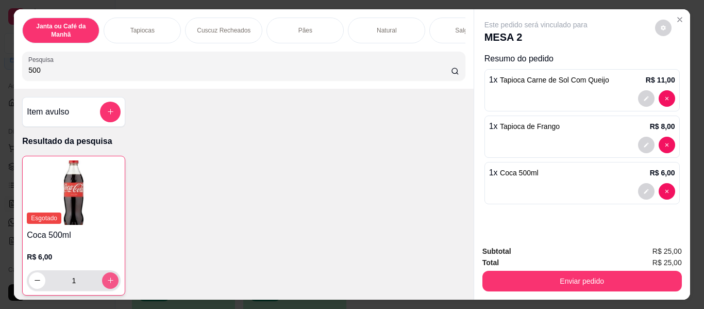
type input "1"
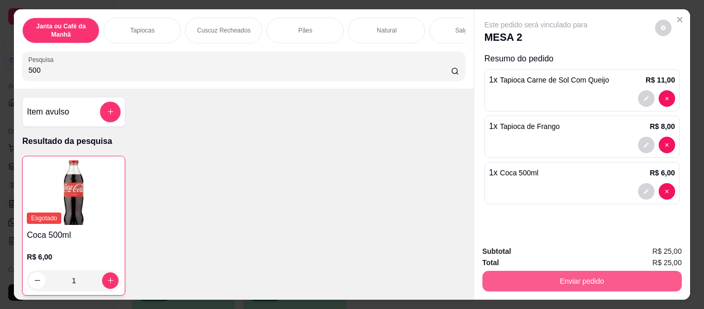
click at [522, 272] on button "Enviar pedido" at bounding box center [581, 281] width 199 height 21
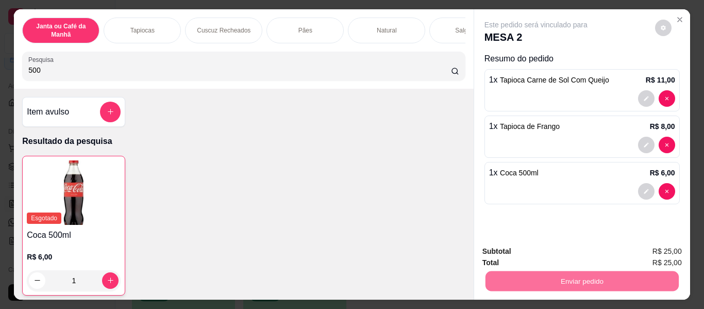
click at [661, 257] on button "Enviar pedido" at bounding box center [655, 251] width 57 height 19
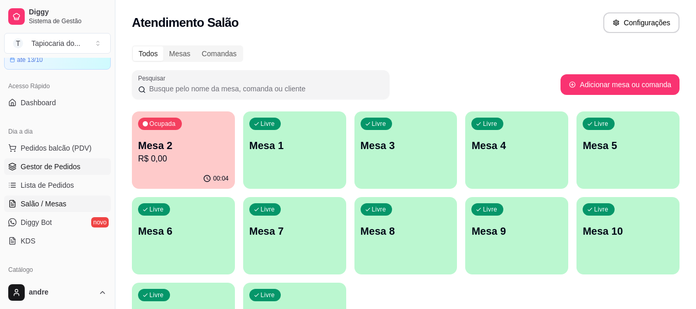
click at [57, 161] on link "Gestor de Pedidos" at bounding box center [57, 166] width 107 height 16
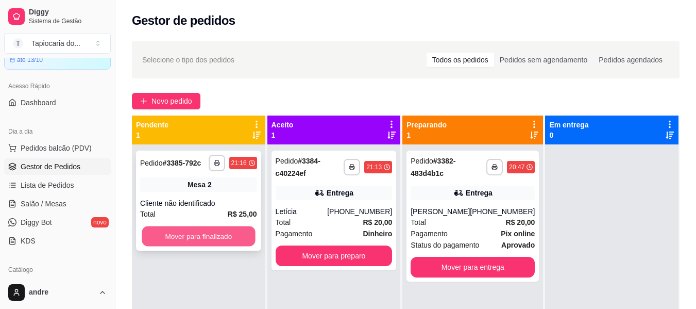
click at [189, 233] on button "Mover para finalizado" at bounding box center [198, 236] width 113 height 20
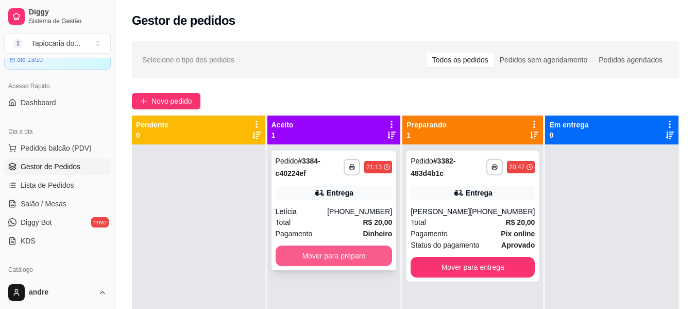
click at [345, 261] on button "Mover para preparo" at bounding box center [334, 255] width 117 height 21
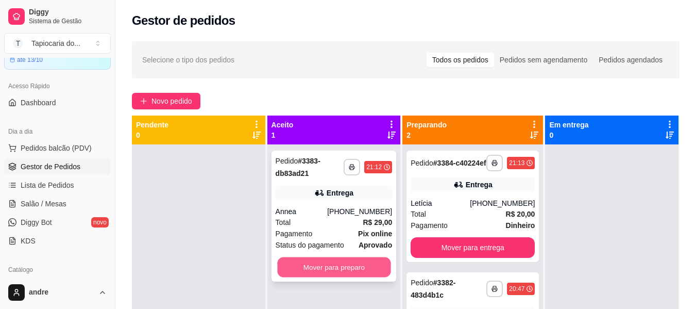
click at [358, 264] on button "Mover para preparo" at bounding box center [333, 267] width 113 height 20
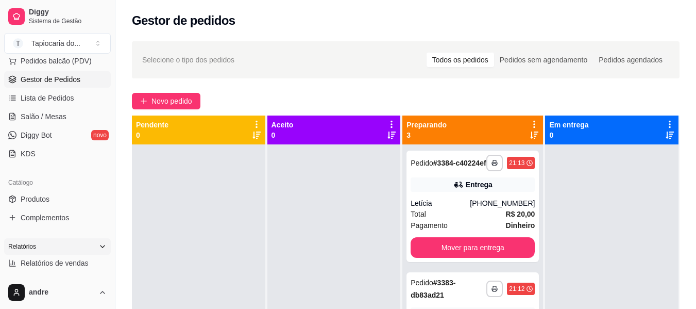
scroll to position [155, 0]
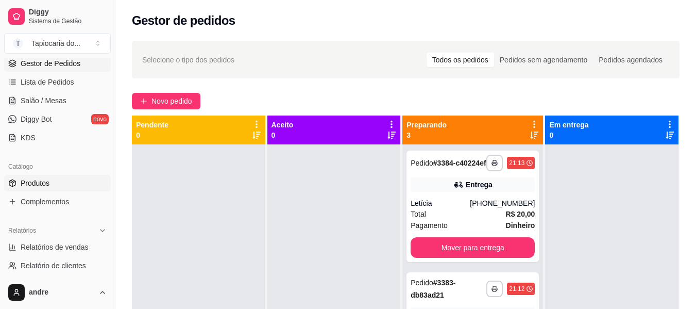
click at [69, 183] on link "Produtos" at bounding box center [57, 183] width 107 height 16
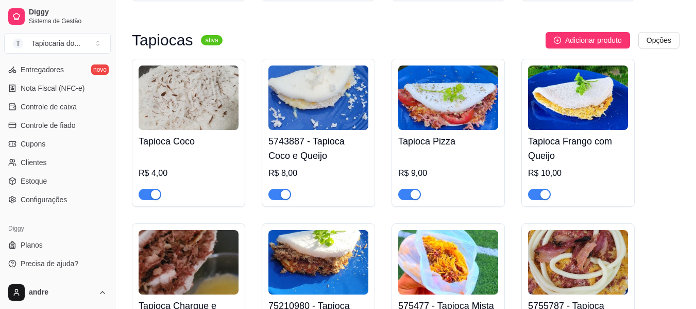
scroll to position [824, 0]
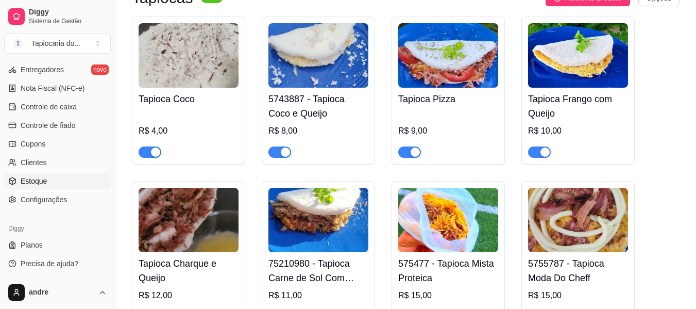
click at [50, 178] on link "Estoque" at bounding box center [57, 181] width 107 height 16
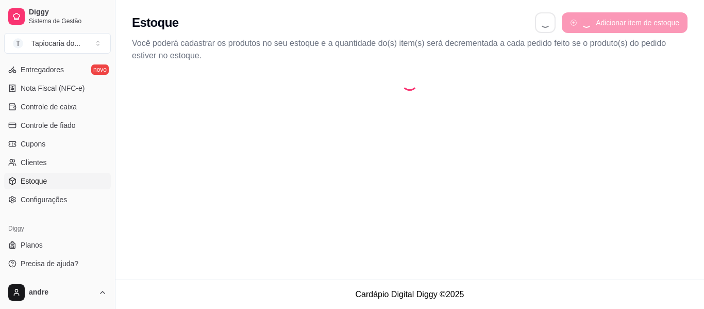
select select "QUANTITY_ORDER"
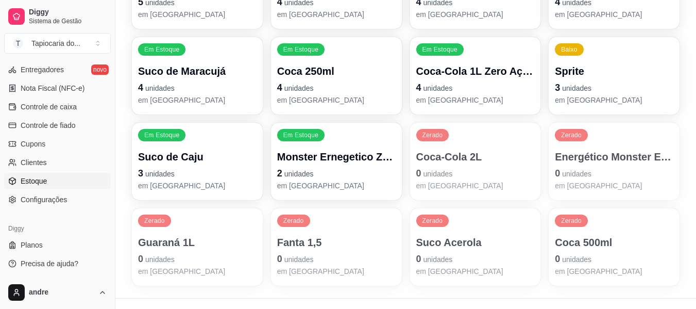
scroll to position [482, 0]
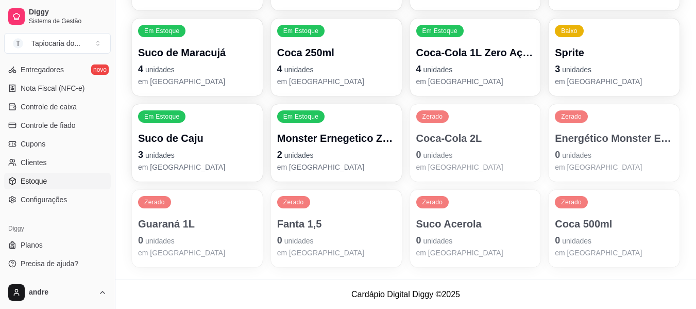
click at [613, 247] on div "Coca 500ml 0 unidades em estoque" at bounding box center [614, 236] width 119 height 41
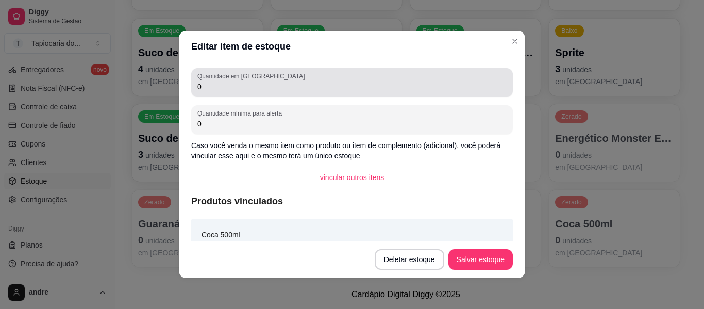
click at [334, 96] on div "Quantidade em estoque 0" at bounding box center [352, 82] width 322 height 29
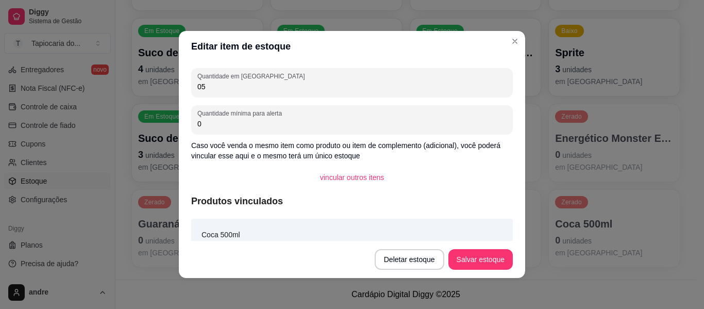
type input "0"
type input "5"
click at [491, 266] on button "Salvar estoque" at bounding box center [480, 259] width 63 height 20
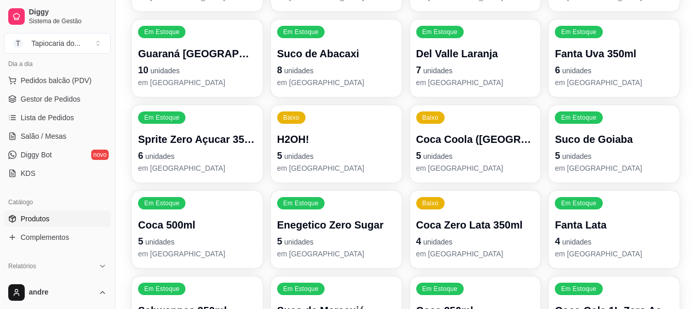
scroll to position [72, 0]
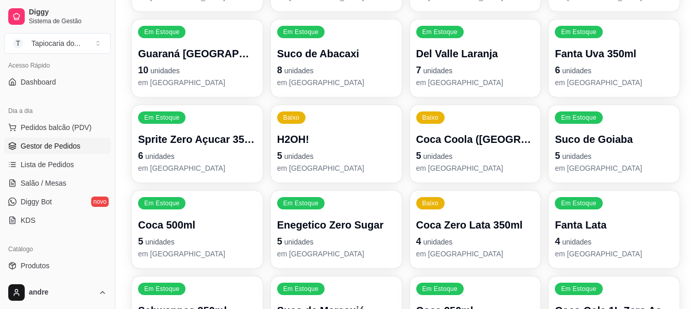
click at [25, 145] on span "Gestor de Pedidos" at bounding box center [51, 146] width 60 height 10
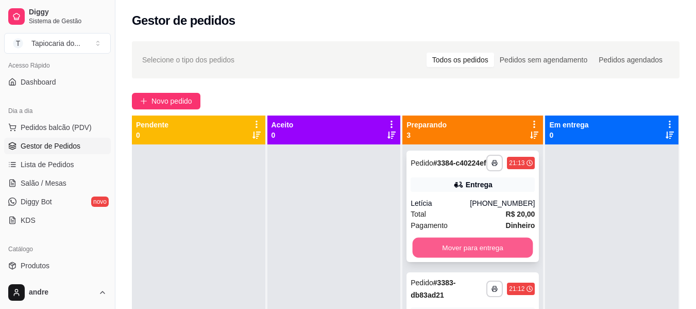
click at [472, 256] on button "Mover para entrega" at bounding box center [473, 248] width 121 height 20
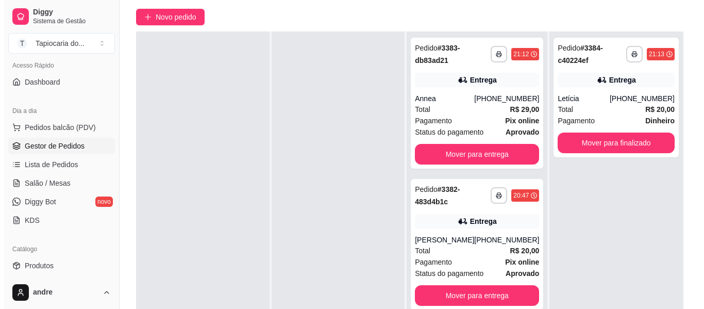
scroll to position [103, 0]
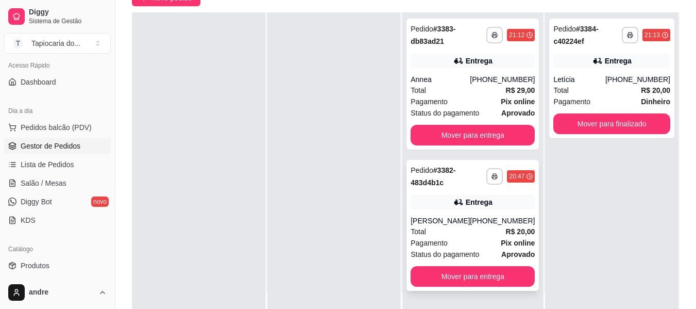
click at [491, 231] on div "Total R$ 20,00" at bounding box center [473, 231] width 124 height 11
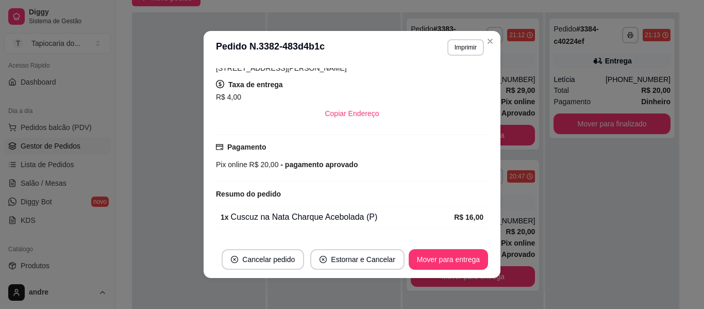
scroll to position [232, 0]
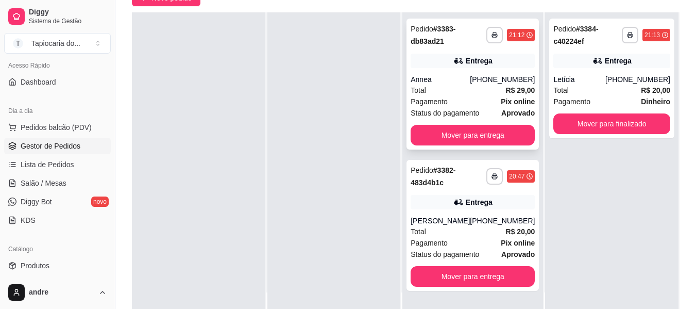
click at [487, 91] on div "Total R$ 29,00" at bounding box center [473, 90] width 124 height 11
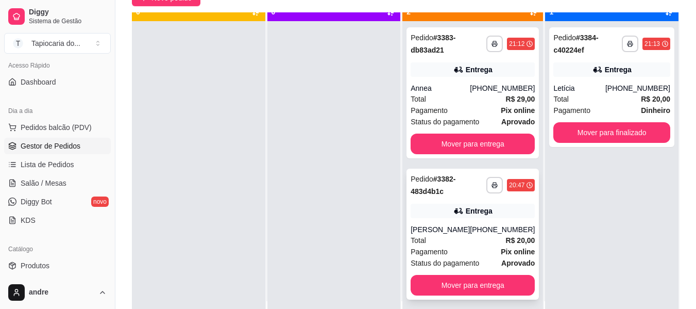
scroll to position [29, 0]
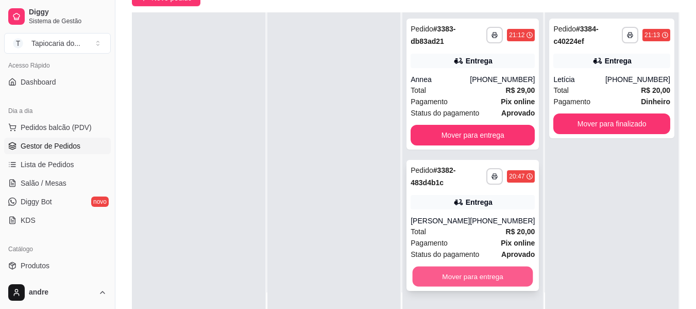
click at [515, 275] on button "Mover para entrega" at bounding box center [473, 276] width 121 height 20
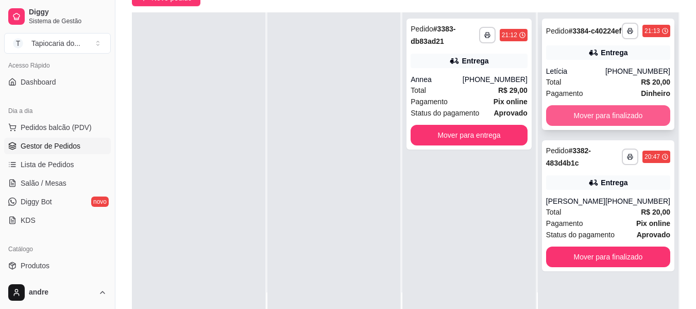
click at [634, 120] on button "Mover para finalizado" at bounding box center [608, 115] width 124 height 21
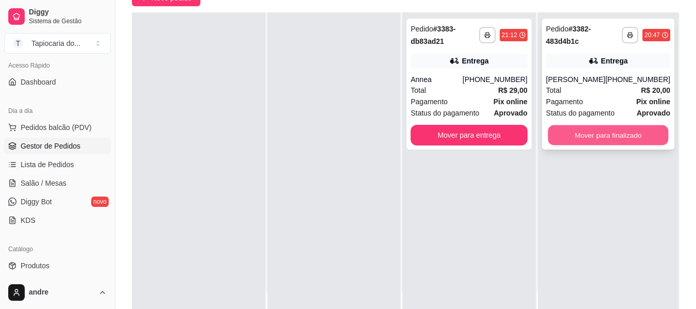
click at [639, 145] on button "Mover para finalizado" at bounding box center [608, 135] width 121 height 20
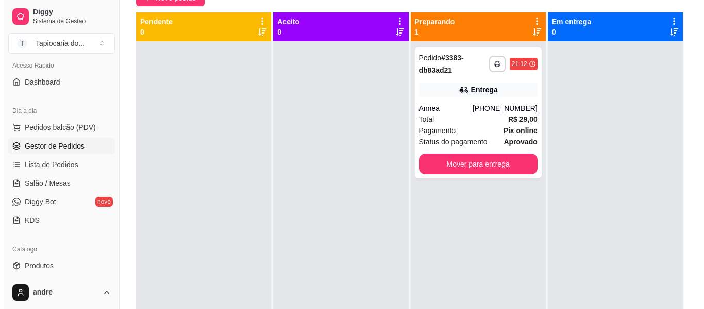
scroll to position [0, 0]
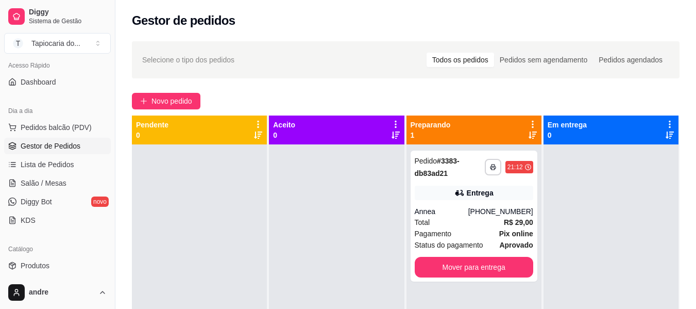
click at [158, 91] on div "**********" at bounding box center [405, 235] width 581 height 401
click at [160, 95] on button "Novo pedido" at bounding box center [166, 101] width 69 height 16
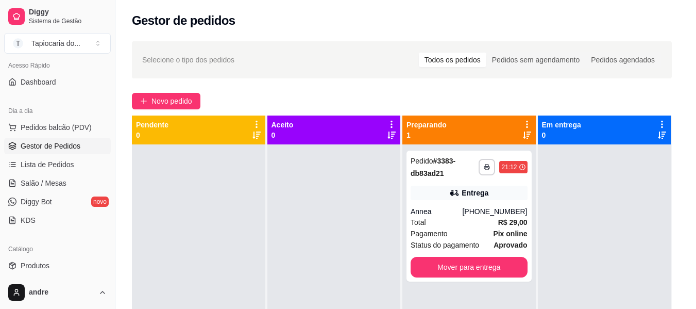
click at [227, 74] on input "Pesquisa" at bounding box center [235, 70] width 415 height 10
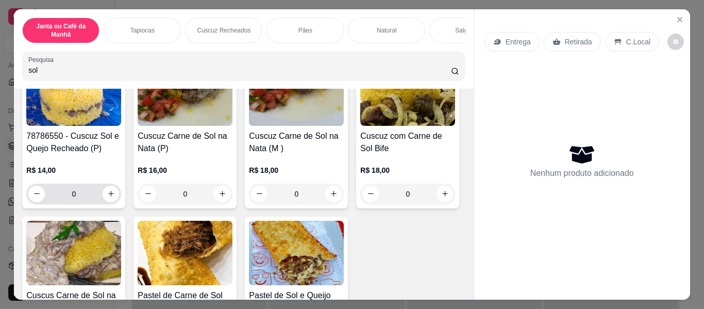
scroll to position [361, 0]
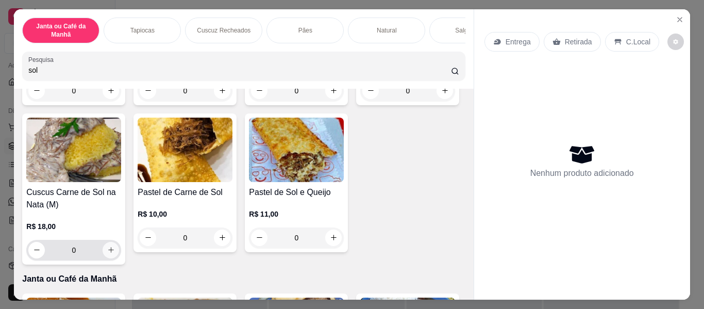
type input "sol"
click at [115, 250] on icon "increase-product-quantity" at bounding box center [111, 250] width 8 height 8
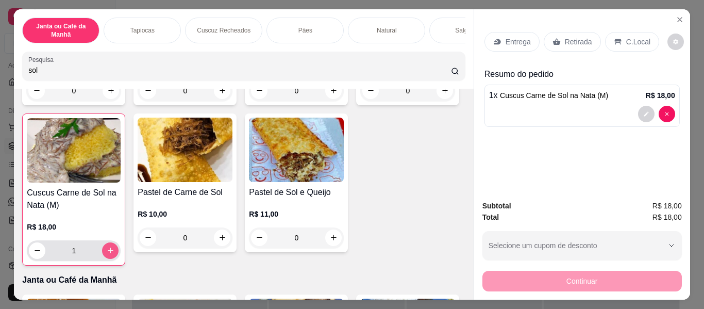
type input "1"
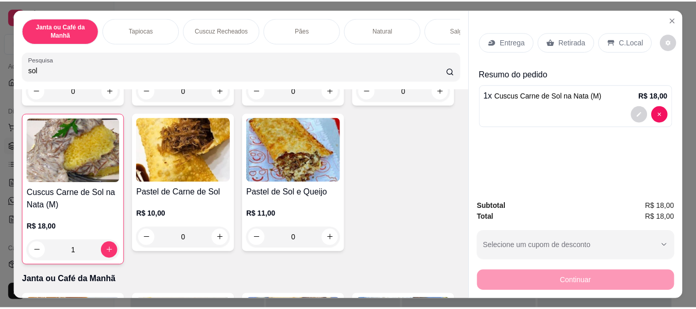
scroll to position [0, 0]
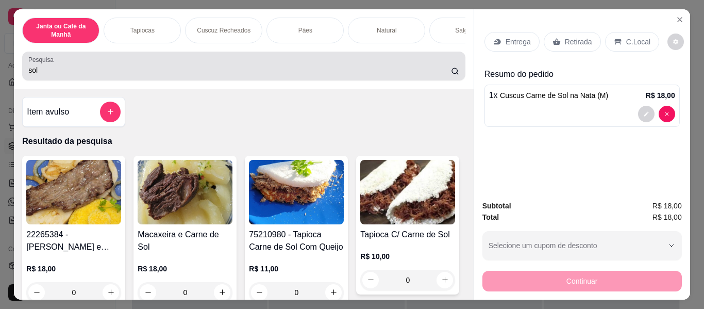
click at [315, 75] on input "sol" at bounding box center [239, 70] width 423 height 10
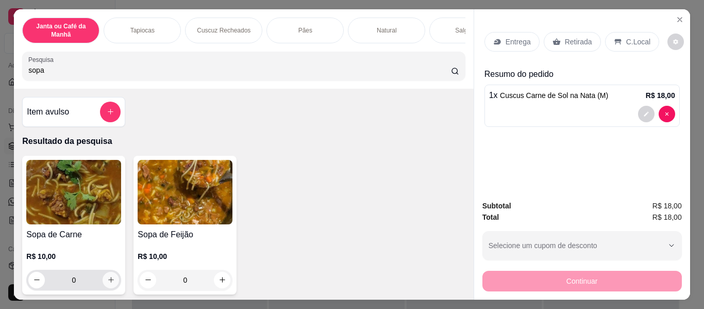
type input "sopa"
click at [106, 274] on div "0" at bounding box center [73, 279] width 91 height 21
click at [111, 283] on icon "increase-product-quantity" at bounding box center [111, 280] width 8 height 8
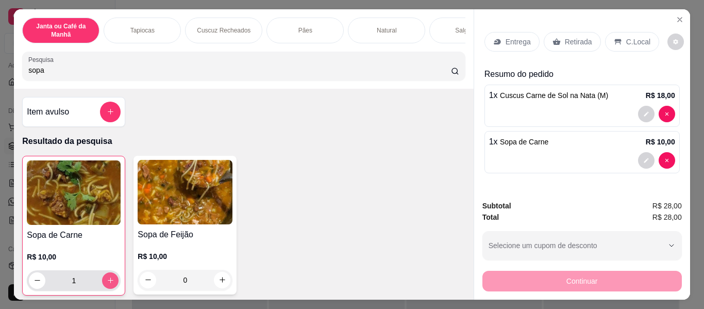
type input "1"
click at [574, 37] on p "Retirada" at bounding box center [578, 42] width 27 height 10
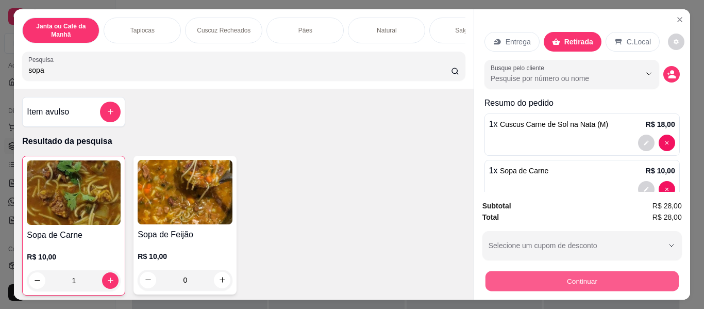
click at [645, 277] on button "Continuar" at bounding box center [581, 281] width 193 height 20
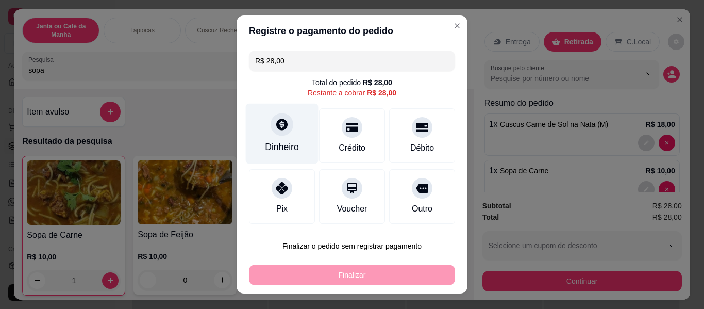
click at [285, 132] on div "Dinheiro" at bounding box center [282, 134] width 73 height 60
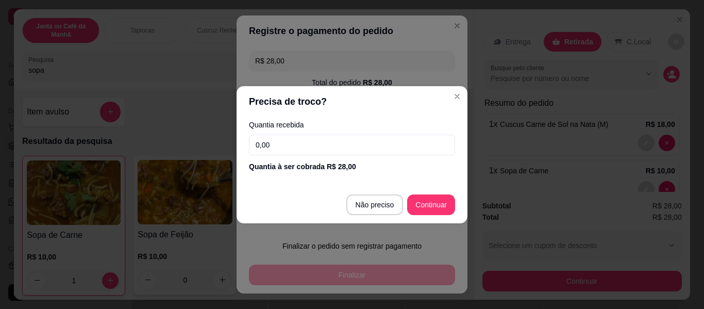
click at [318, 142] on input "0,00" at bounding box center [352, 144] width 206 height 21
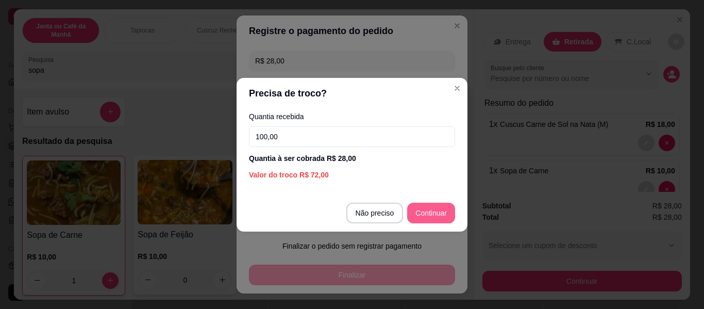
type input "100,00"
type input "R$ 0,00"
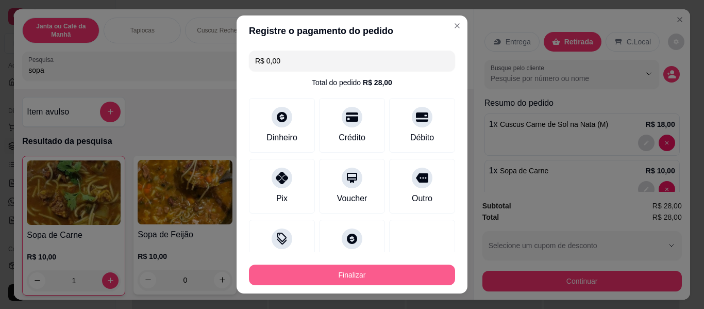
click at [392, 276] on button "Finalizar" at bounding box center [352, 274] width 206 height 21
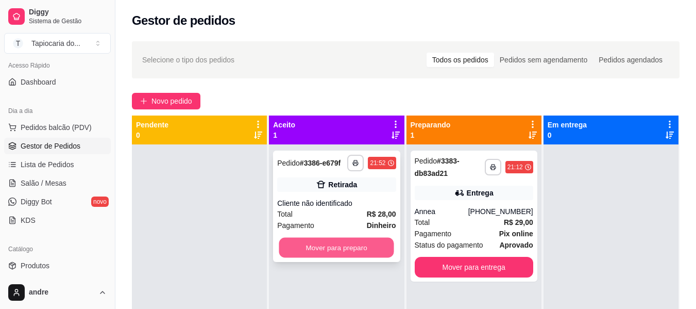
click at [339, 254] on button "Mover para preparo" at bounding box center [336, 248] width 115 height 20
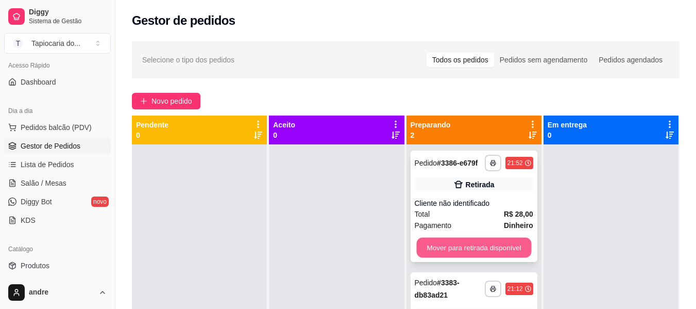
click at [503, 247] on button "Mover para retirada disponível" at bounding box center [473, 248] width 115 height 20
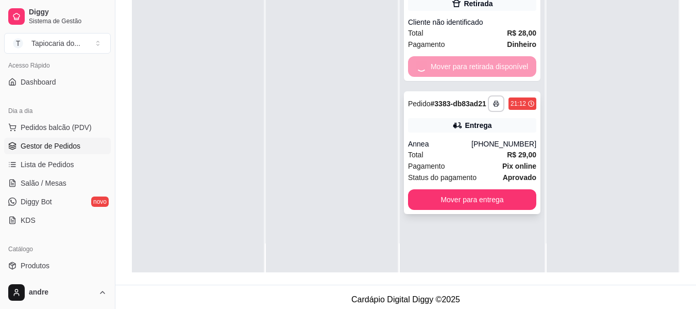
scroll to position [157, 0]
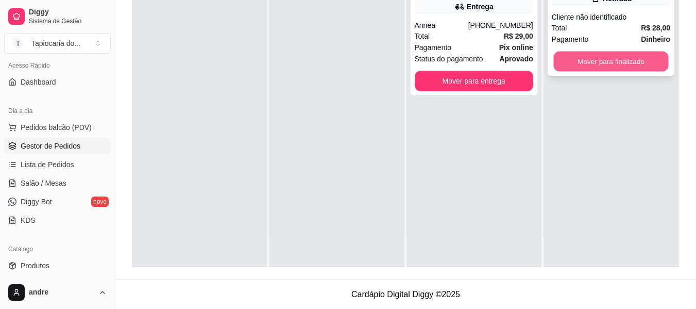
click at [603, 56] on button "Mover para finalizado" at bounding box center [610, 62] width 115 height 20
